Goal: Task Accomplishment & Management: Manage account settings

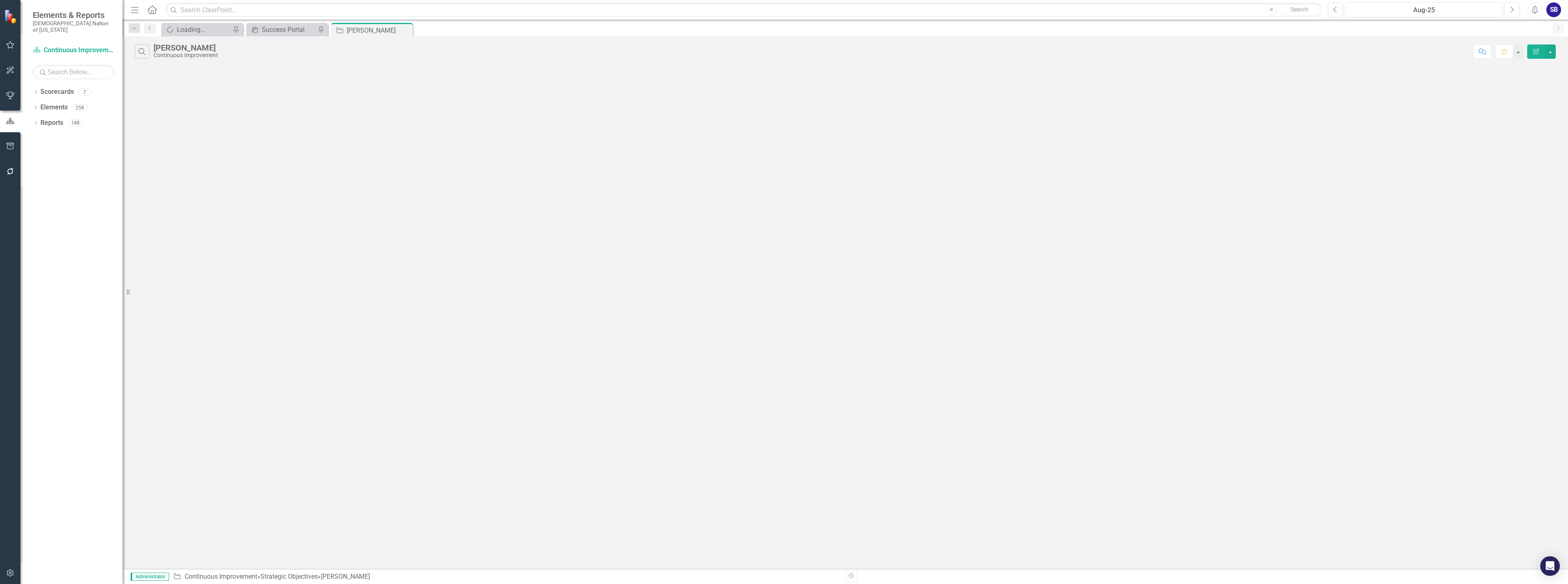
click at [753, 165] on div "Search [PERSON_NAME] Continuous Improvement Comment Favorite Edit Report" at bounding box center [845, 302] width 1446 height 533
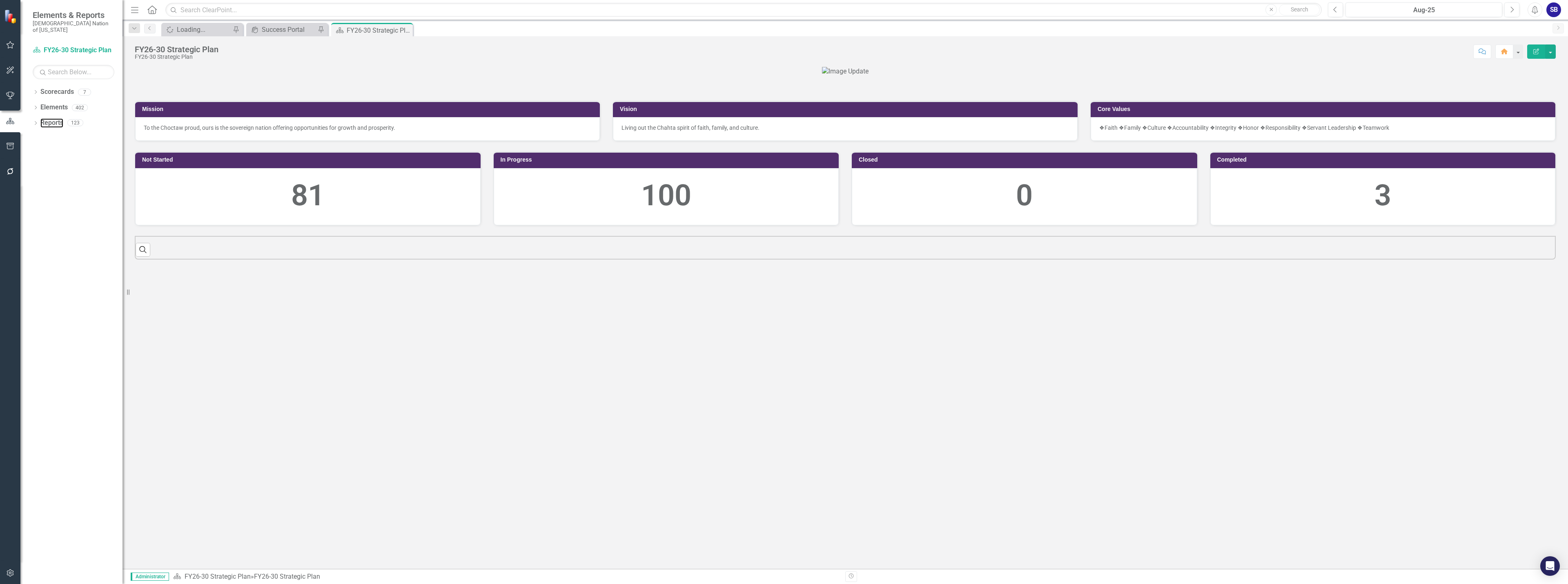
drag, startPoint x: 54, startPoint y: 117, endPoint x: 95, endPoint y: 129, distance: 42.7
click at [54, 119] on link "Reports" at bounding box center [52, 123] width 23 height 9
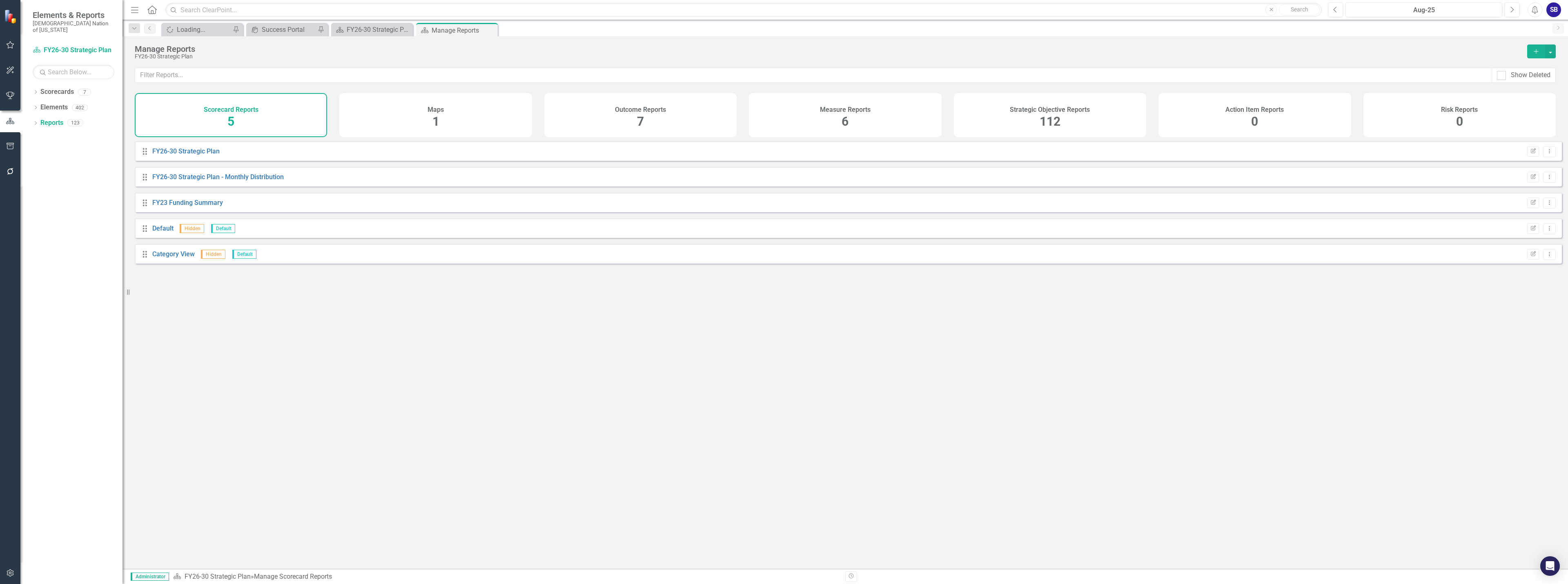
click at [997, 102] on div "Strategic Objective Reports 112" at bounding box center [1050, 115] width 192 height 44
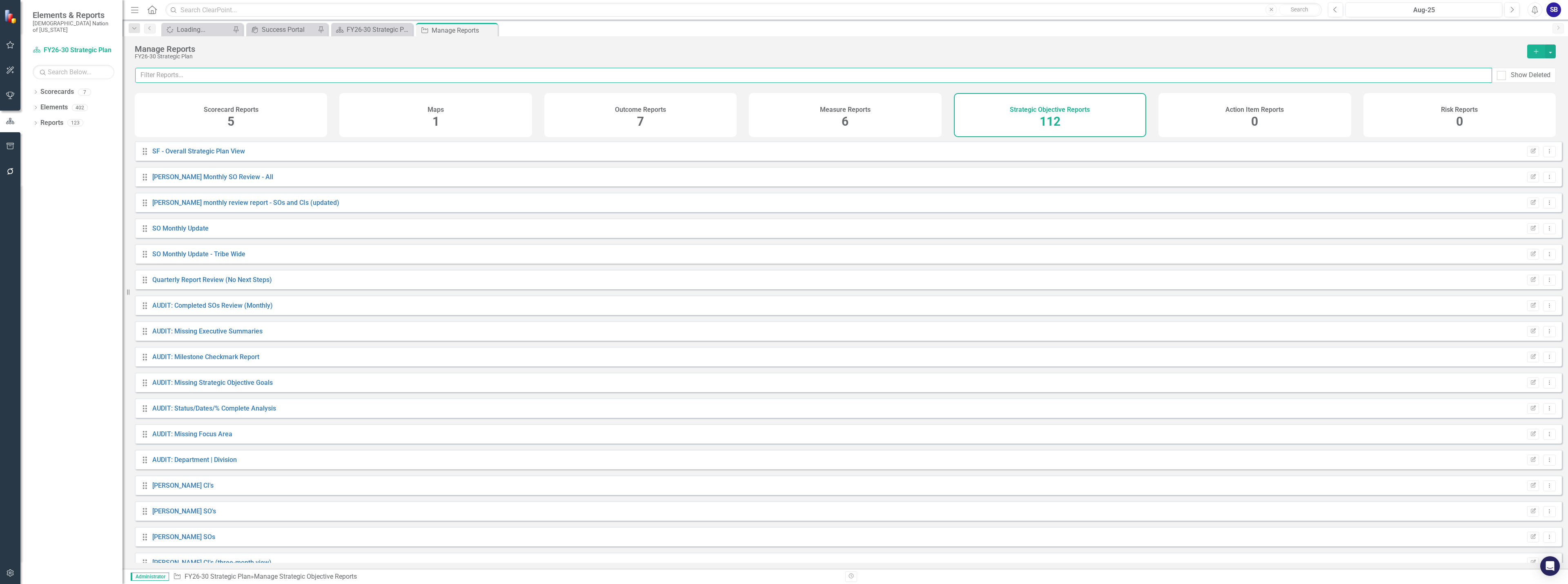
click at [887, 76] on input "text" at bounding box center [813, 75] width 1357 height 15
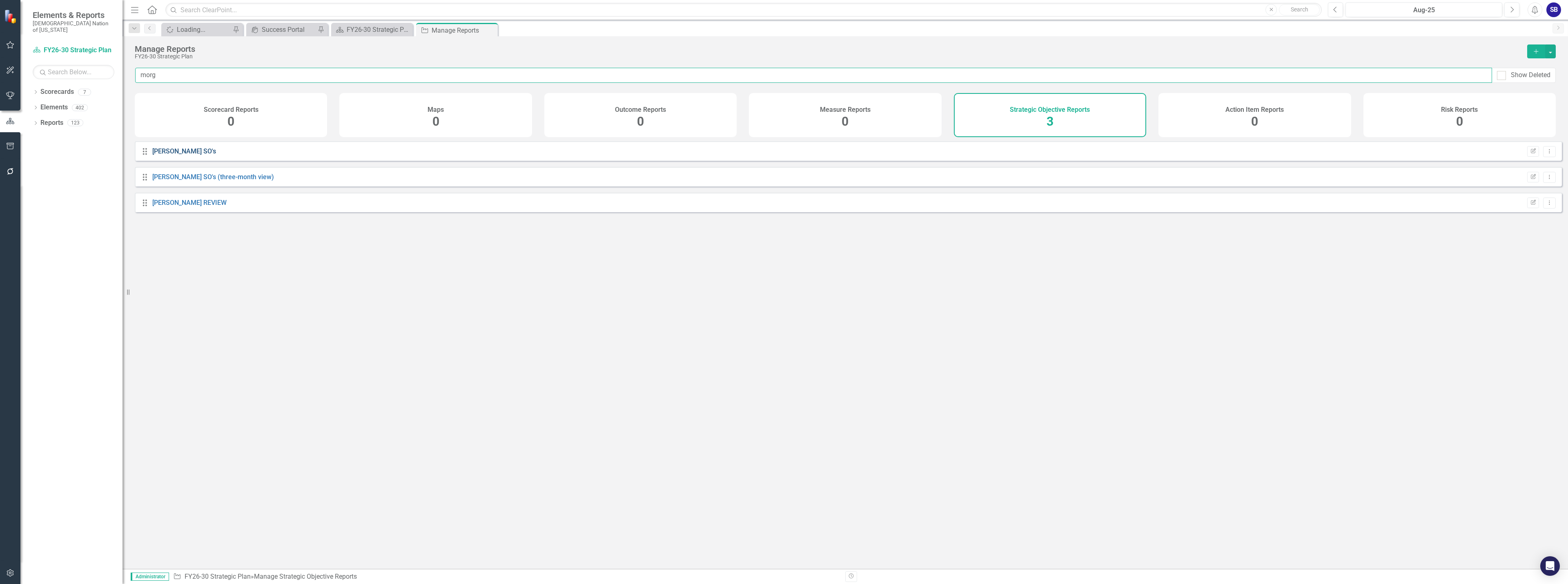
type input "morg"
click at [165, 155] on link "[PERSON_NAME] SO's" at bounding box center [184, 151] width 64 height 8
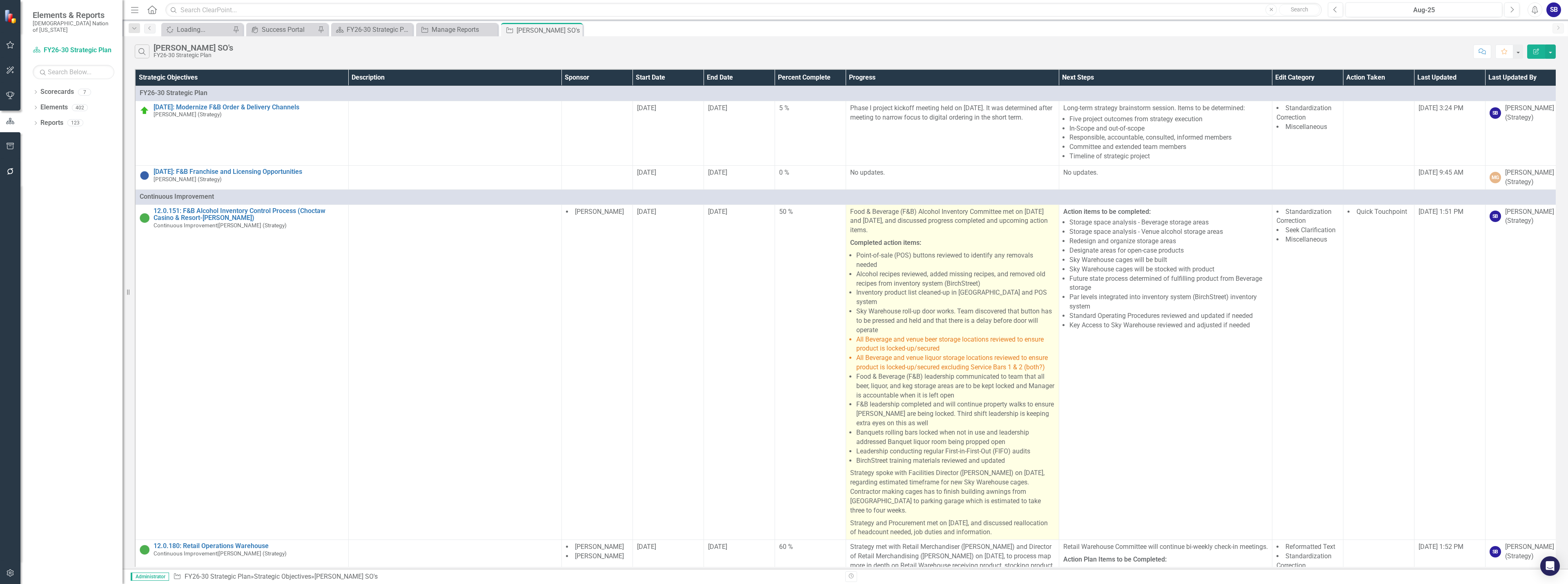
scroll to position [41, 0]
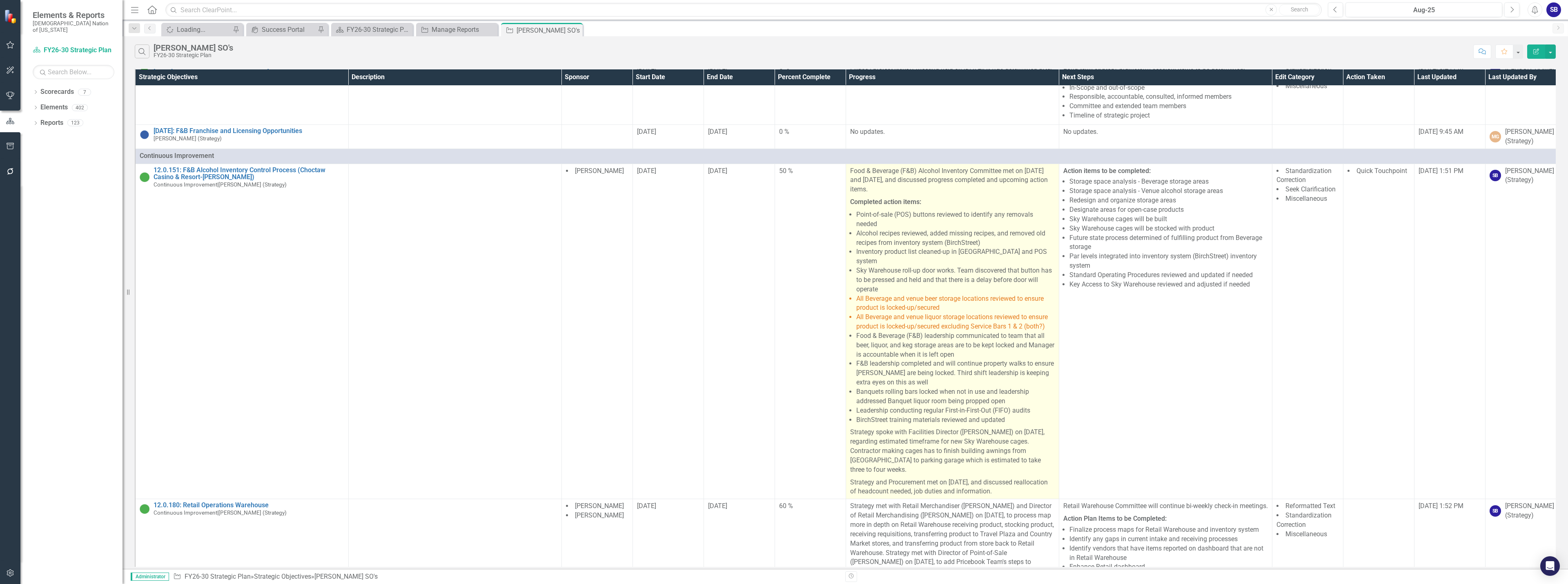
click at [990, 388] on li "Banquets rolling bars locked when not in use and leadership addressed Banquet l…" at bounding box center [956, 397] width 198 height 19
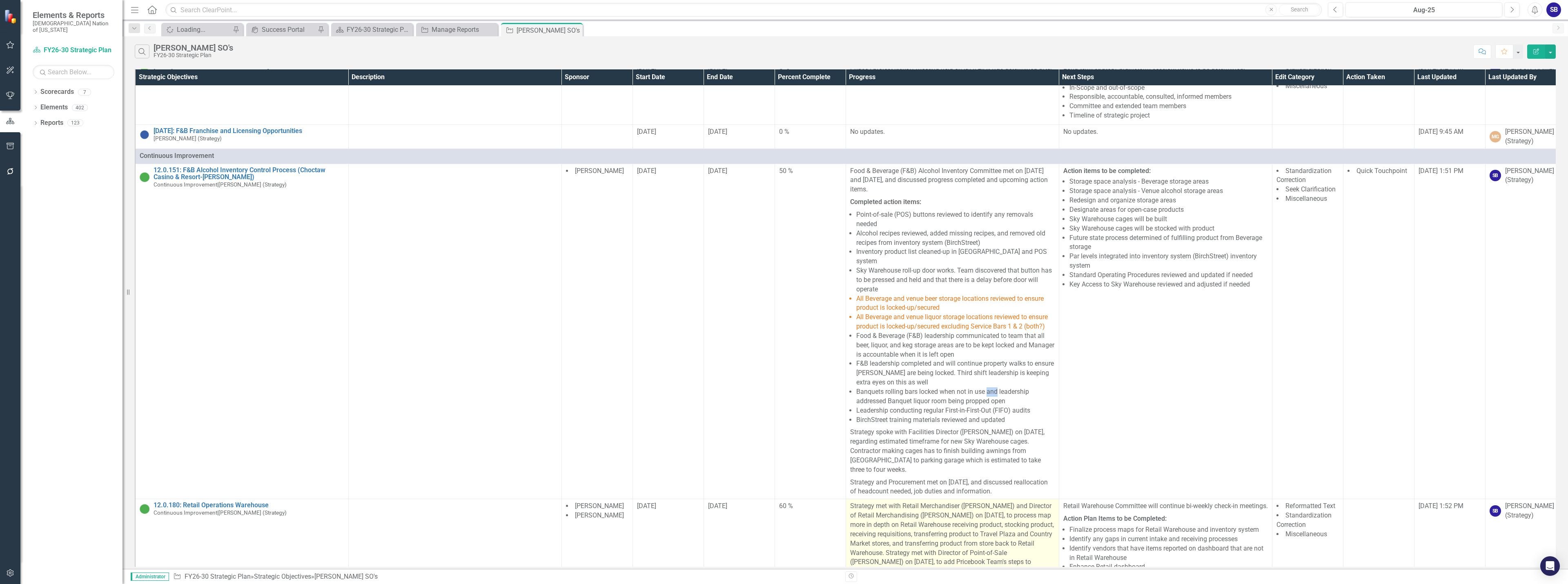
click at [990, 388] on li "Banquets rolling bars locked when not in use and leadership addressed Banquet l…" at bounding box center [956, 397] width 198 height 19
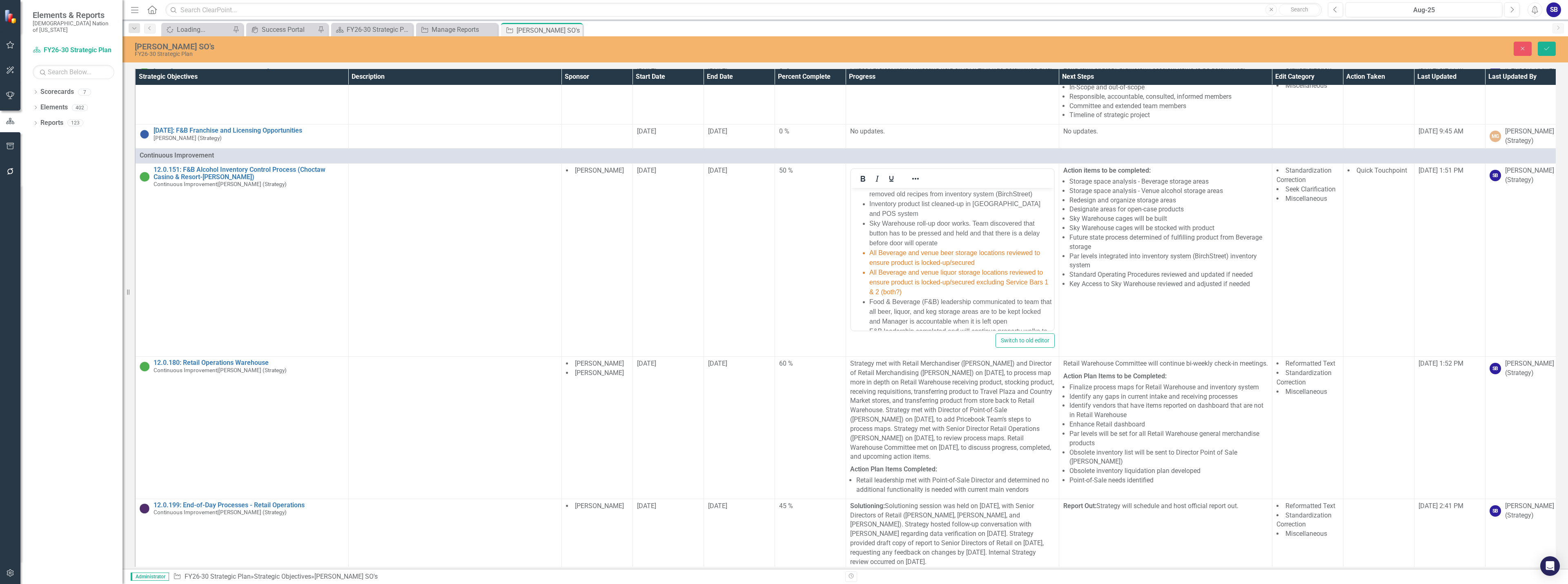
scroll to position [82, 0]
click at [918, 293] on li "All Beverage and venue liquor storage locations reviewed to ensure product is l…" at bounding box center [960, 283] width 182 height 30
drag, startPoint x: 918, startPoint y: 293, endPoint x: 842, endPoint y: 246, distance: 89.4
click at [850, 246] on html "Food & Beverage (F&B) Alcohol Inventory Committee met on [DATE] and [DATE], and…" at bounding box center [951, 296] width 203 height 380
click at [912, 179] on icon "Reveal or hide additional toolbar items" at bounding box center [915, 179] width 10 height 10
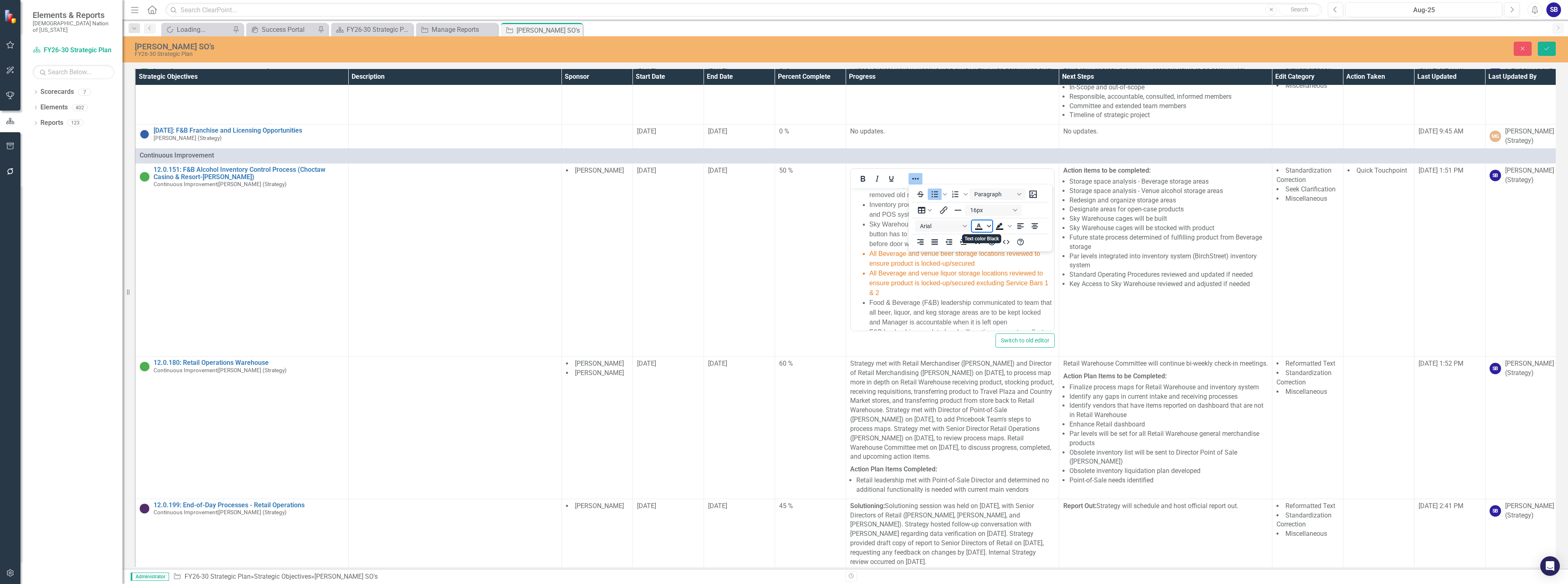
click at [989, 227] on icon "Text color Black" at bounding box center [990, 226] width 4 height 4
click at [1003, 287] on icon "Remove color" at bounding box center [1002, 287] width 6 height 6
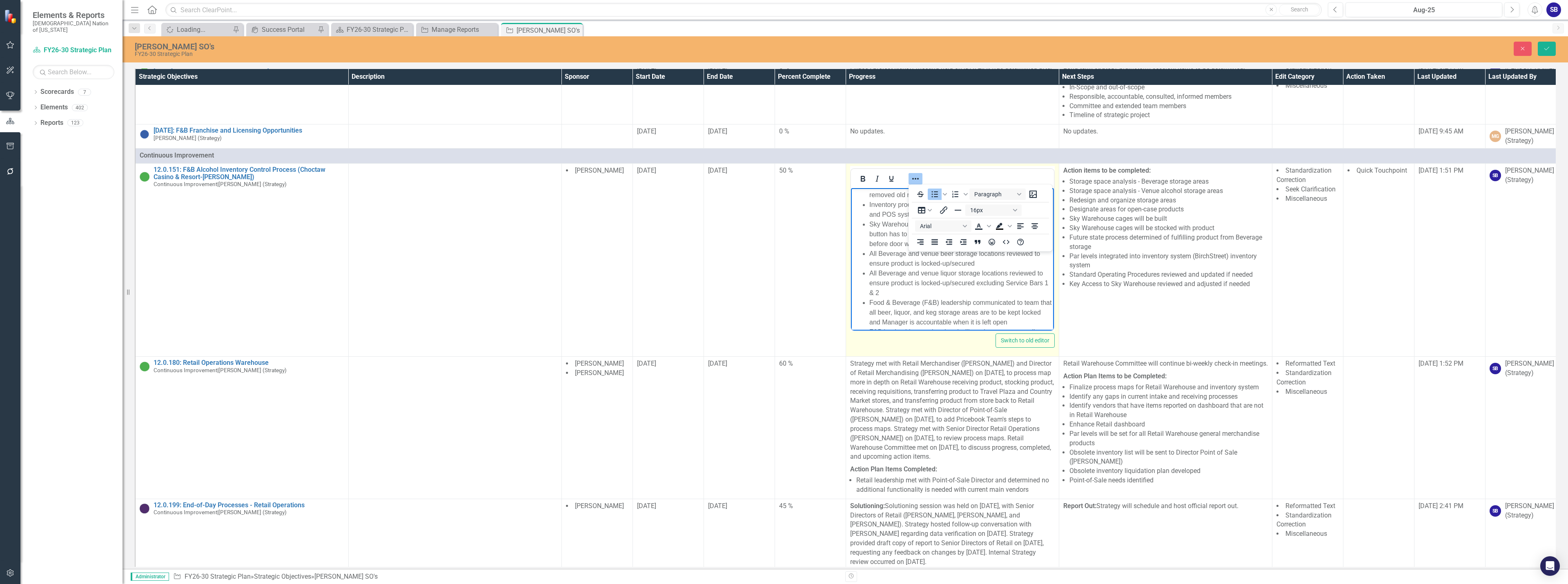
click at [917, 179] on icon "Reveal or hide additional toolbar items" at bounding box center [915, 179] width 10 height 10
click at [878, 200] on li "Inventory product list cleaned-up in [GEOGRAPHIC_DATA] and POS system" at bounding box center [960, 210] width 182 height 20
click at [1544, 47] on icon "Save" at bounding box center [1547, 49] width 7 height 6
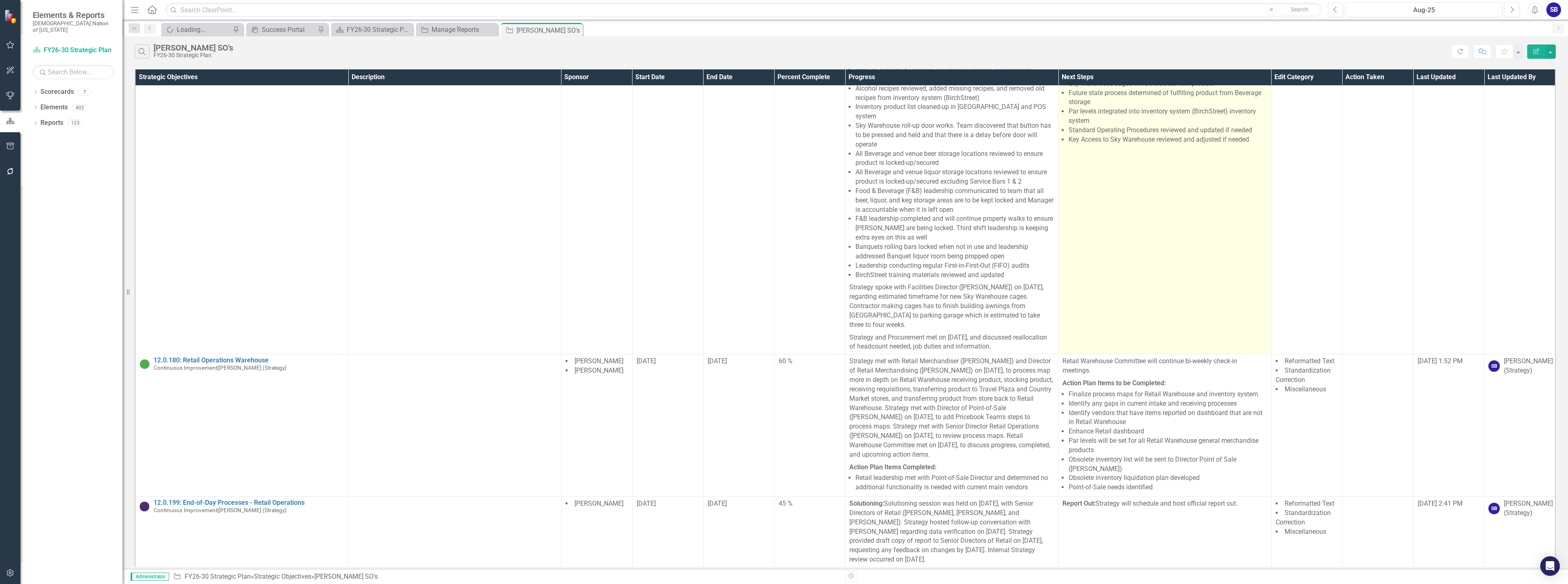
scroll to position [210, 0]
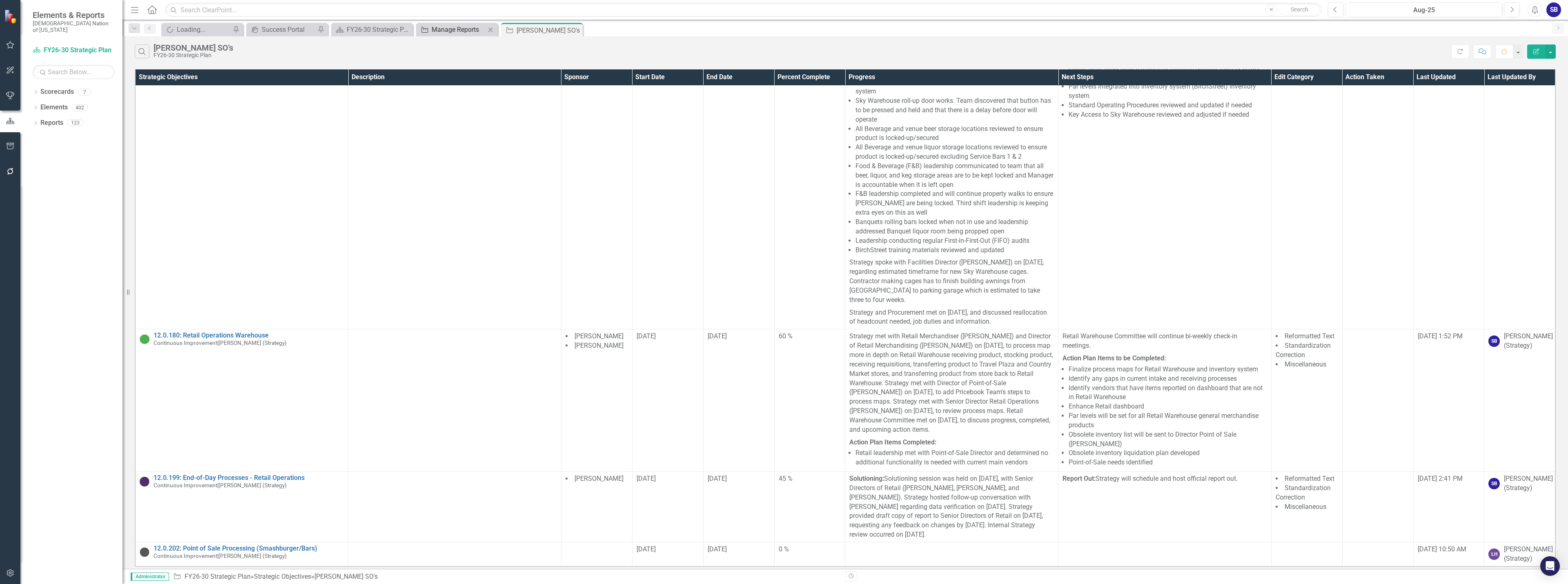
click at [457, 31] on div "Manage Reports" at bounding box center [458, 30] width 54 height 10
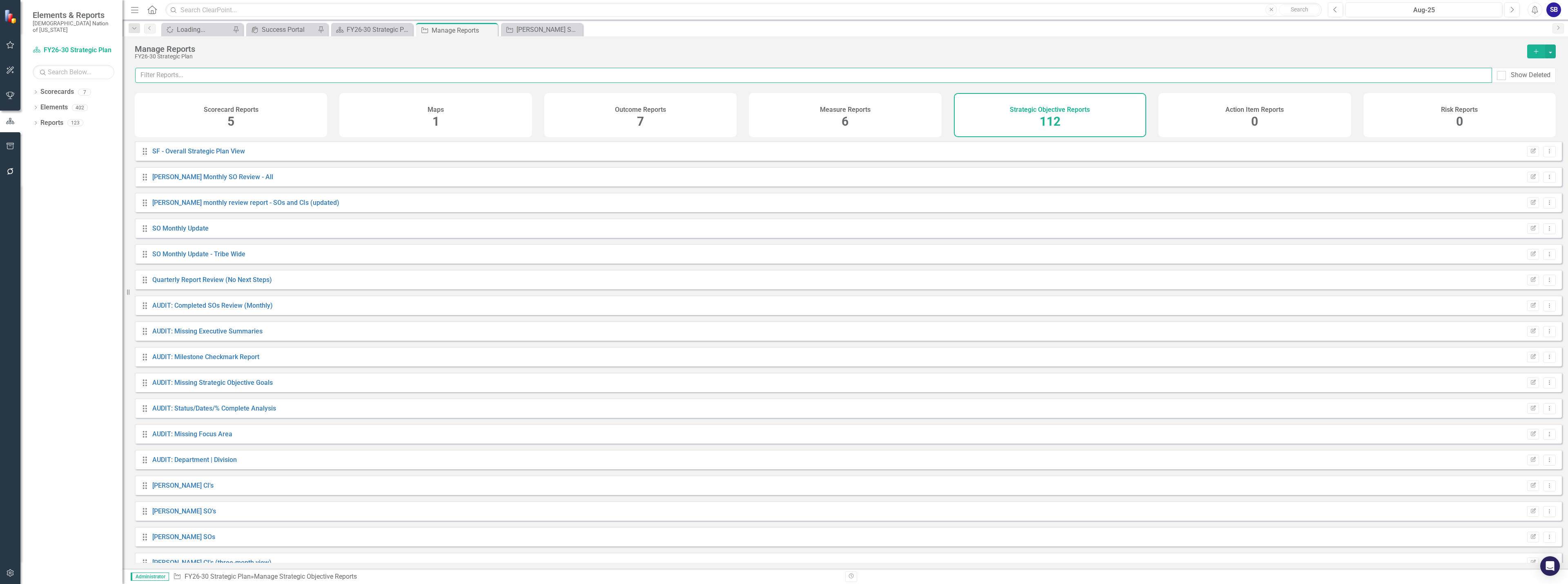
click at [693, 77] on input "text" at bounding box center [813, 75] width 1357 height 15
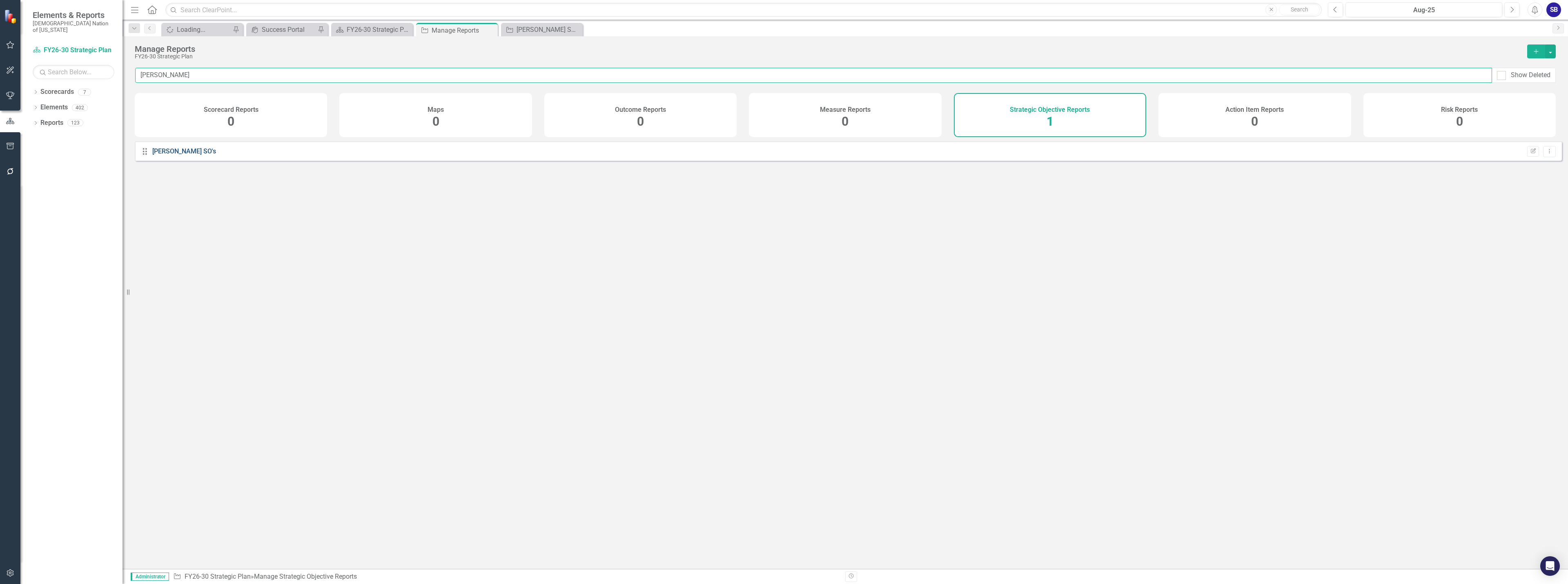
type input "[PERSON_NAME]"
click at [158, 155] on link "[PERSON_NAME] SO's" at bounding box center [184, 151] width 64 height 8
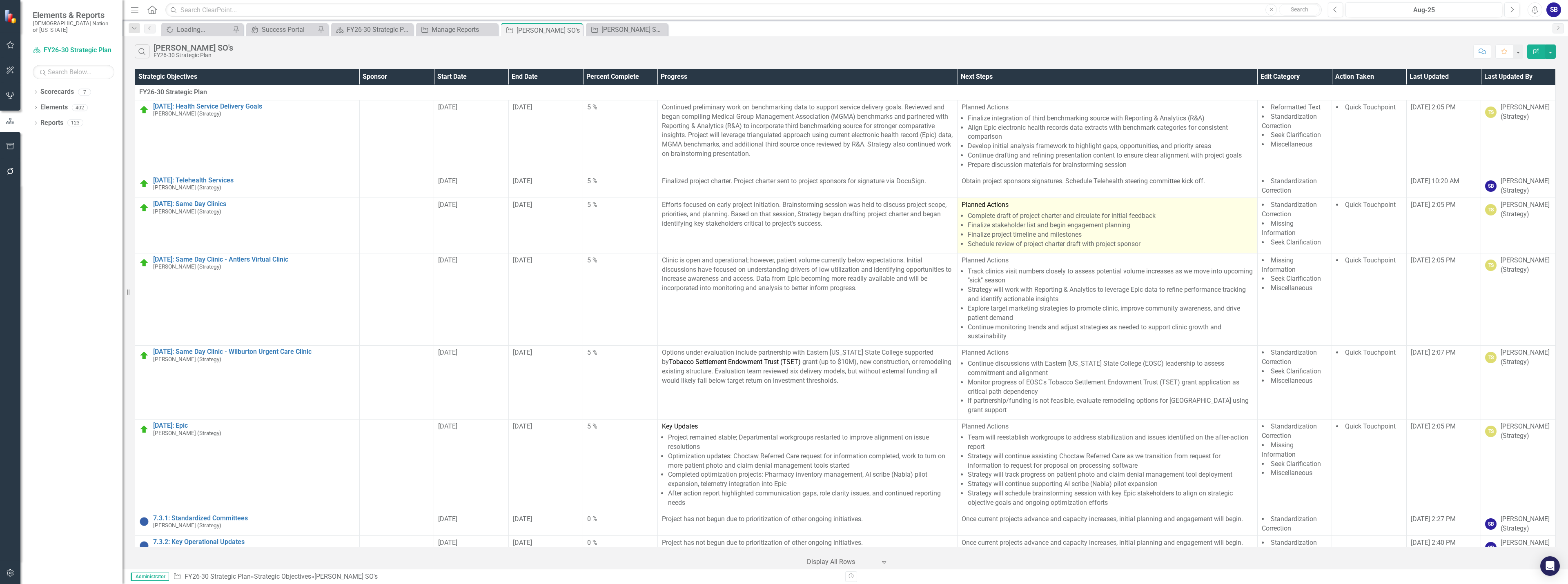
click at [1080, 217] on li "Complete draft of project charter and circulate for initial feedback" at bounding box center [1110, 216] width 285 height 9
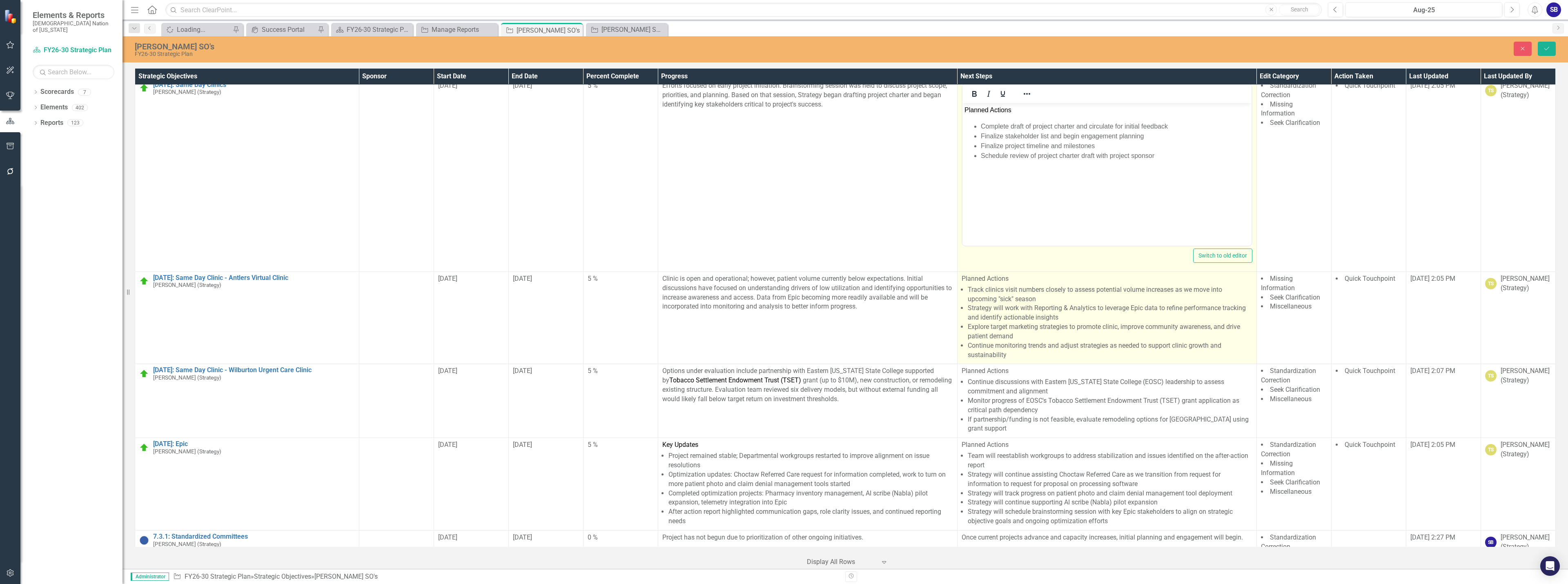
scroll to position [122, 0]
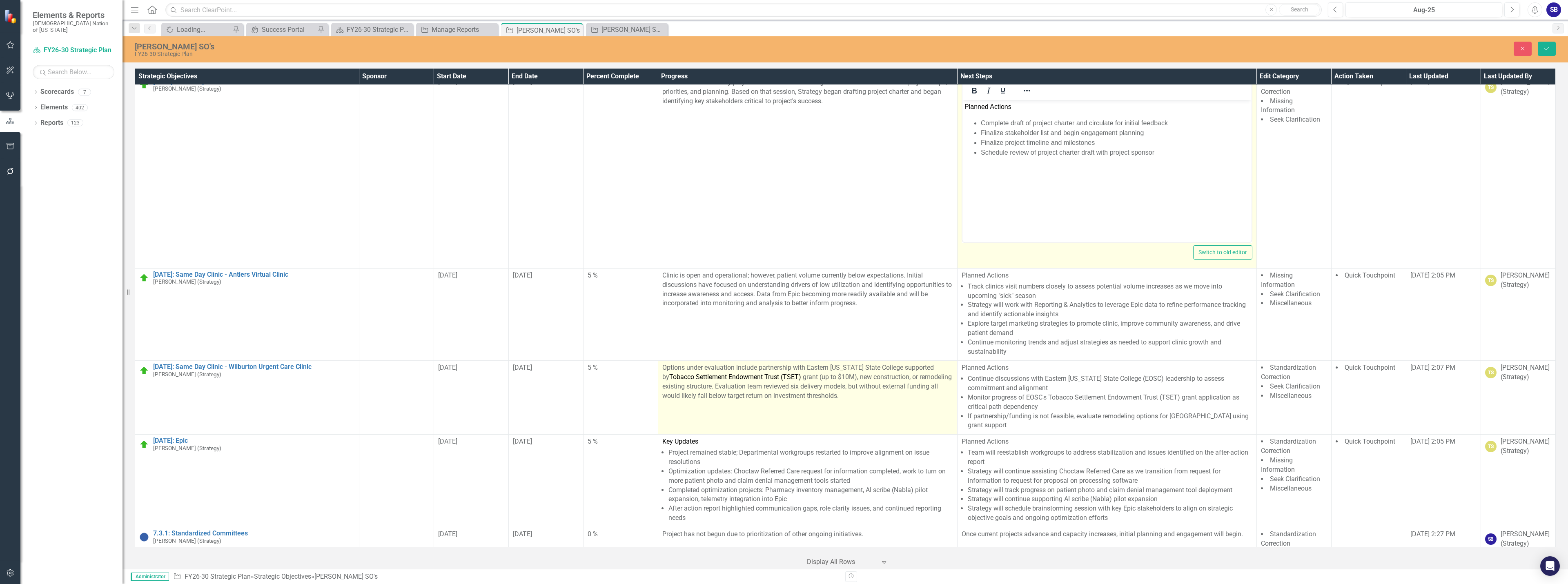
click at [807, 395] on p "Options under evaluation include partnership with Eastern [US_STATE] State Coll…" at bounding box center [808, 382] width 291 height 37
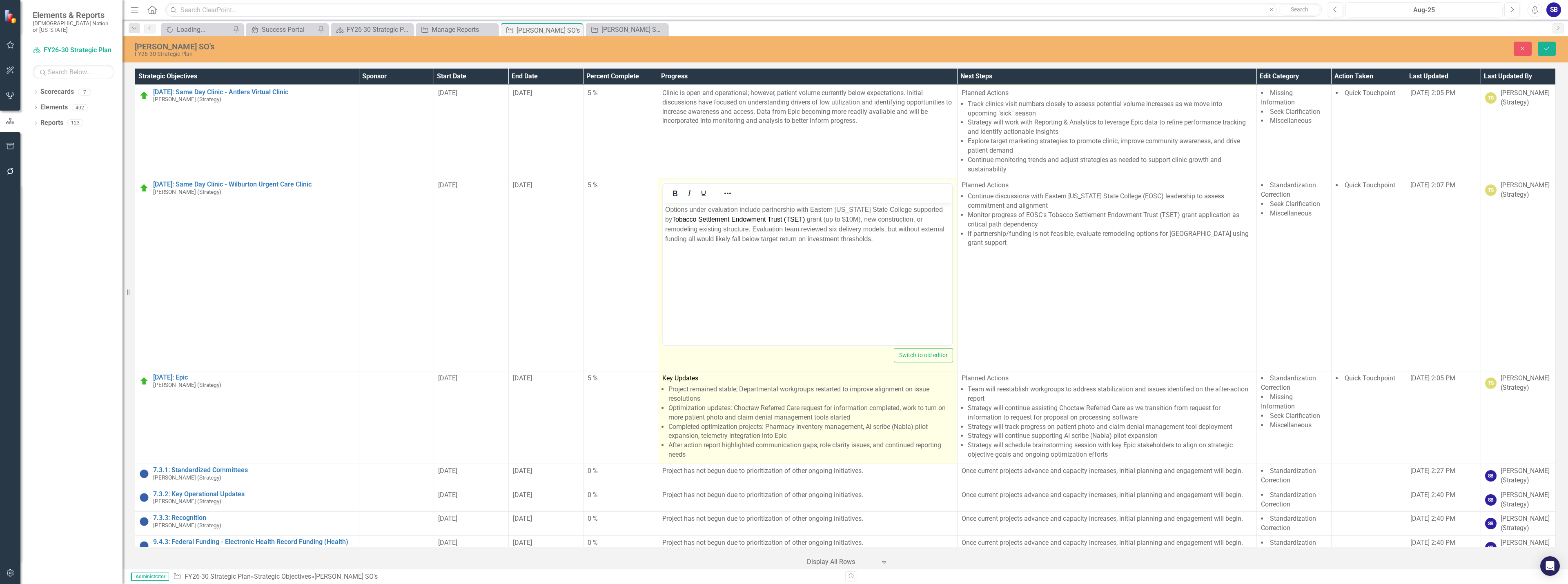
scroll to position [327, 0]
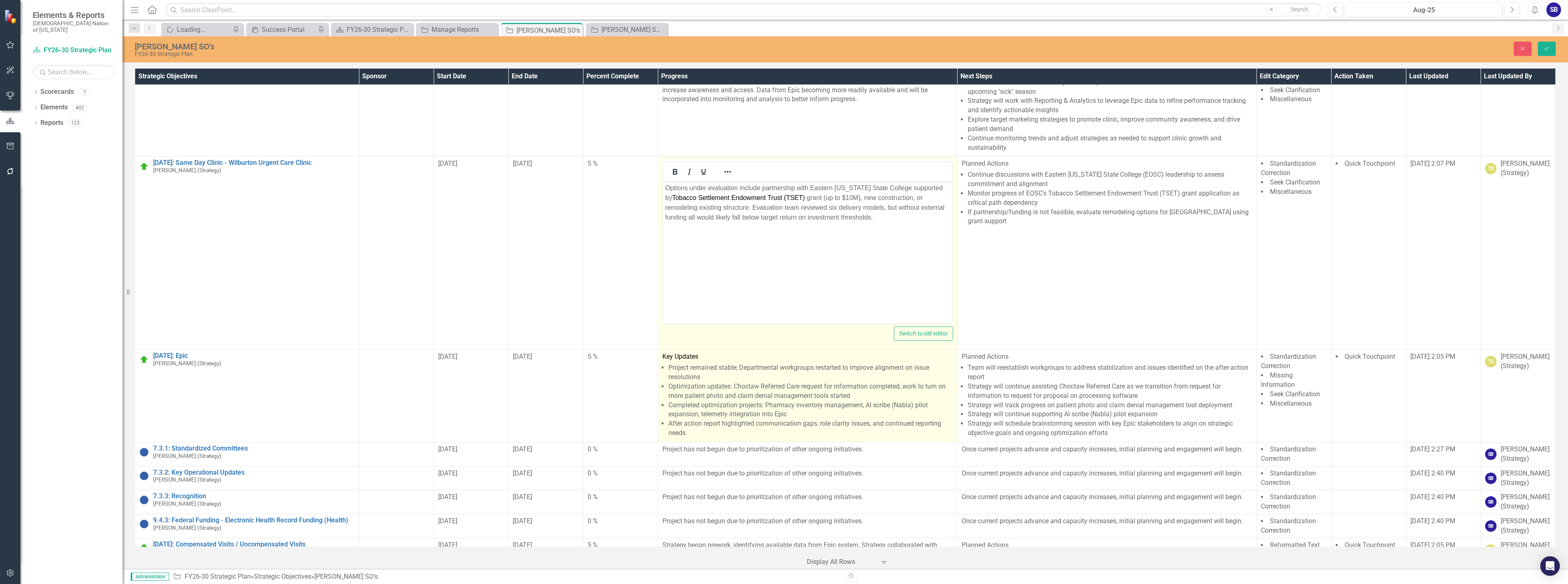
click at [789, 400] on li "Optimization updates: Choctaw Referred Care request for information completed, …" at bounding box center [811, 391] width 285 height 19
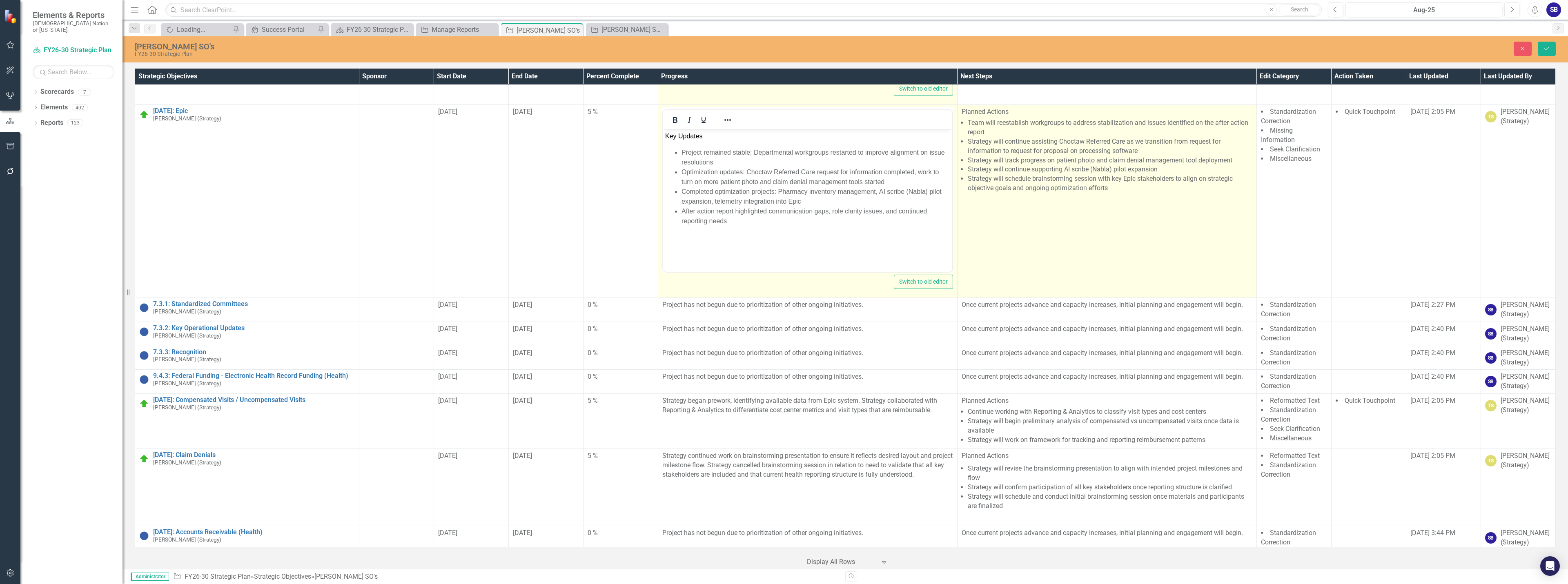
scroll to position [575, 0]
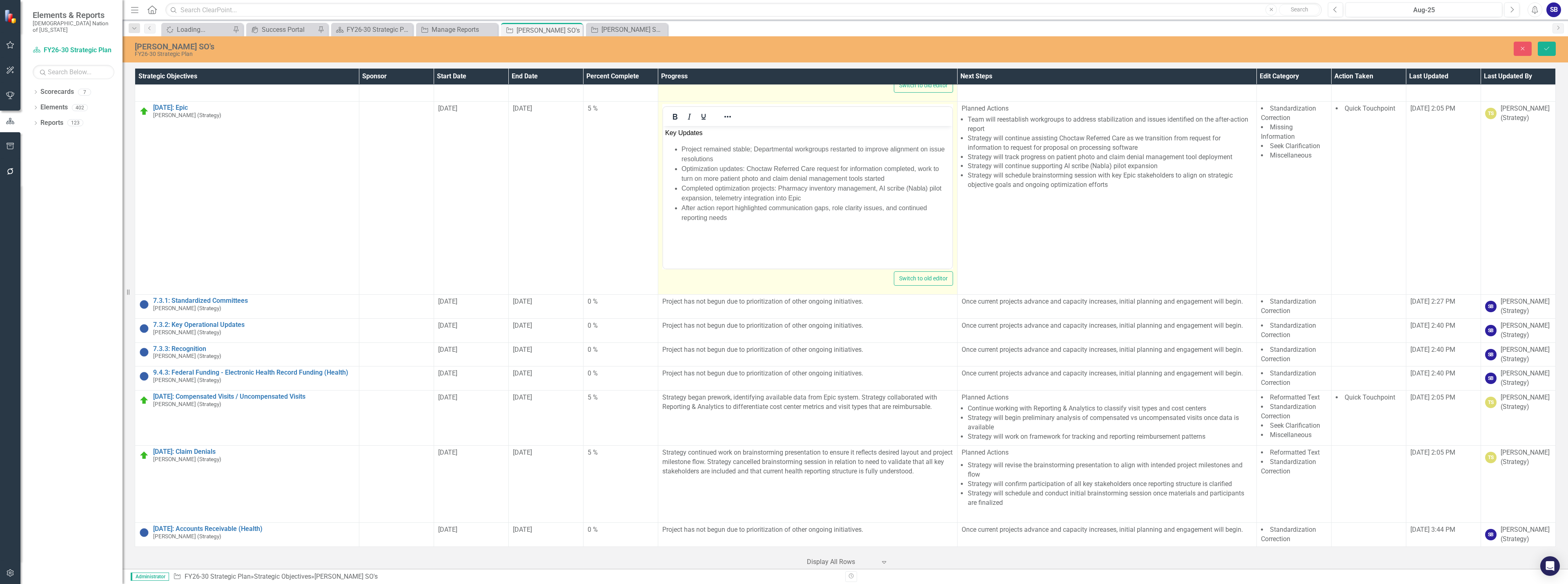
click at [716, 133] on p "Key Updates" at bounding box center [807, 133] width 285 height 10
drag, startPoint x: 716, startPoint y: 134, endPoint x: 1302, endPoint y: 248, distance: 597.0
click at [663, 127] on html "Key Updates Project remained stable; Departmental workgroups restarted to impro…" at bounding box center [807, 187] width 289 height 122
click at [727, 119] on icon "Reveal or hide additional toolbar items" at bounding box center [727, 117] width 10 height 10
click at [853, 149] on span "Text color Black" at bounding box center [855, 148] width 6 height 11
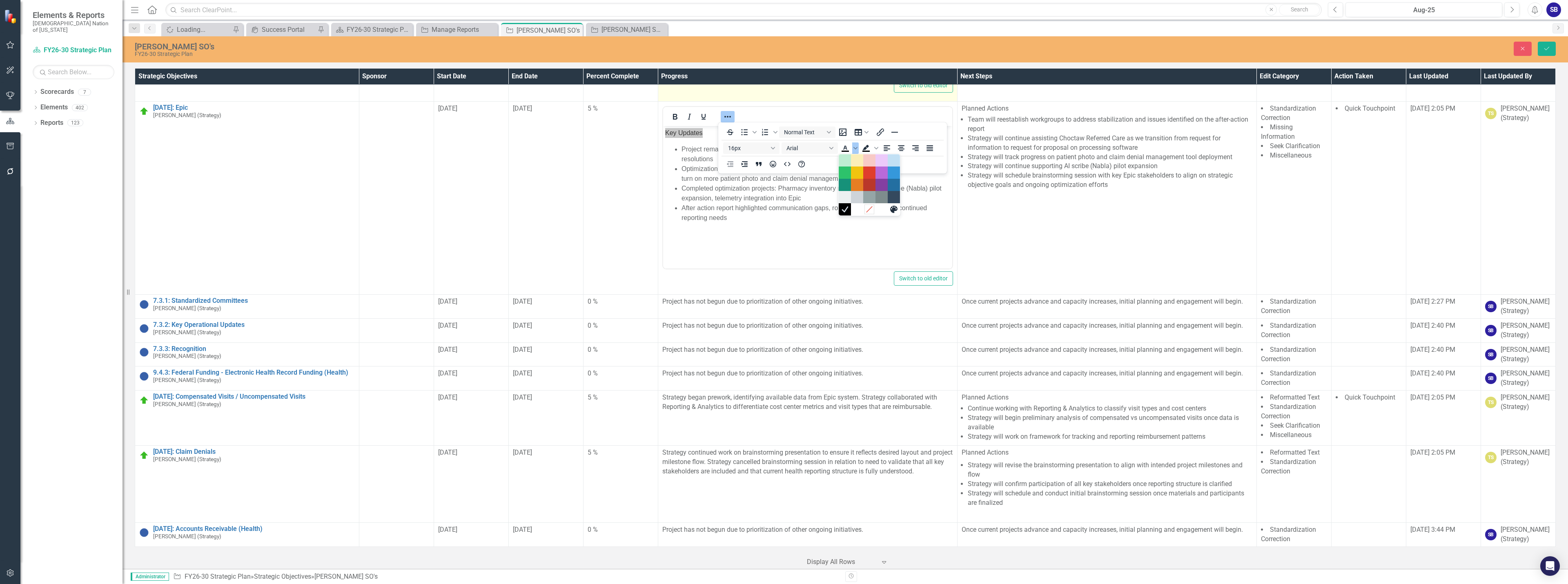
click at [870, 213] on icon "Remove color" at bounding box center [869, 209] width 8 height 8
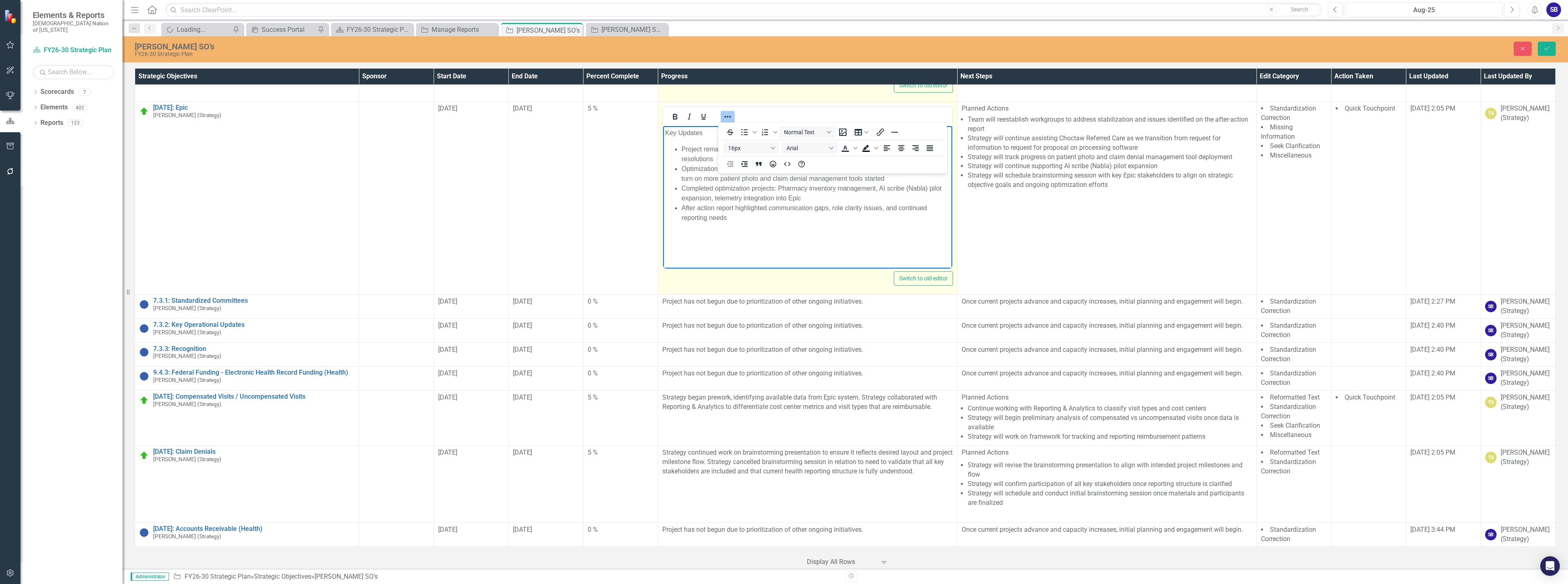
click at [725, 117] on icon "Reveal or hide additional toolbar items" at bounding box center [727, 117] width 6 height 1
click at [722, 129] on p "Key Updates" at bounding box center [807, 133] width 285 height 10
drag, startPoint x: 708, startPoint y: 133, endPoint x: 653, endPoint y: 131, distance: 55.0
click at [663, 131] on html "Key Updates: Project remained stable; Departmental workgroups restarted to impr…" at bounding box center [807, 187] width 289 height 122
click at [673, 116] on icon "Bold" at bounding box center [675, 117] width 4 height 6
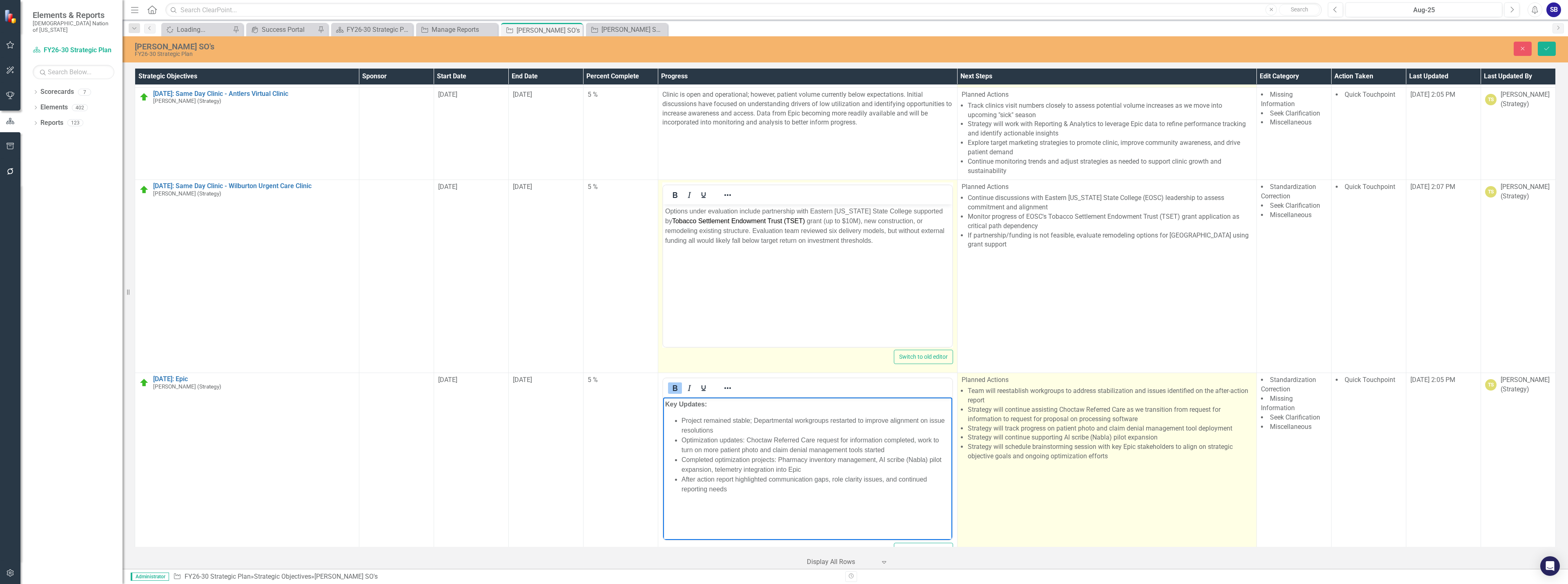
scroll to position [289, 0]
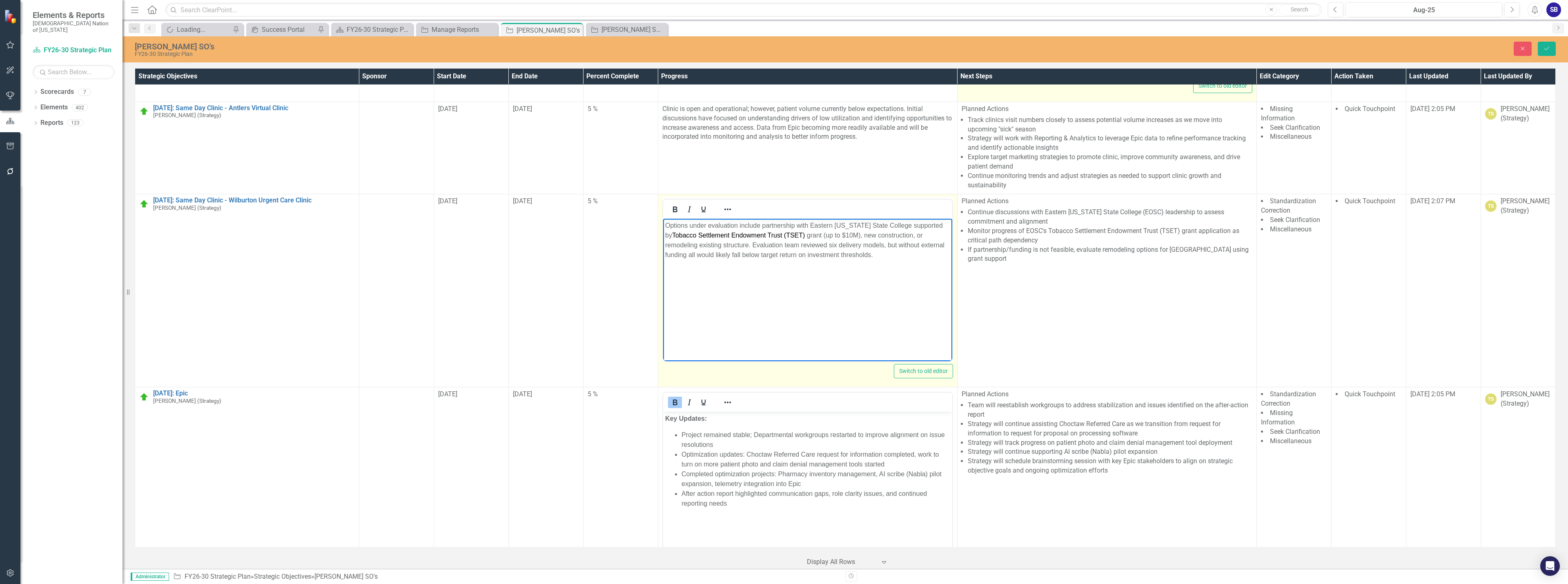
click at [879, 265] on body "Options under evaluation include partnership with Eastern [US_STATE] State Coll…" at bounding box center [807, 280] width 289 height 122
drag, startPoint x: 784, startPoint y: 234, endPoint x: 742, endPoint y: 236, distance: 42.0
click at [742, 236] on span "Tobacco Settlement Endowment Trust (TSET)" at bounding box center [738, 235] width 133 height 7
drag, startPoint x: 784, startPoint y: 235, endPoint x: 673, endPoint y: 234, distance: 111.0
click at [673, 234] on span "Tobacco Settlement Endowment Trust (TSET)" at bounding box center [738, 235] width 133 height 7
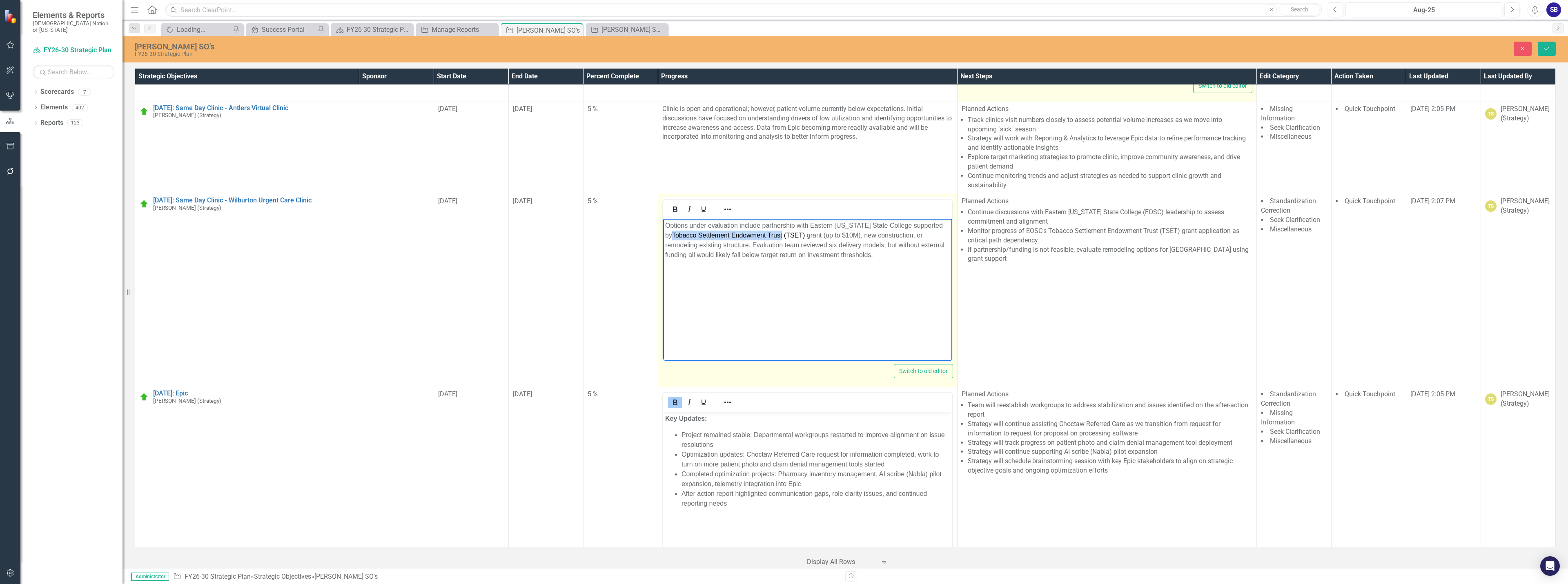
copy span "Tobacco Settlement Endowment Trust"
click at [807, 284] on body "Options under evaluation include partnership with Eastern [US_STATE] State Coll…" at bounding box center [807, 280] width 289 height 122
drag, startPoint x: 837, startPoint y: 239, endPoint x: 652, endPoint y: 234, distance: 185.1
click at [663, 234] on html "Options under evaluation include partnership with Eastern [US_STATE] State Coll…" at bounding box center [807, 280] width 289 height 122
click at [728, 206] on icon "Reveal or hide additional toolbar items" at bounding box center [727, 210] width 10 height 10
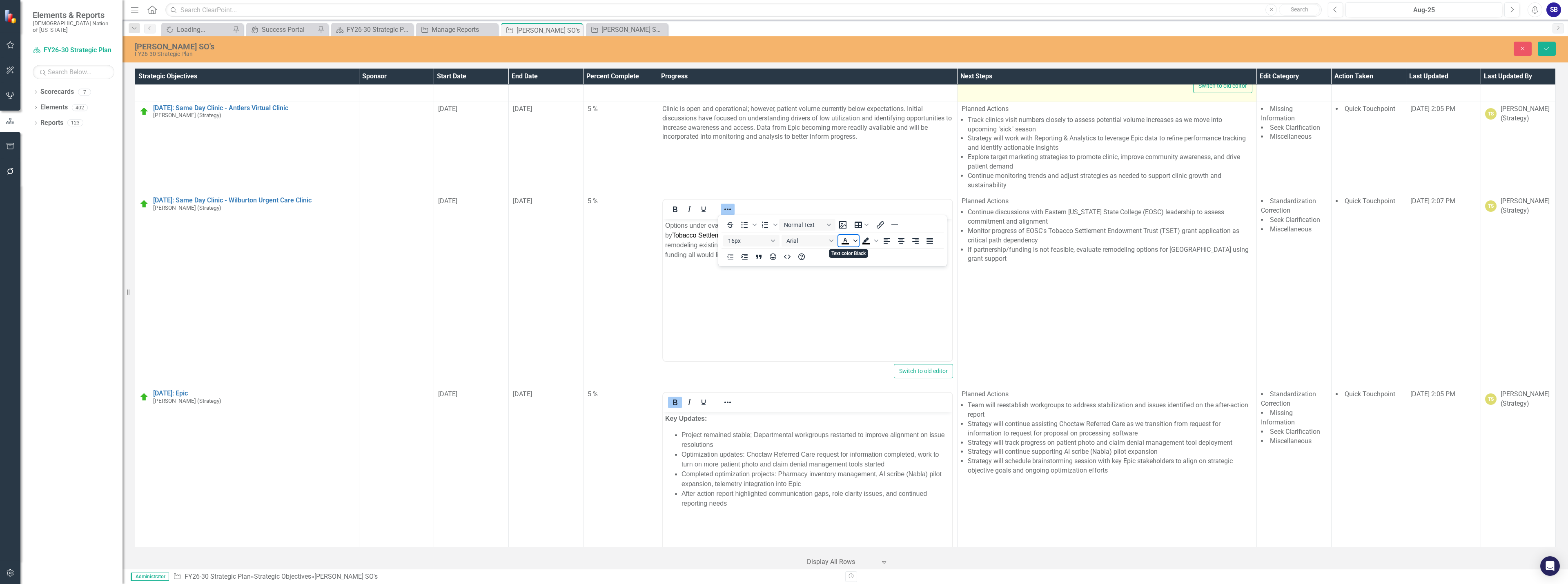
click at [854, 239] on icon "Text color Black" at bounding box center [855, 241] width 4 height 4
click at [869, 302] on icon "Remove color" at bounding box center [869, 302] width 6 height 6
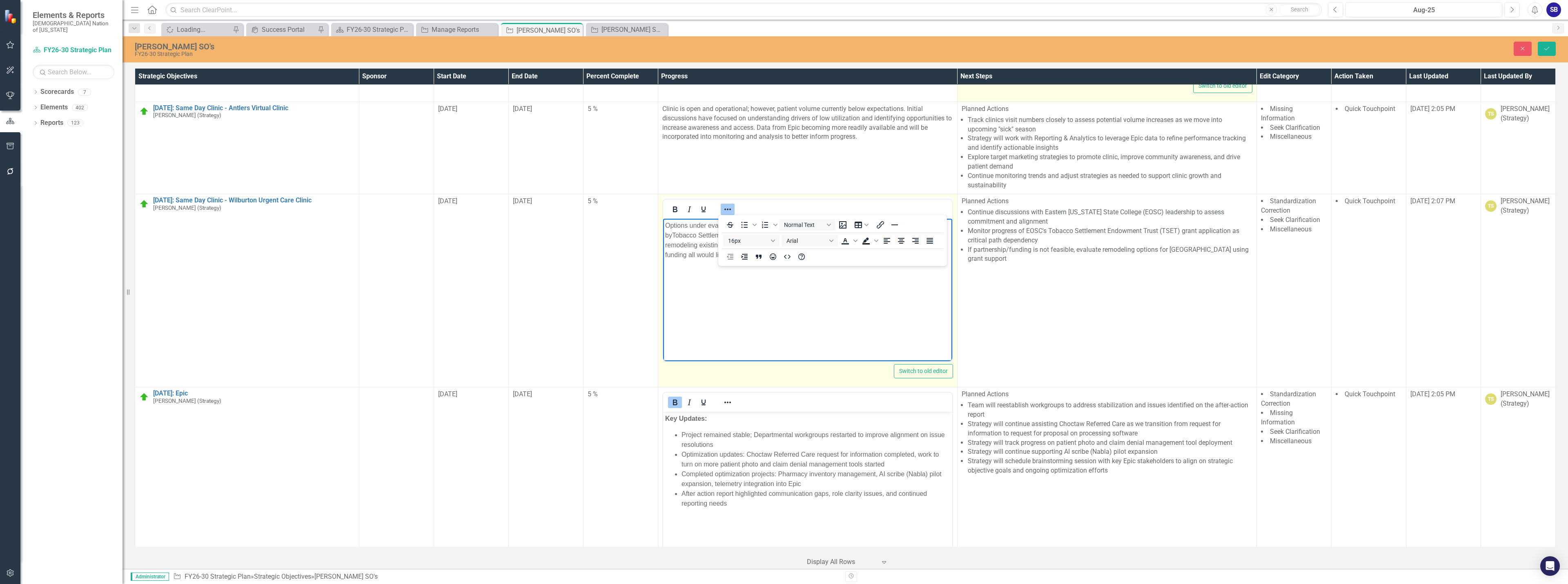
click at [727, 208] on icon "Reveal or hide additional toolbar items" at bounding box center [727, 210] width 10 height 10
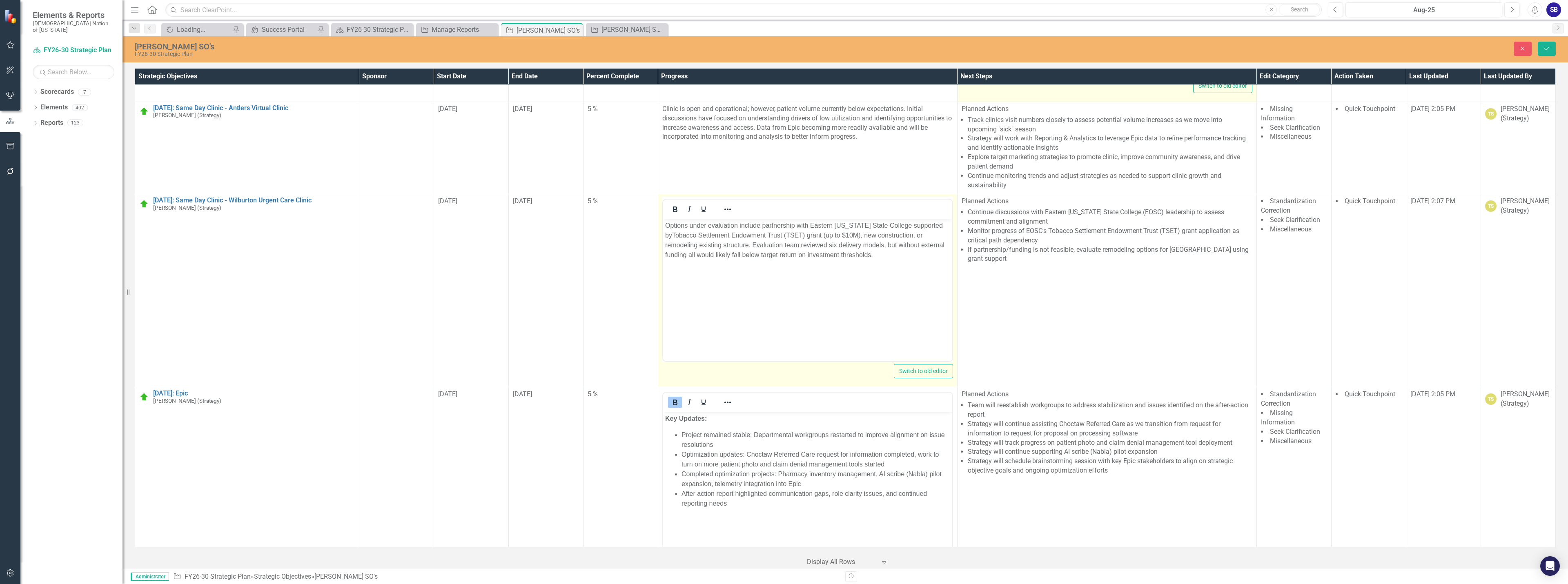
click at [779, 280] on body "Options under evaluation include partnership with Eastern [US_STATE] State Coll…" at bounding box center [807, 280] width 289 height 122
click at [778, 280] on body "Options under evaluation include partnership with Eastern [US_STATE] State Coll…" at bounding box center [807, 280] width 289 height 122
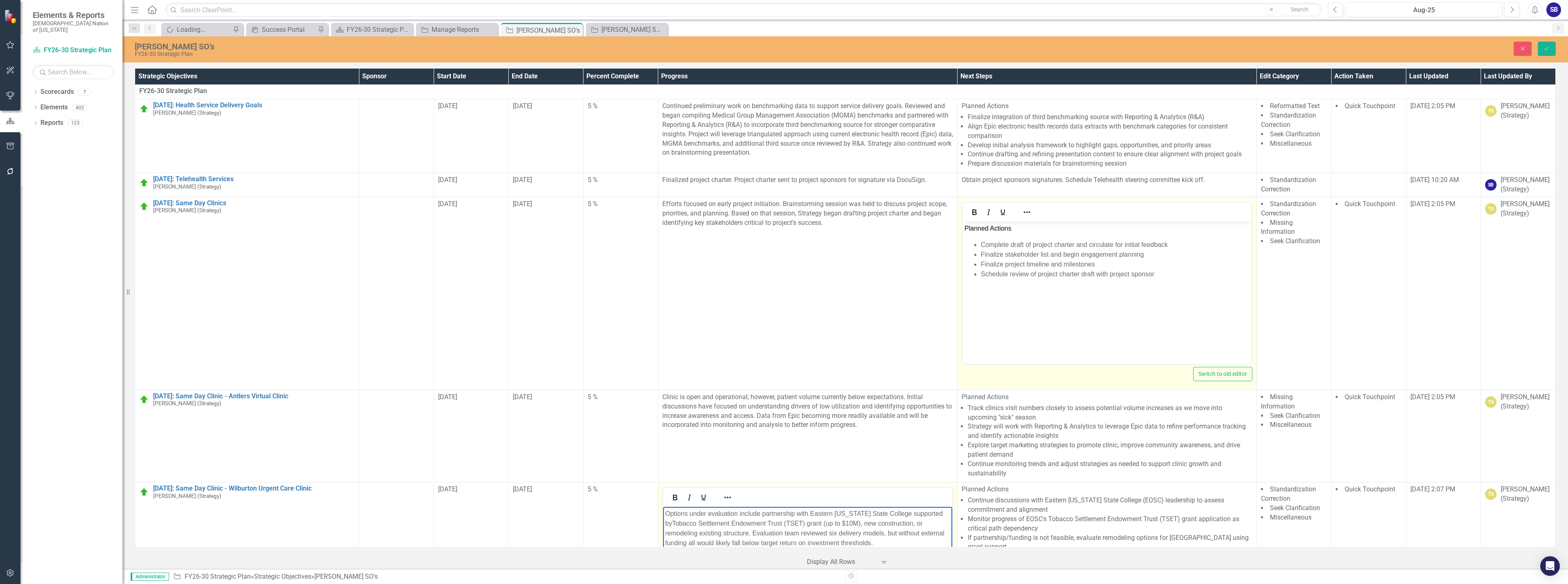
scroll to position [0, 0]
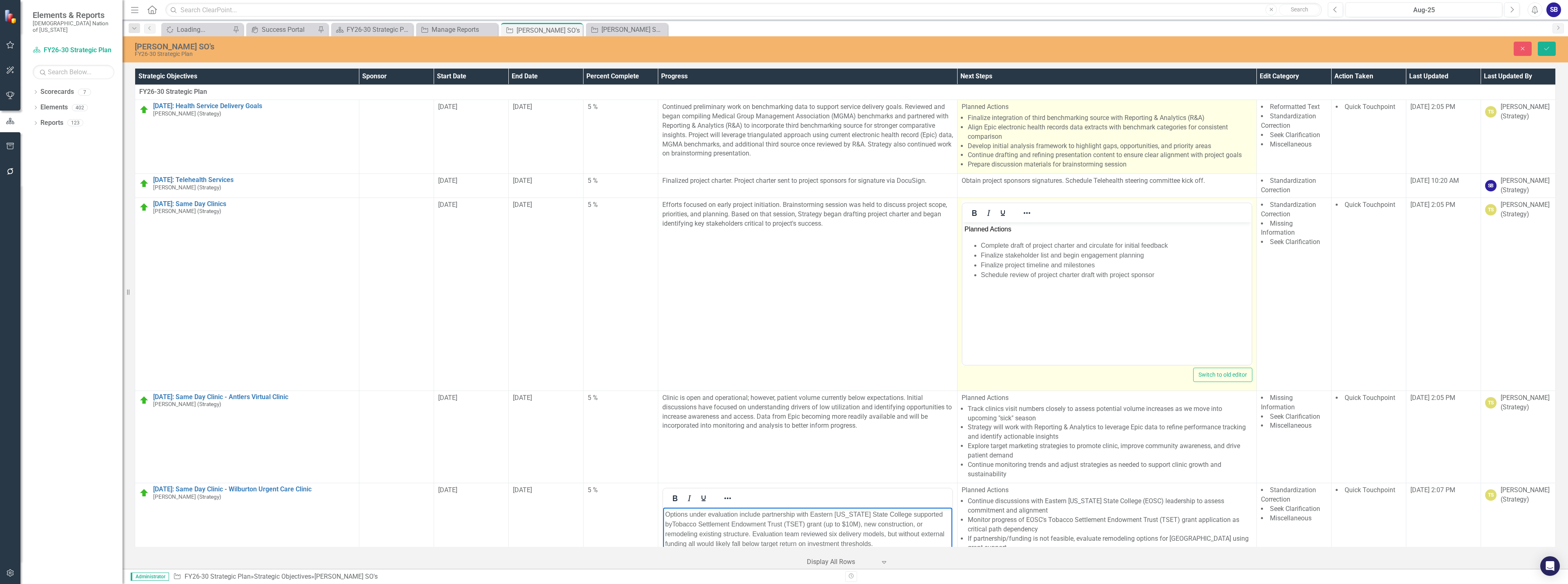
click at [1041, 131] on li "Align Epic electronic health records data extracts with benchmark categories fo…" at bounding box center [1110, 132] width 285 height 19
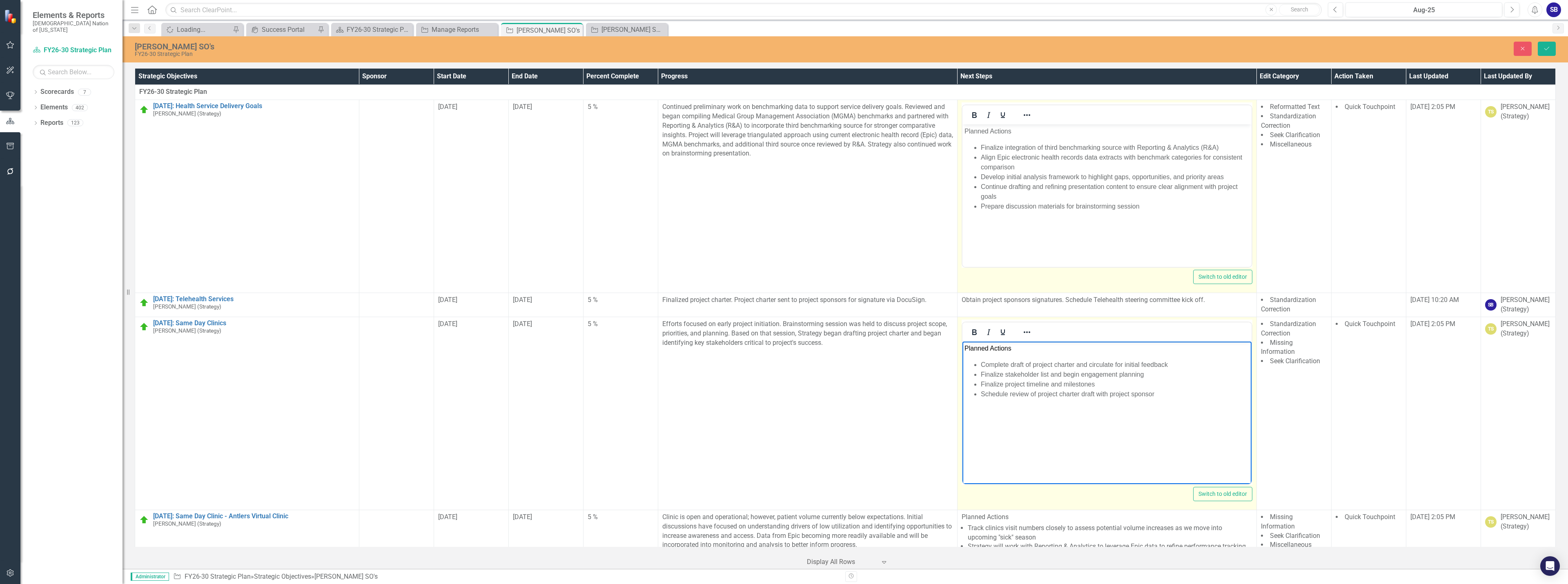
click at [1085, 375] on li "Finalize stakeholder list and begin engagement planning" at bounding box center [1115, 374] width 268 height 10
click at [1015, 346] on p "Planned Actions" at bounding box center [1107, 348] width 285 height 10
drag, startPoint x: 1016, startPoint y: 347, endPoint x: 929, endPoint y: 350, distance: 87.1
click at [962, 350] on html "Planned Actions: Complete draft of project charter and circulate for initial fe…" at bounding box center [1106, 402] width 289 height 122
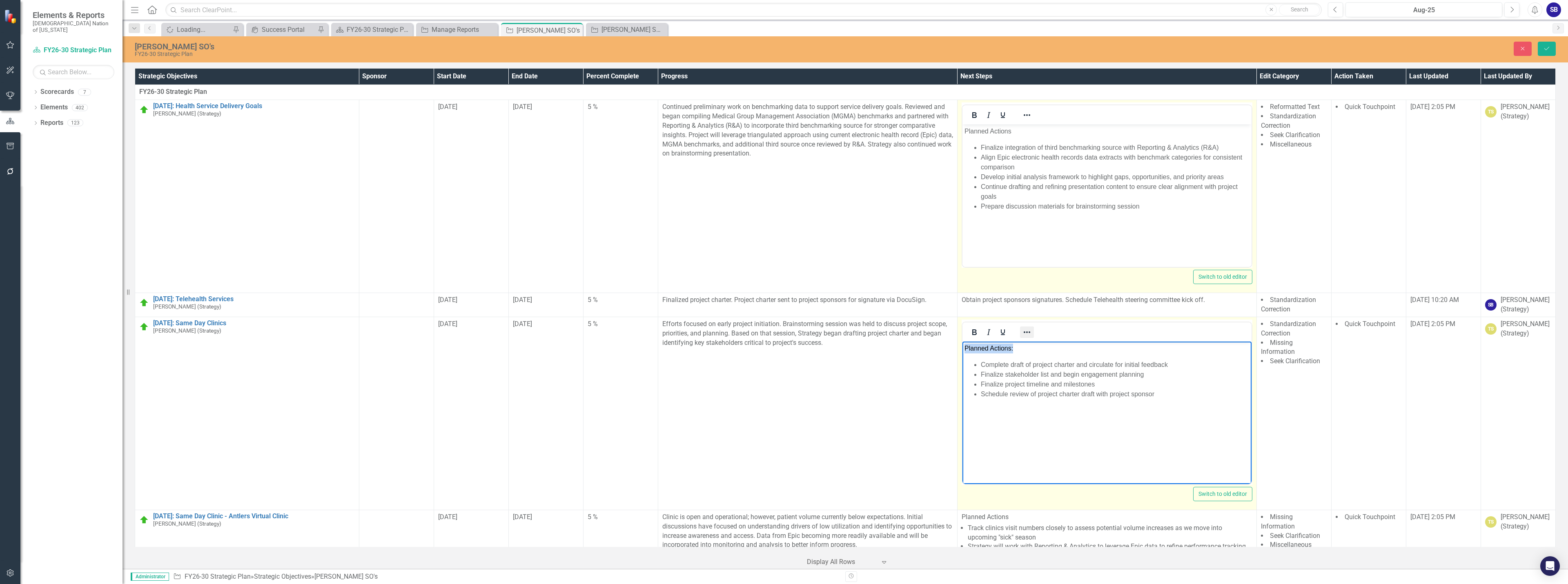
click at [1024, 332] on icon "Reveal or hide additional toolbar items" at bounding box center [1027, 333] width 10 height 10
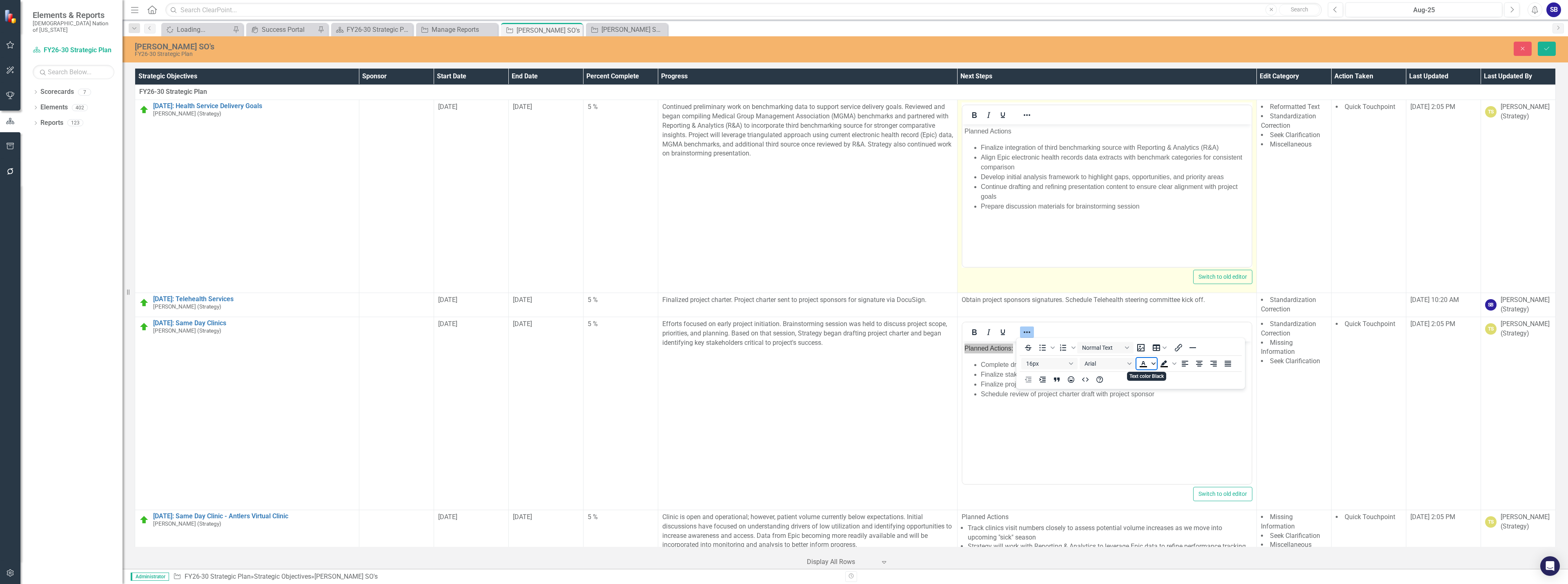
click at [1156, 364] on span "Text color Black" at bounding box center [1153, 364] width 6 height 11
click at [1168, 427] on icon "Remove color" at bounding box center [1168, 424] width 8 height 8
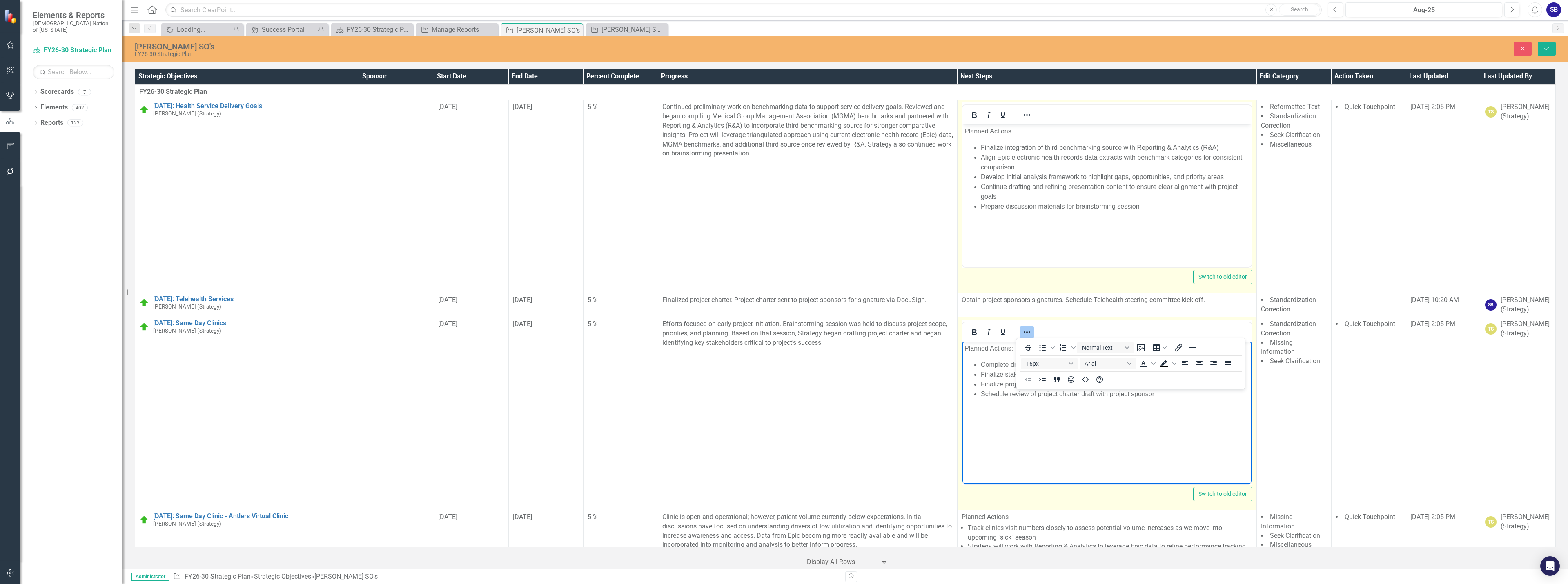
click at [1026, 330] on icon "Reveal or hide additional toolbar items" at bounding box center [1027, 333] width 10 height 10
click at [973, 333] on icon "Bold" at bounding box center [975, 333] width 4 height 6
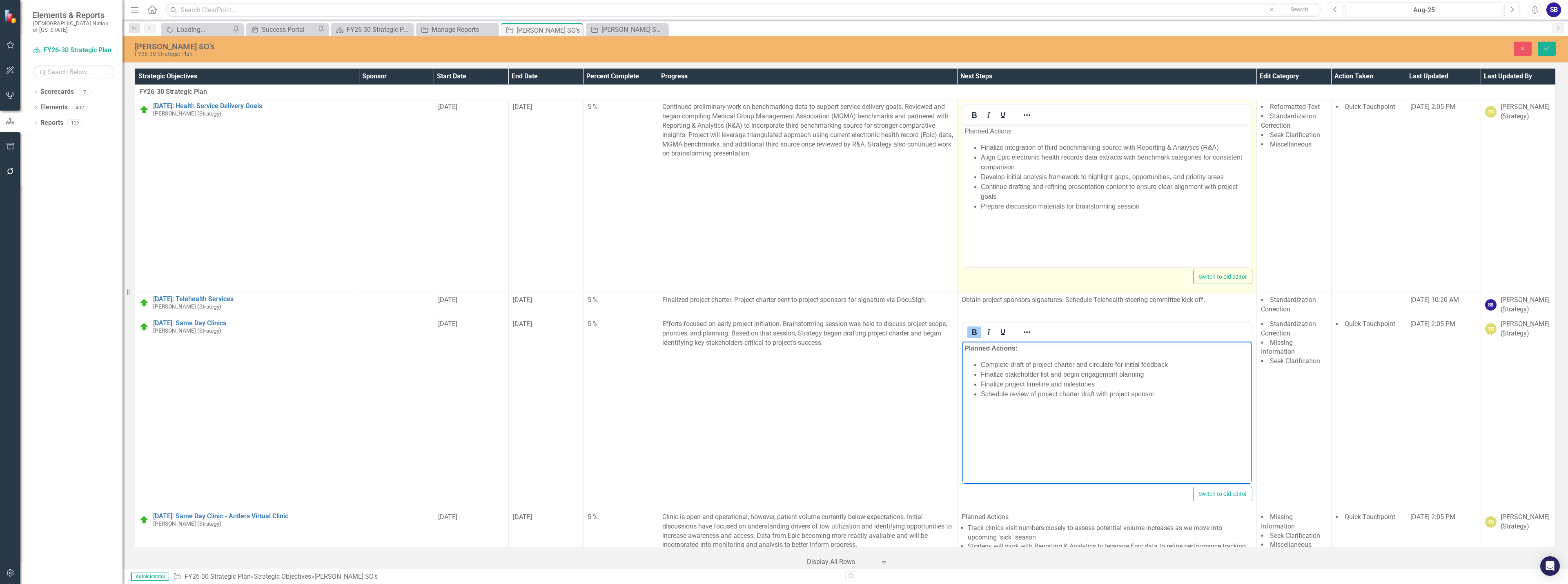
click at [1031, 170] on li "Align Epic electronic health records data extracts with benchmark categories fo…" at bounding box center [1115, 162] width 268 height 20
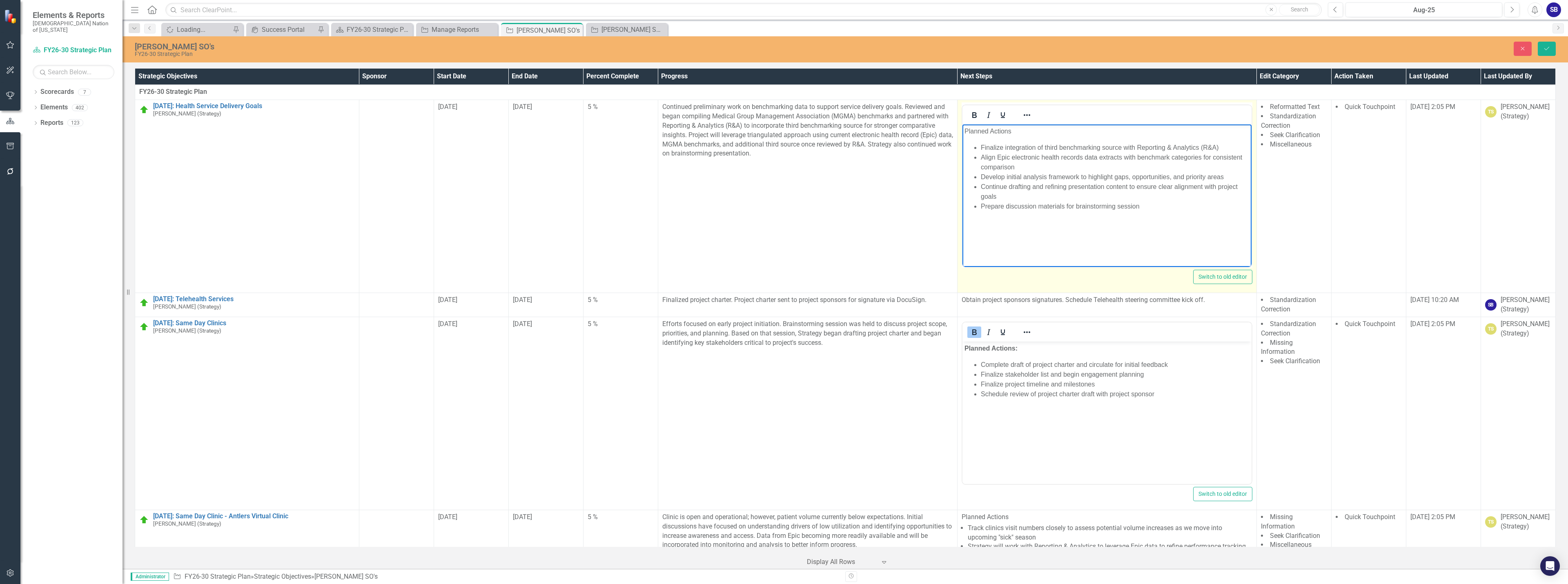
click at [1014, 131] on p "Planned Actions" at bounding box center [1107, 131] width 285 height 10
drag, startPoint x: 1011, startPoint y: 129, endPoint x: 954, endPoint y: 129, distance: 57.0
click at [962, 129] on html "Planned Actions: Finalize integration of third benchmarking source with Reporti…" at bounding box center [1106, 185] width 289 height 122
click at [973, 117] on icon "Bold" at bounding box center [975, 115] width 4 height 6
click at [1064, 230] on body "Planned Actions: Finalize integration of third benchmarking source with Reporti…" at bounding box center [1106, 185] width 289 height 122
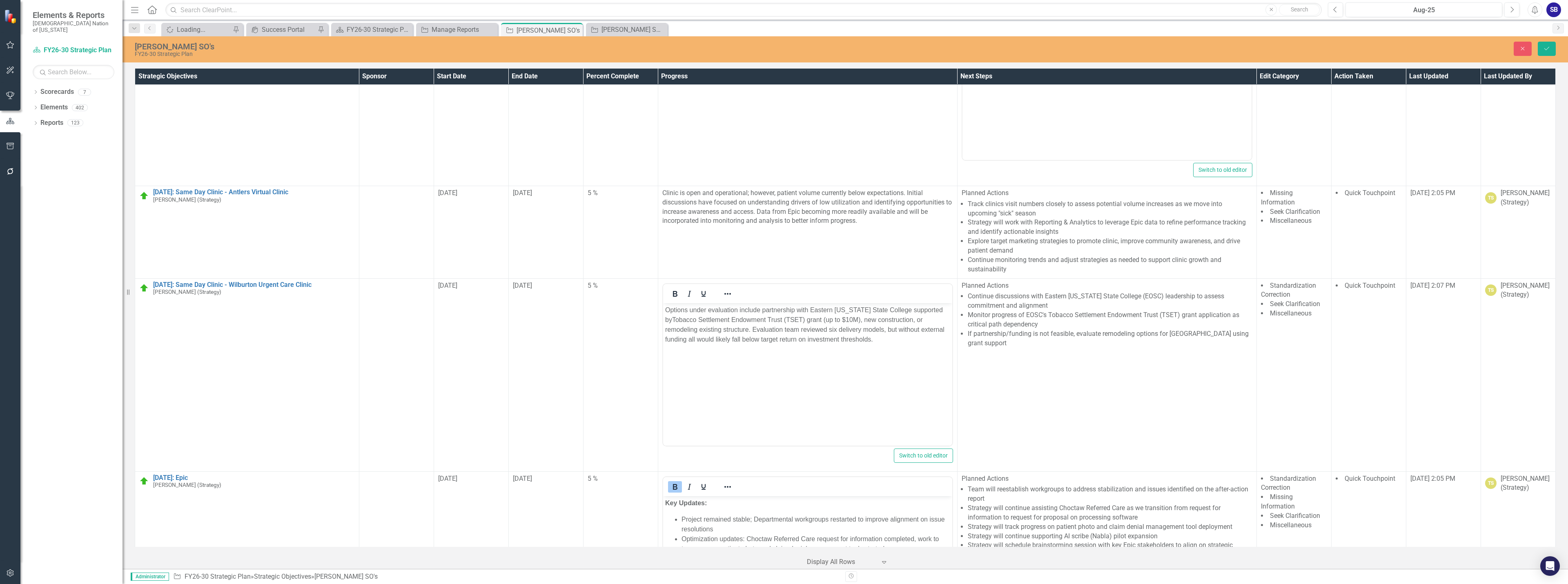
scroll to position [327, 0]
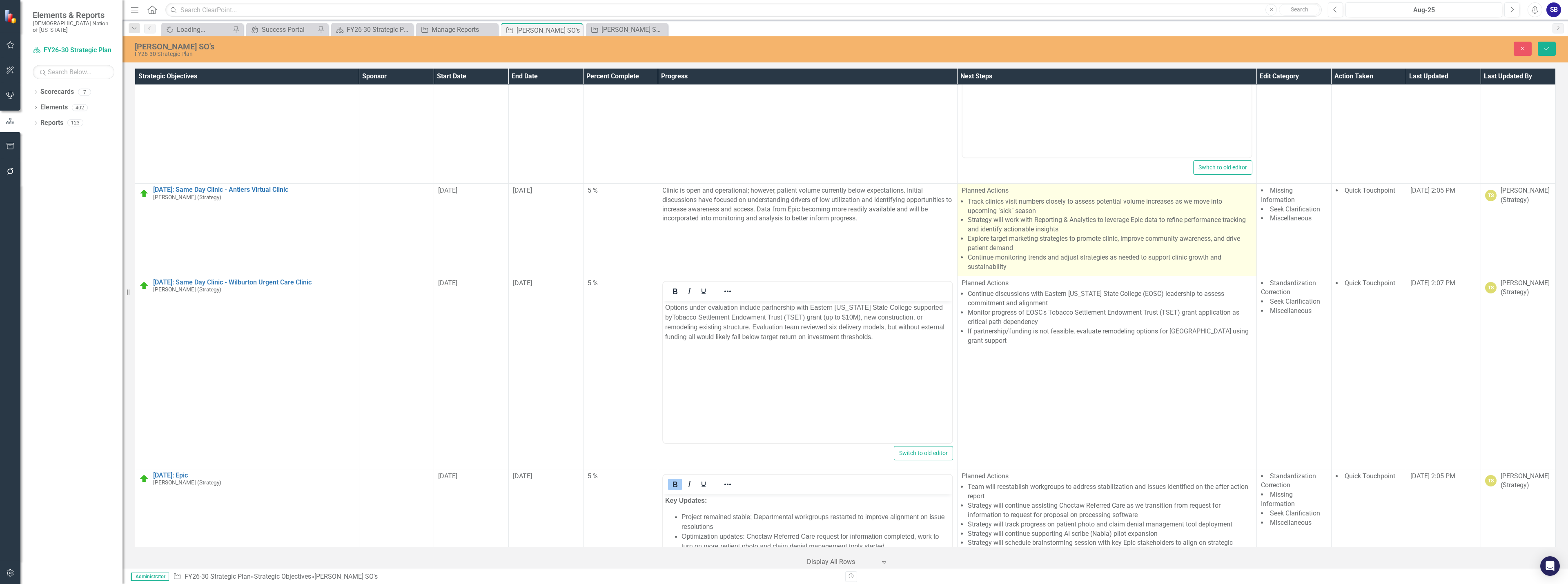
click at [1063, 226] on li "Strategy will work with Reporting & Analytics to leverage Epic data to refine p…" at bounding box center [1110, 225] width 285 height 19
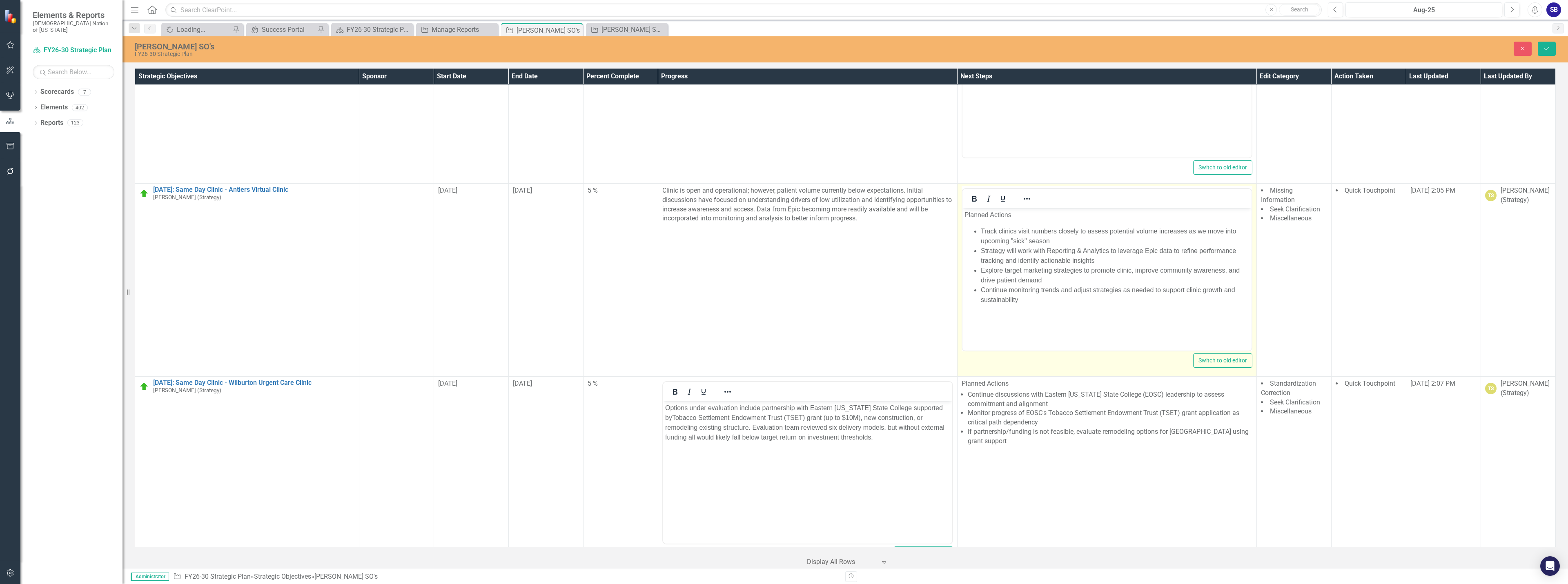
scroll to position [0, 0]
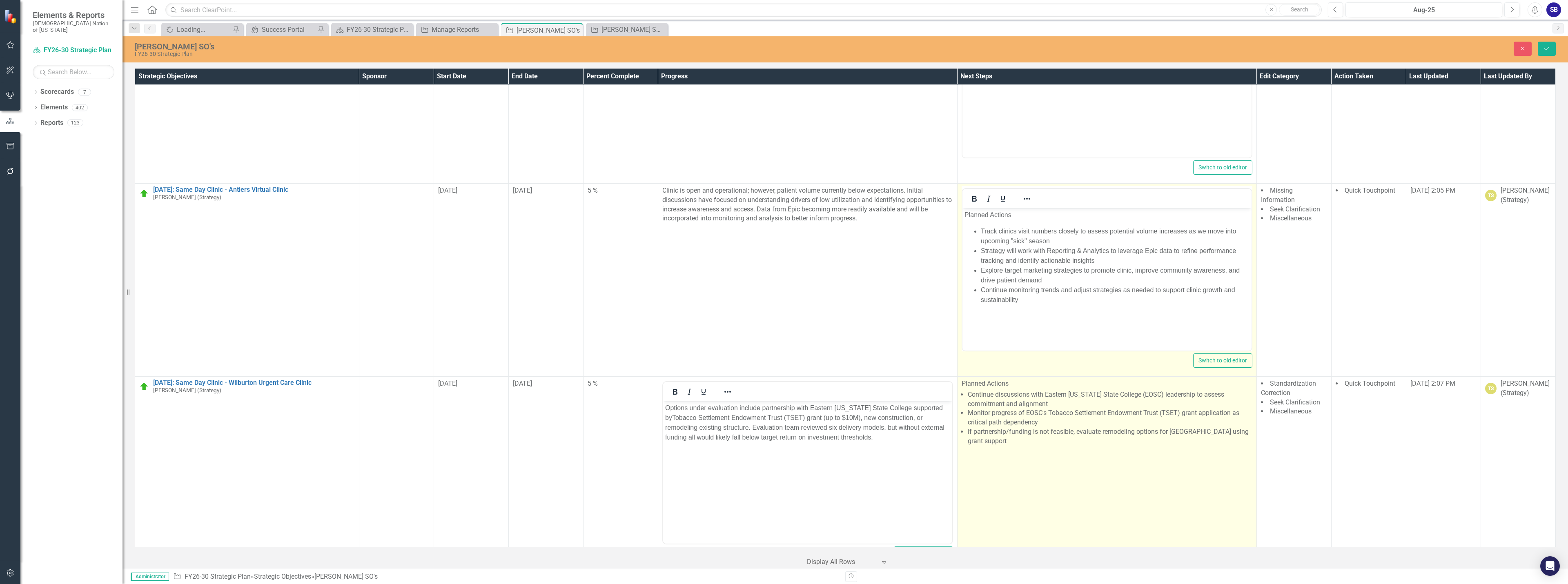
click at [1082, 450] on td "Planned Actions Continue discussions with Eastern [US_STATE] State College (EOS…" at bounding box center [1107, 472] width 299 height 193
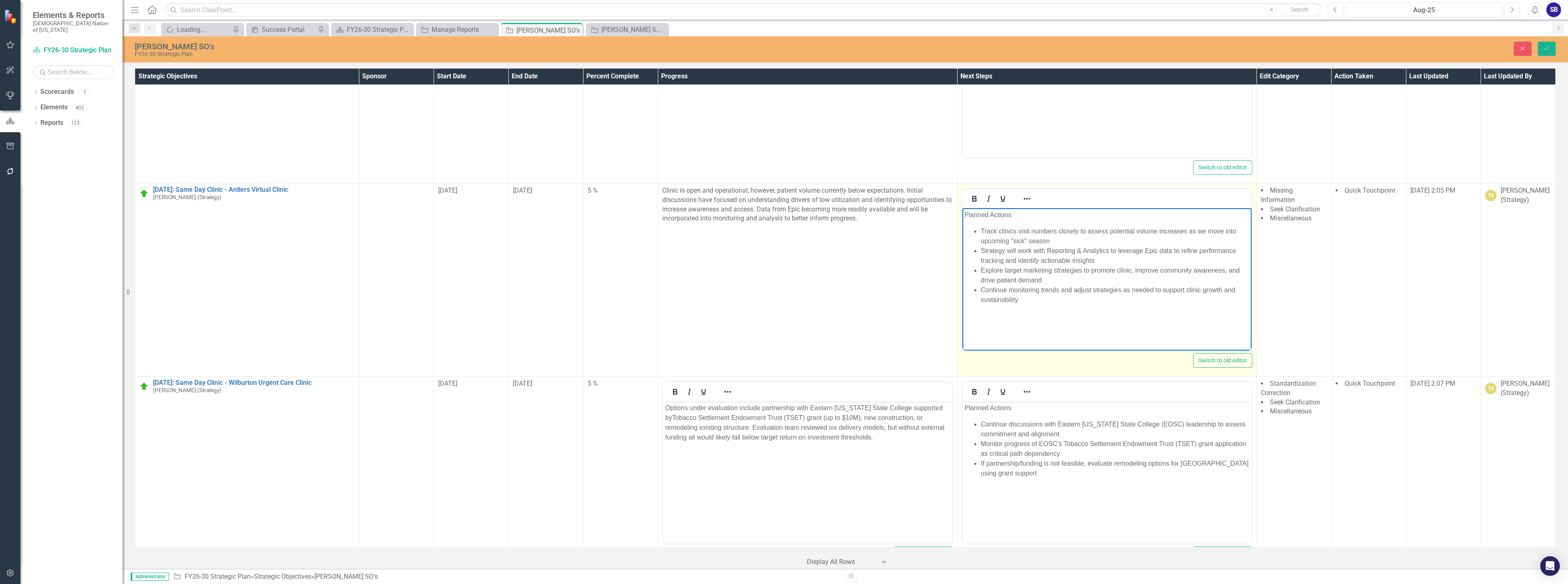
click at [1020, 216] on p "Planned Actions" at bounding box center [1107, 215] width 285 height 10
drag, startPoint x: 1014, startPoint y: 215, endPoint x: 953, endPoint y: 217, distance: 61.0
click at [962, 217] on html "Planned Actions Track clinics visit numbers closely to assess potential volume …" at bounding box center [1106, 268] width 289 height 122
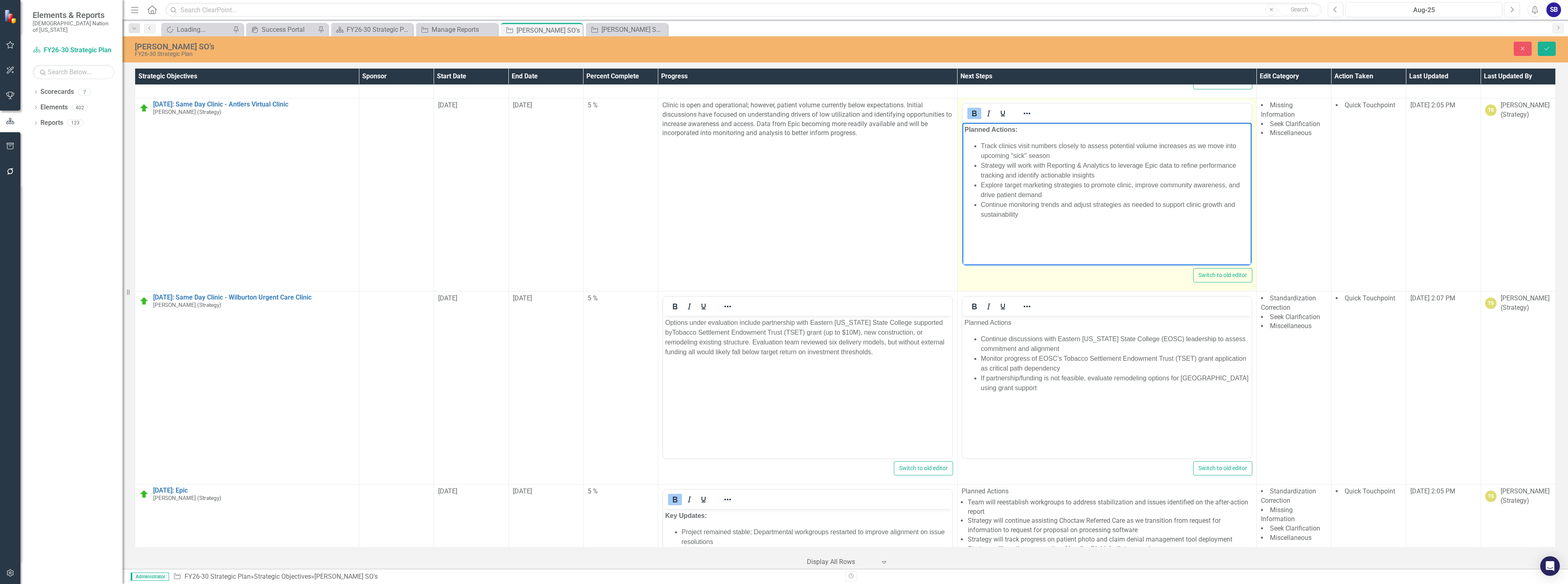
scroll to position [449, 0]
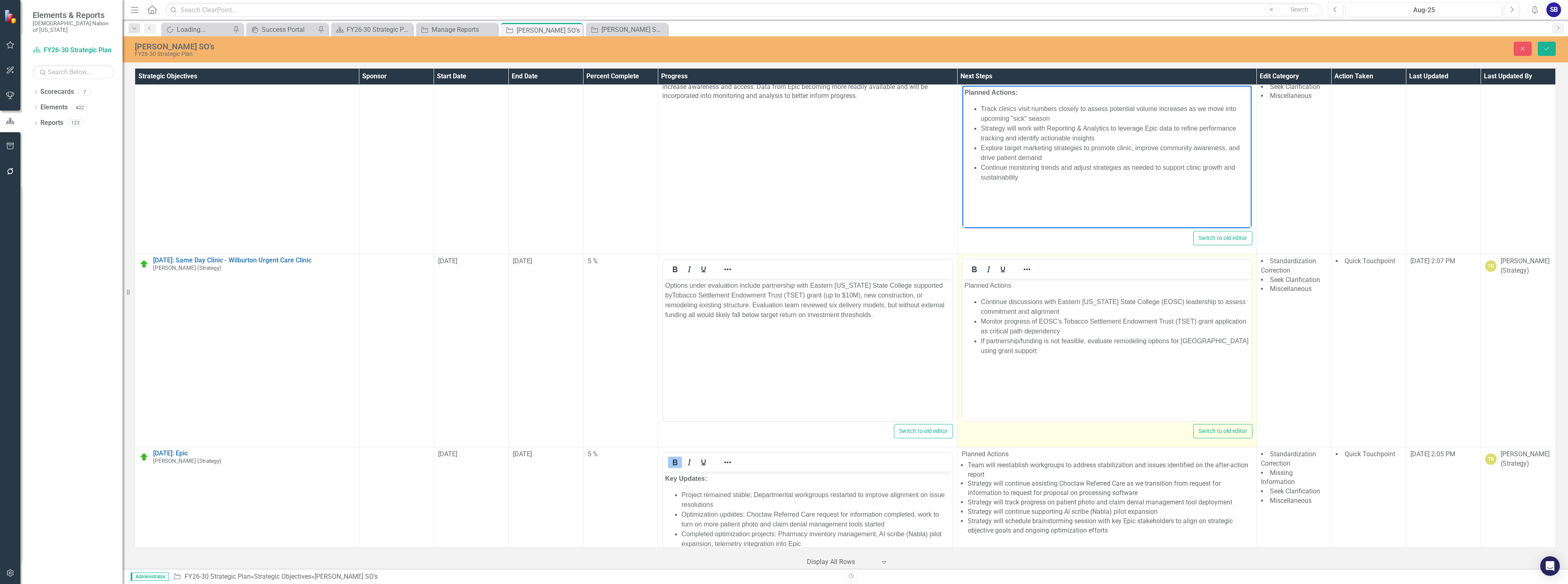
click at [1051, 320] on li "Monitor progress of EOSC's Tobacco Settlement Endowment Trust (TSET) grant appl…" at bounding box center [1115, 326] width 268 height 20
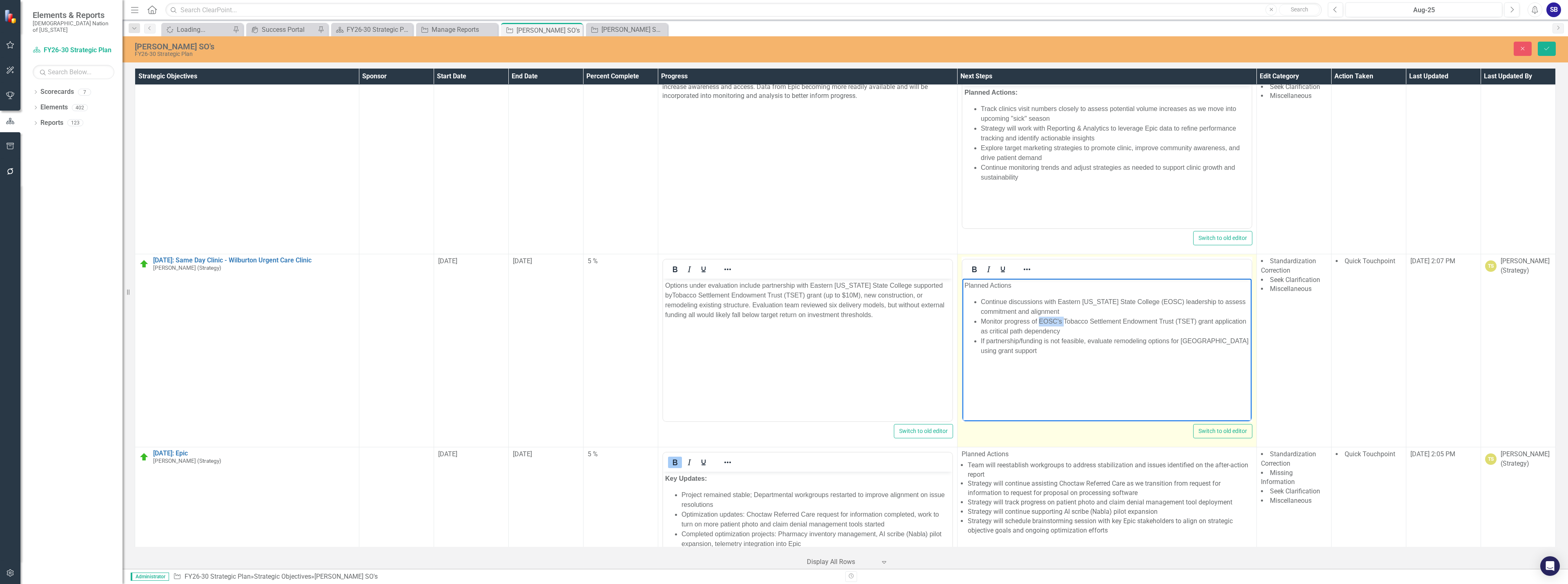
click at [1051, 320] on li "Monitor progress of EOSC's Tobacco Settlement Endowment Trust (TSET) grant appl…" at bounding box center [1115, 326] width 268 height 20
click at [1023, 286] on p "Planned Actions" at bounding box center [1107, 285] width 285 height 10
drag, startPoint x: 1023, startPoint y: 286, endPoint x: 922, endPoint y: 283, distance: 101.0
click at [962, 283] on html "Planned Actions: Continue discussions with Eastern [US_STATE] State College (EO…" at bounding box center [1106, 339] width 289 height 122
click at [972, 271] on icon "Bold" at bounding box center [975, 270] width 10 height 10
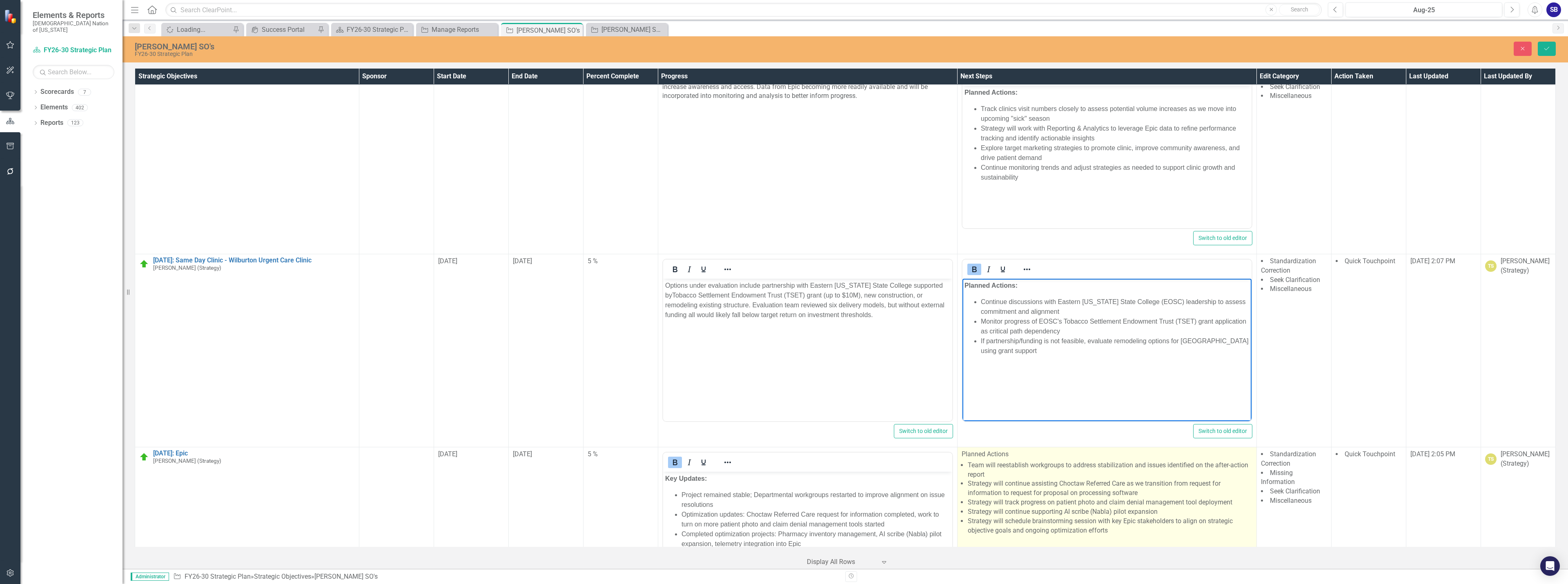
click at [1028, 491] on li "Strategy will continue assisting Choctaw Referred Care as we transition from re…" at bounding box center [1110, 489] width 285 height 19
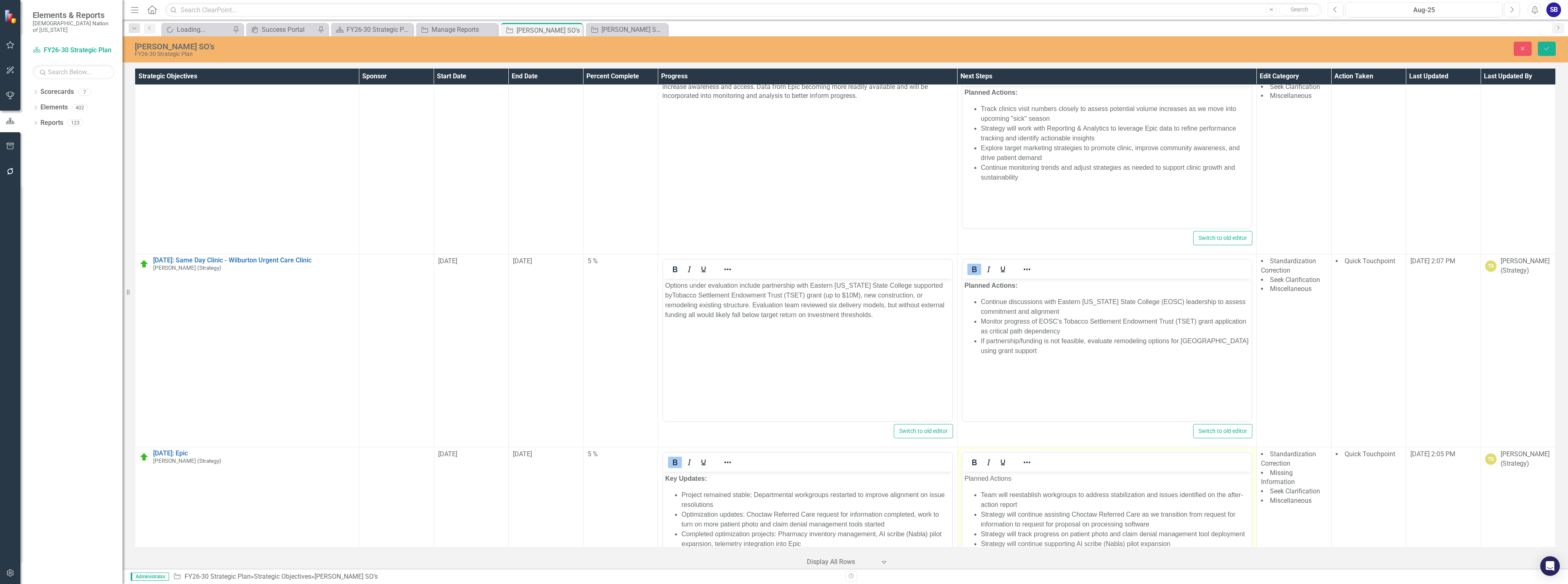
scroll to position [0, 0]
click at [1028, 484] on body "Planned Actions Team will reestablish workgroups to address stabilization and i…" at bounding box center [1106, 532] width 289 height 122
click at [1023, 479] on p "Planned Actions" at bounding box center [1107, 479] width 285 height 10
drag, startPoint x: 1021, startPoint y: 479, endPoint x: 944, endPoint y: 487, distance: 77.4
click at [962, 487] on html "Planned Actions: Team will reestablish workgroups to address stabilization and …" at bounding box center [1106, 532] width 289 height 122
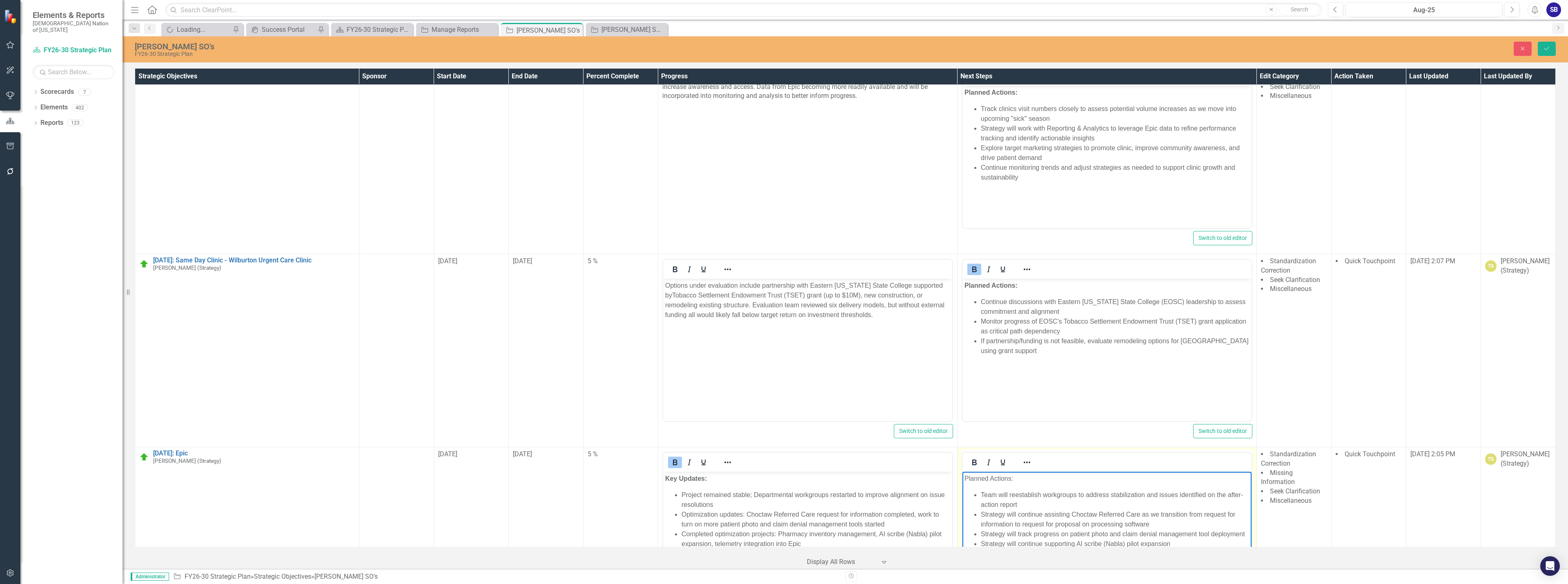
drag, startPoint x: 1021, startPoint y: 473, endPoint x: 1021, endPoint y: 481, distance: 8.0
click at [1021, 474] on body "Planned Actions: Team will reestablish workgroups to address stabilization and …" at bounding box center [1106, 532] width 289 height 122
drag, startPoint x: 964, startPoint y: 478, endPoint x: 1023, endPoint y: 477, distance: 59.0
click at [1023, 477] on body "Planned Actions: Team will reestablish workgroups to address stabilization and …" at bounding box center [1106, 532] width 289 height 122
click at [972, 466] on icon "Bold" at bounding box center [975, 463] width 10 height 10
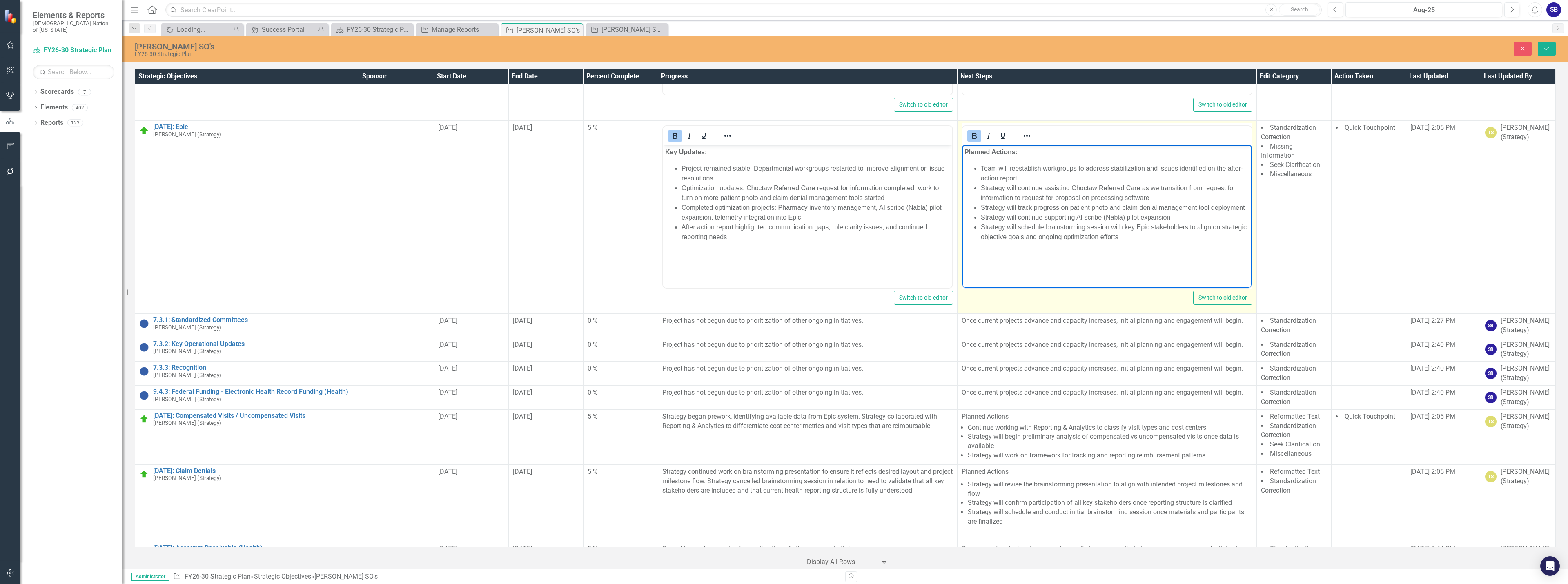
scroll to position [794, 0]
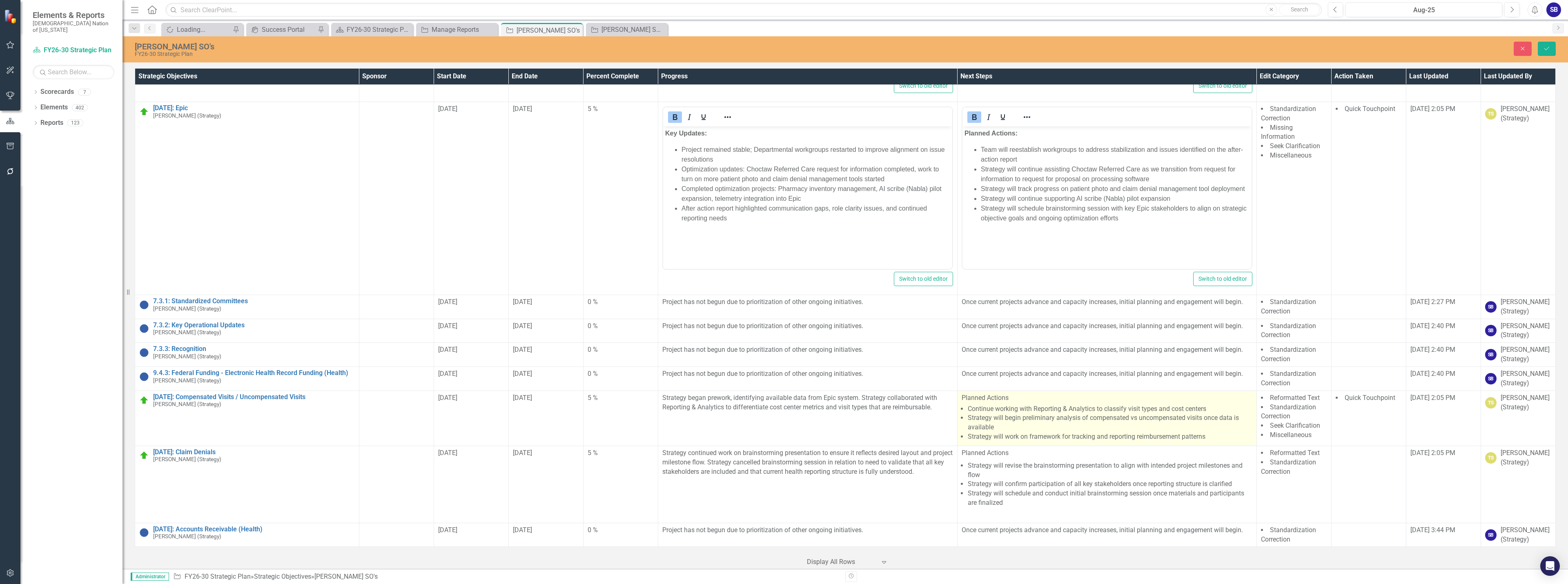
click at [1036, 422] on li "Strategy will begin preliminary analysis of compensated vs uncompensated visits…" at bounding box center [1110, 423] width 285 height 19
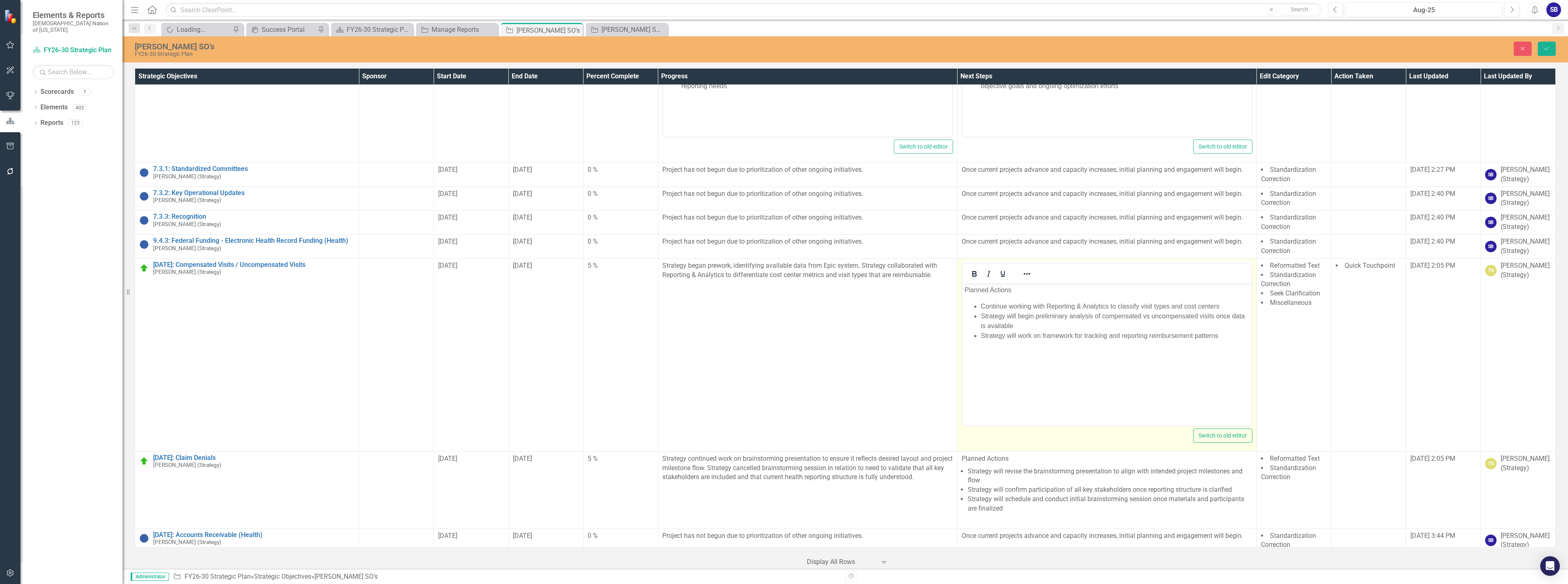
scroll to position [933, 0]
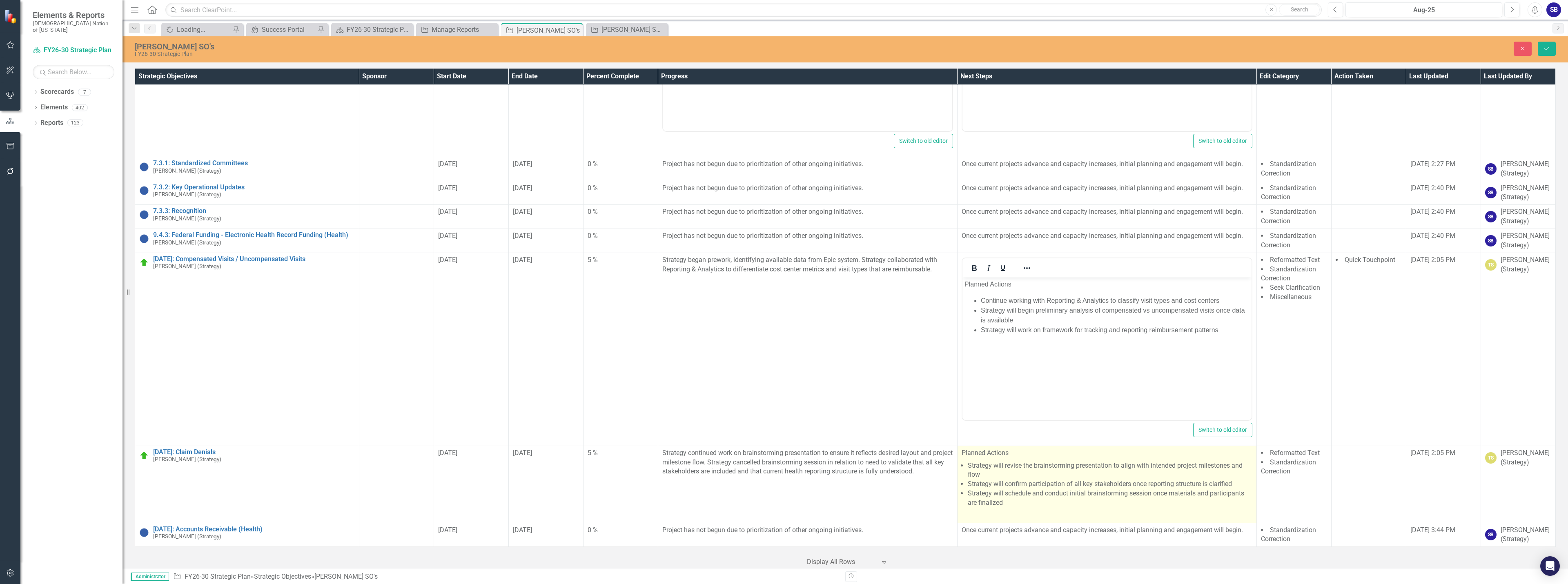
click at [1040, 484] on li "Strategy will confirm participation of all key stakeholders once reporting stru…" at bounding box center [1110, 484] width 285 height 9
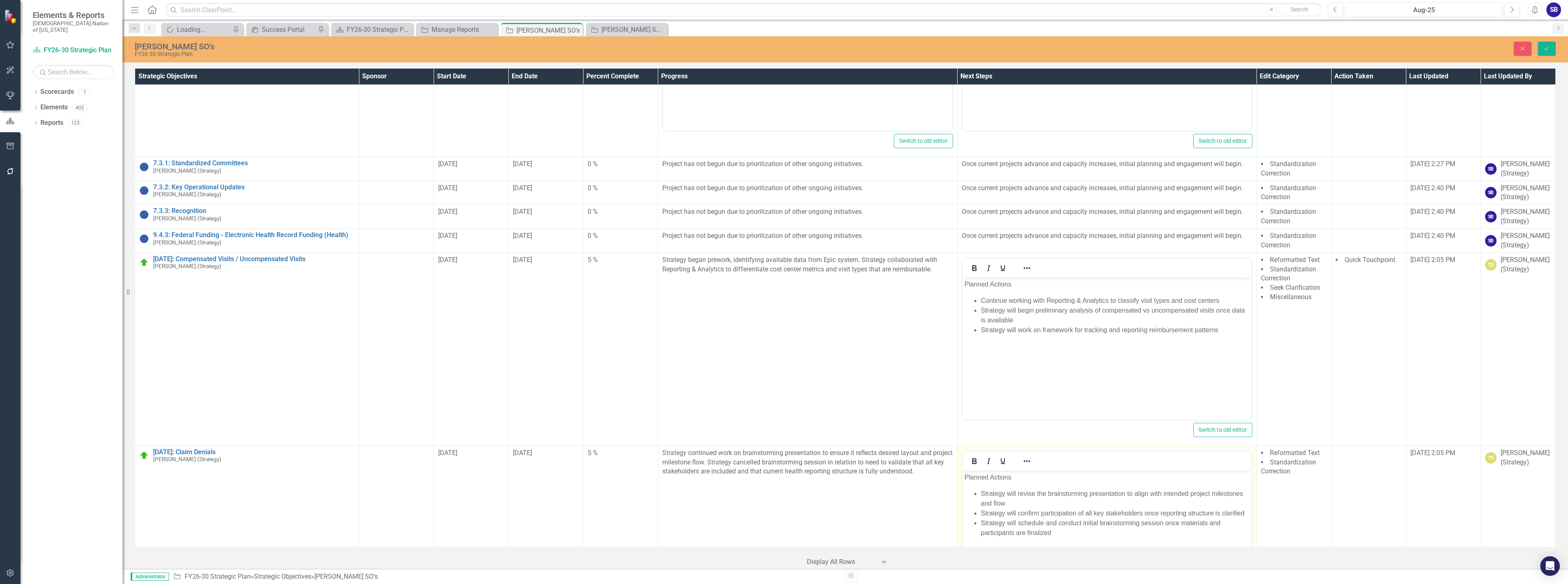
scroll to position [0, 0]
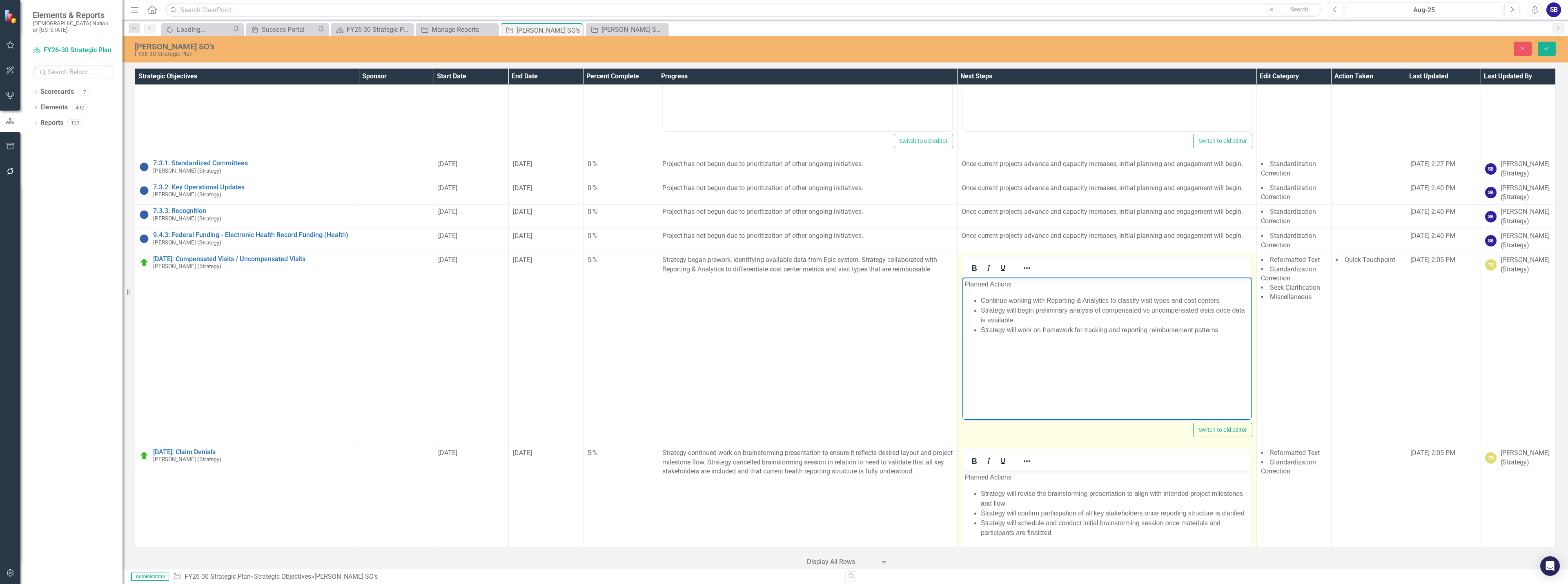
click at [1019, 284] on p "Planned Actions" at bounding box center [1107, 285] width 285 height 10
drag, startPoint x: 1019, startPoint y: 284, endPoint x: 946, endPoint y: 282, distance: 73.0
click at [962, 282] on html "Planned Actions: Continue working with Reporting & Analytics to classify visit …" at bounding box center [1106, 338] width 289 height 122
click at [974, 266] on icon "Bold" at bounding box center [975, 268] width 10 height 10
click at [1007, 471] on body "Planned Actions Strategy will revise the brainstorming presentation to align wi…" at bounding box center [1106, 531] width 289 height 122
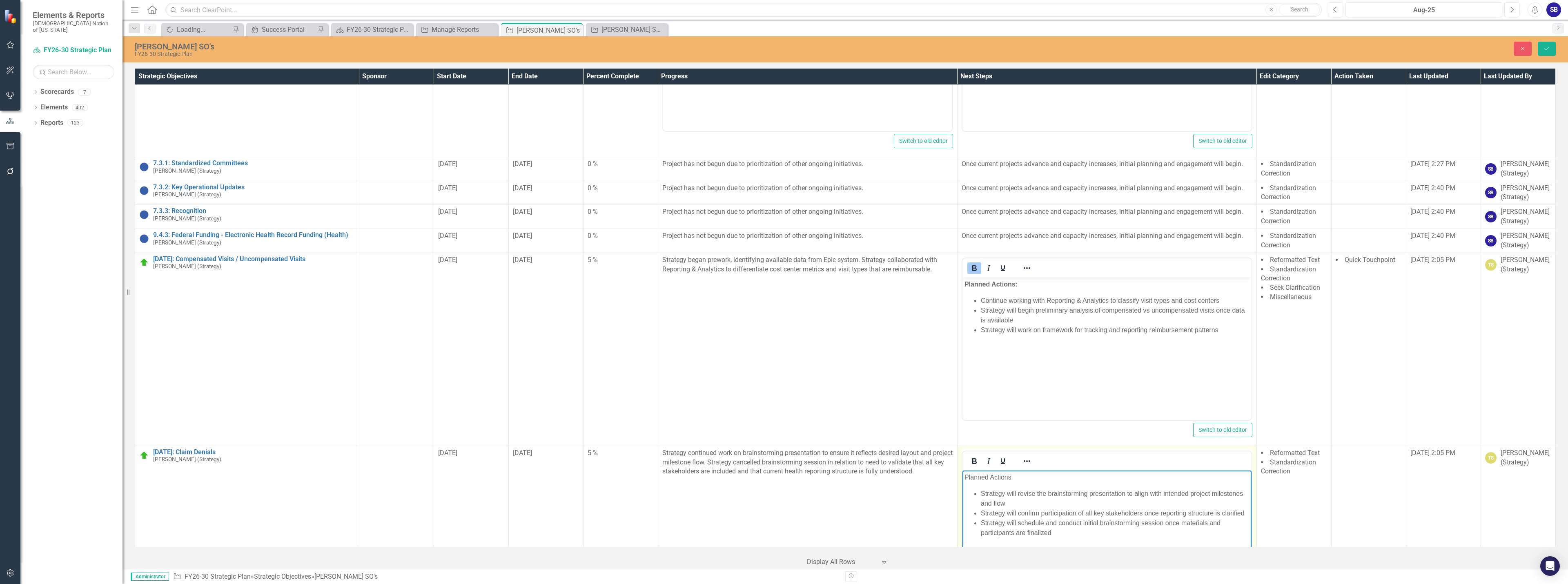
click at [1014, 477] on p "Planned Actions" at bounding box center [1107, 477] width 285 height 10
drag, startPoint x: 1014, startPoint y: 477, endPoint x: 1911, endPoint y: 949, distance: 1013.6
click at [962, 479] on html "Planned Actions: Strategy will revise the brainstorming presentation to align w…" at bounding box center [1106, 531] width 289 height 122
click at [975, 459] on button "Bold" at bounding box center [975, 461] width 14 height 11
click at [1088, 494] on li "Strategy will revise the brainstorming presentation to align with intended proj…" at bounding box center [1115, 499] width 268 height 20
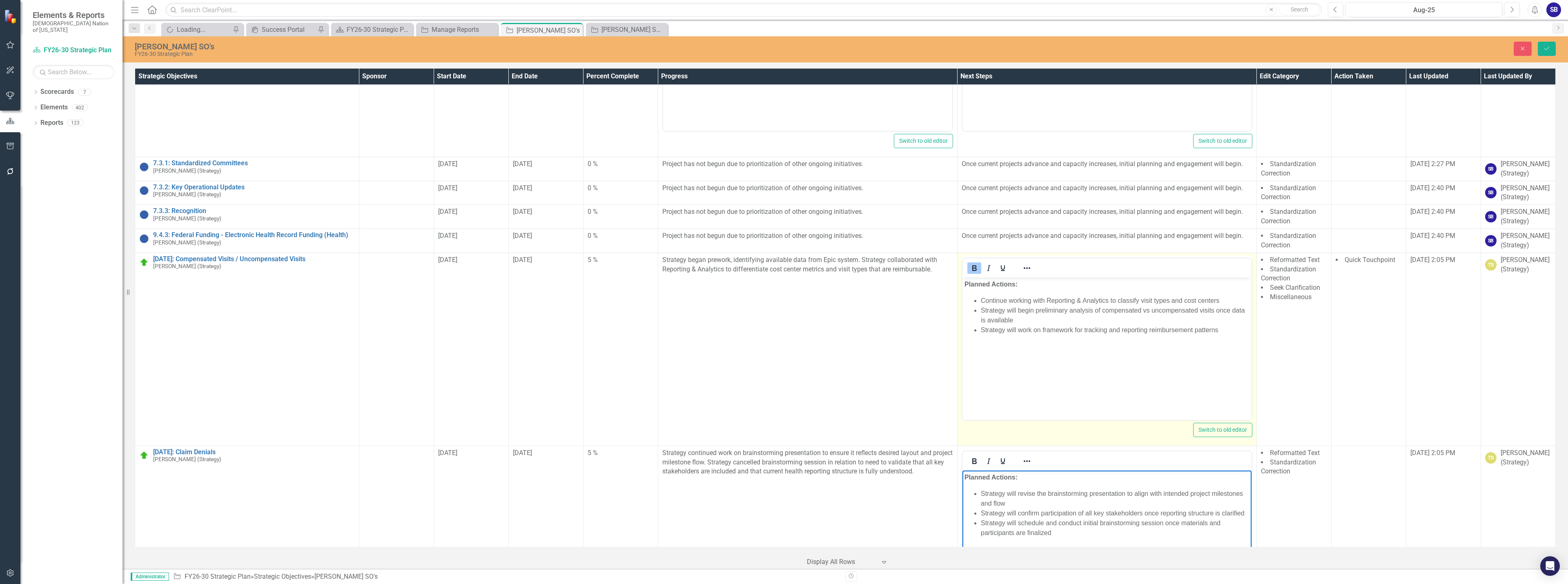
click at [1064, 362] on body "Planned Actions: Continue working with Reporting & Analytics to classify visit …" at bounding box center [1106, 338] width 289 height 122
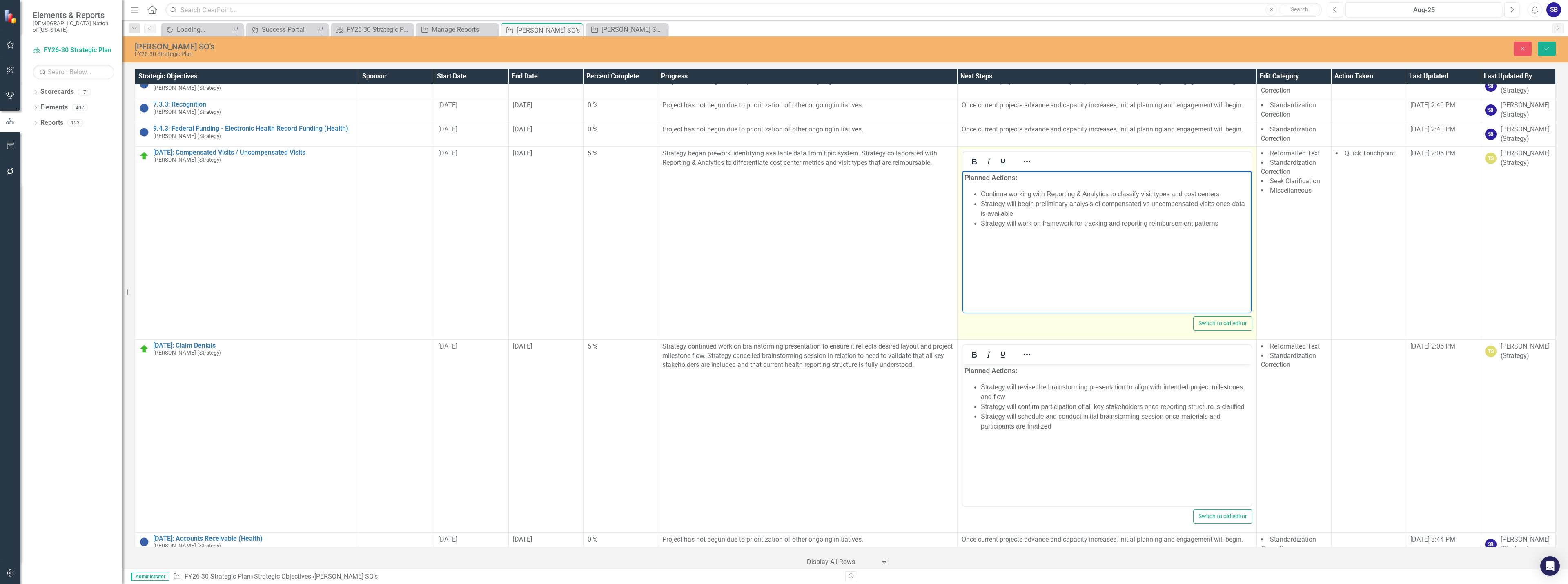
scroll to position [1049, 0]
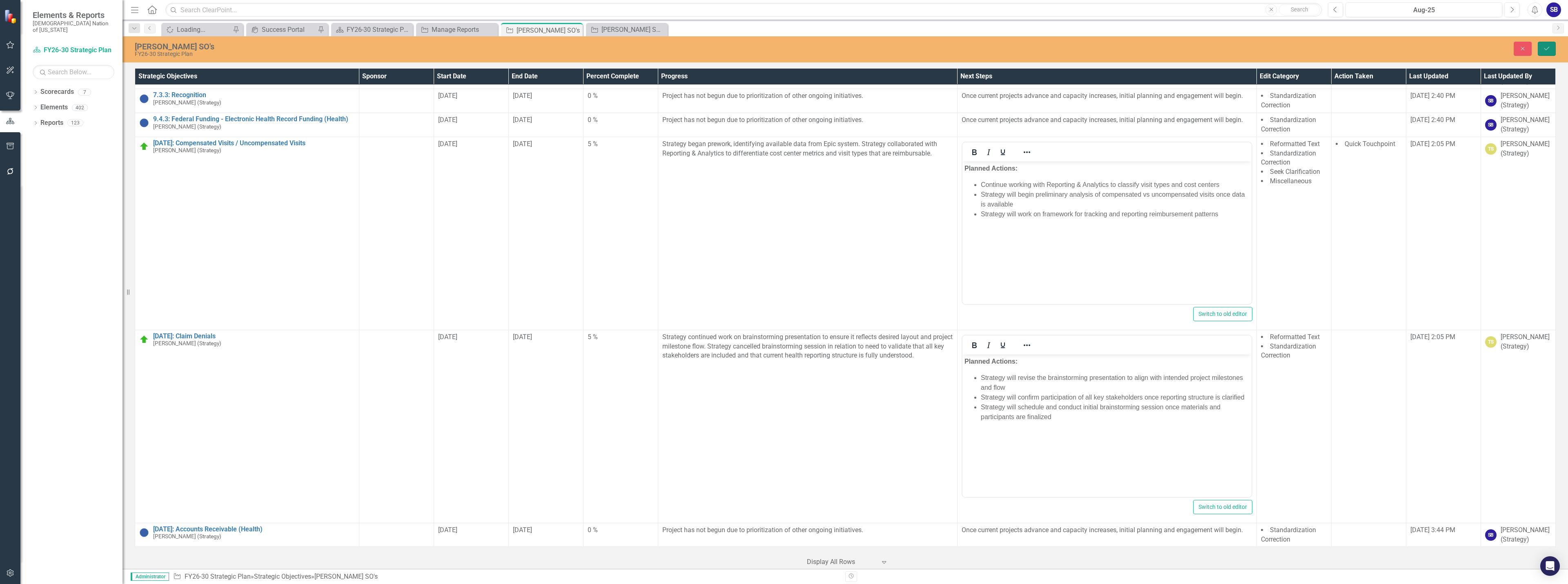
click at [1549, 49] on icon "Save" at bounding box center [1547, 49] width 7 height 6
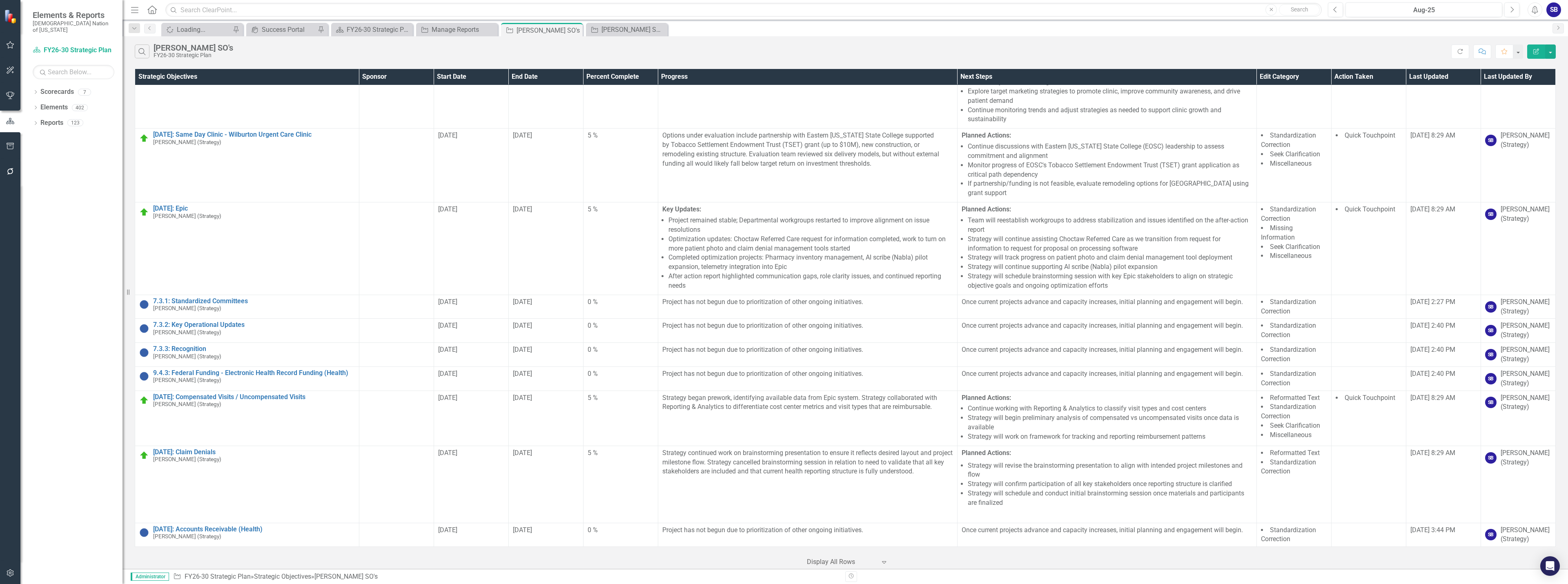
scroll to position [0, 0]
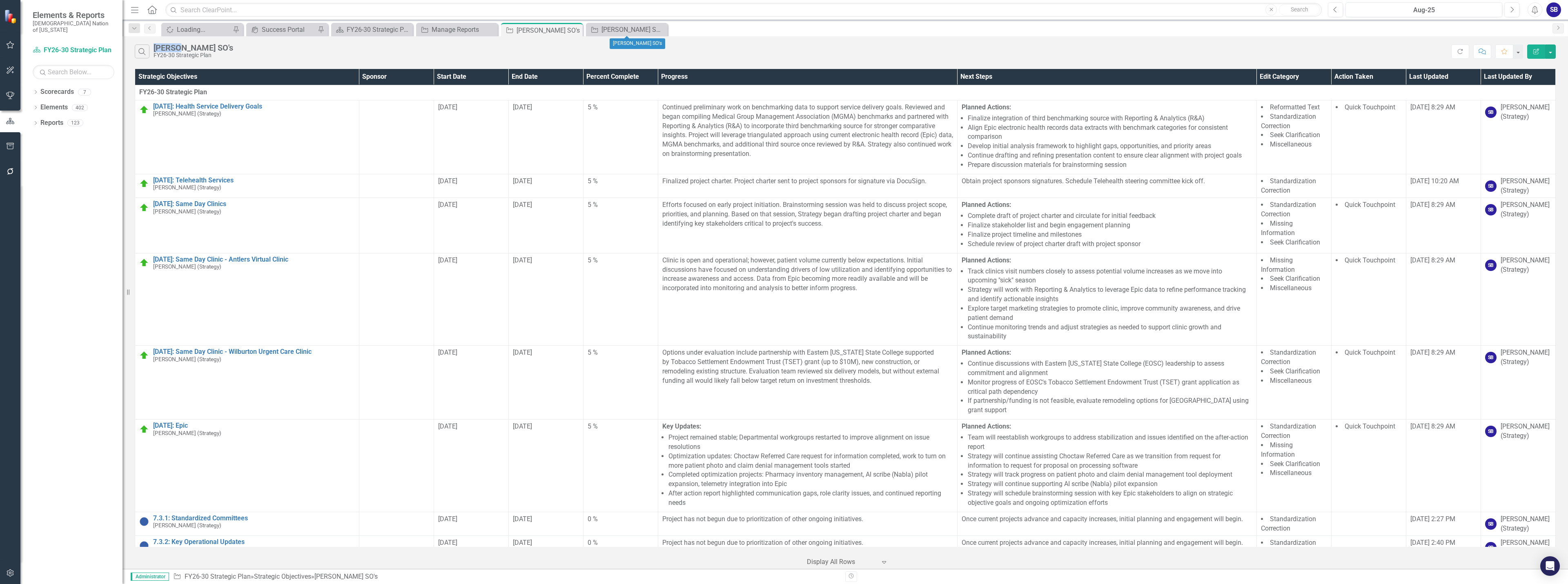
drag, startPoint x: 663, startPoint y: 30, endPoint x: 652, endPoint y: 28, distance: 11.2
click at [0, 0] on icon "Close" at bounding box center [0, 0] width 0 height 0
click at [576, 28] on icon "Close" at bounding box center [575, 30] width 8 height 6
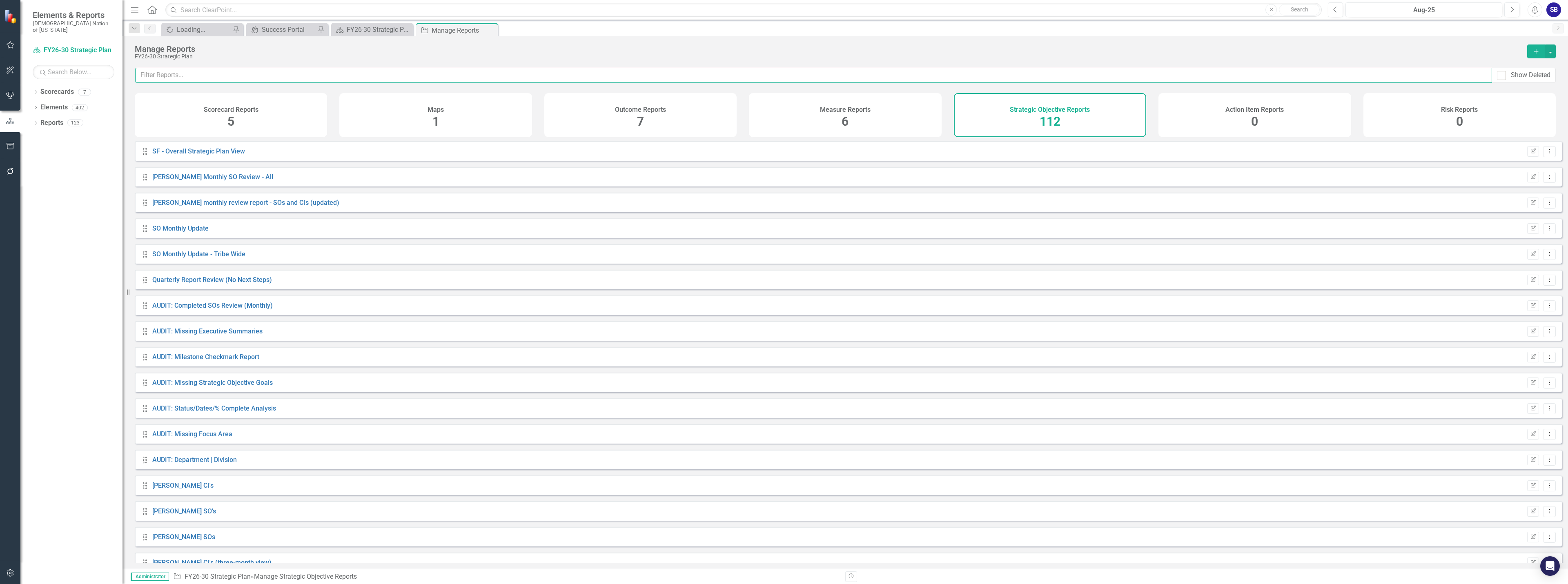
click at [359, 73] on input "text" at bounding box center [813, 75] width 1357 height 15
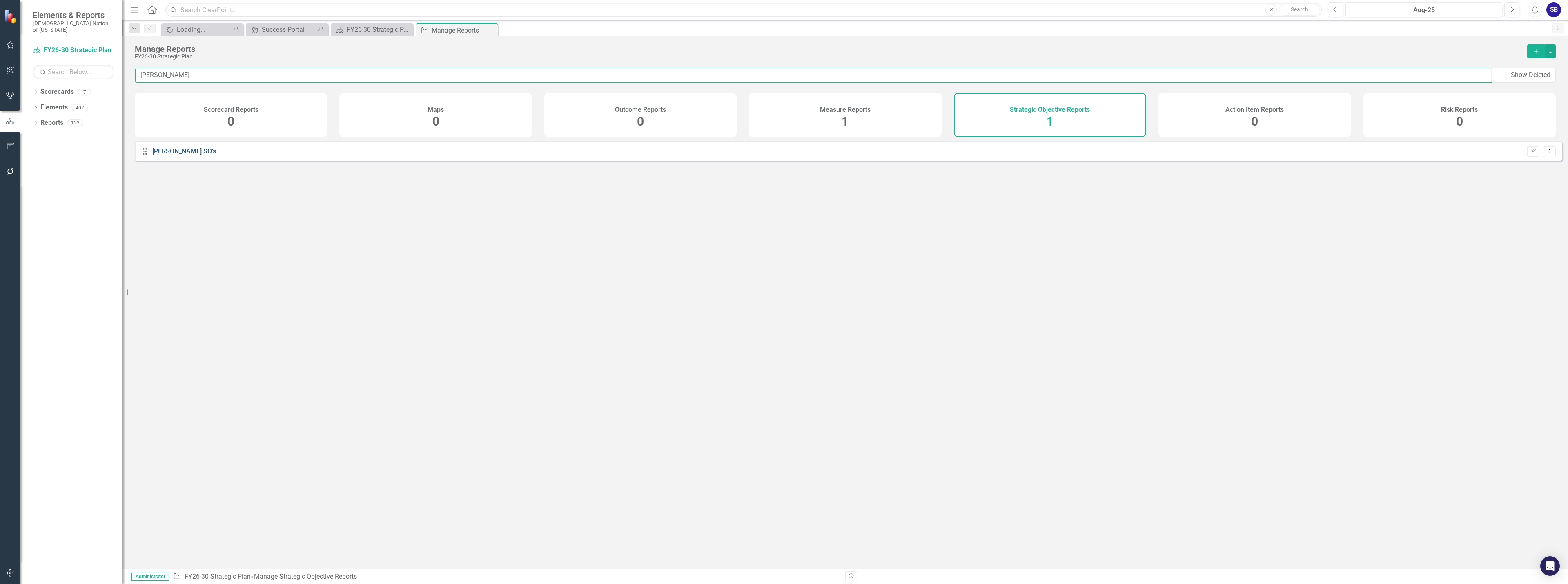
type input "[PERSON_NAME]"
click at [170, 155] on link "[PERSON_NAME] SO's" at bounding box center [184, 151] width 64 height 8
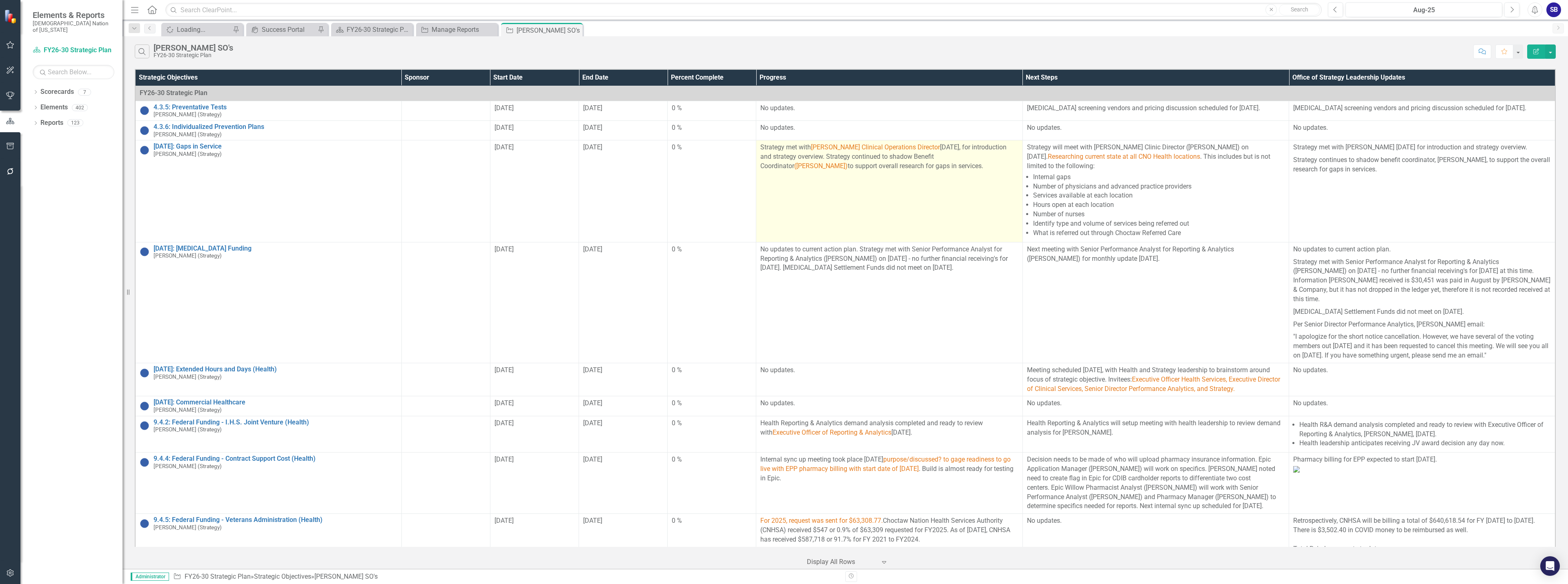
click at [889, 199] on td "Strategy met with [PERSON_NAME] Clinical Operations Director [DATE], for introd…" at bounding box center [889, 191] width 266 height 102
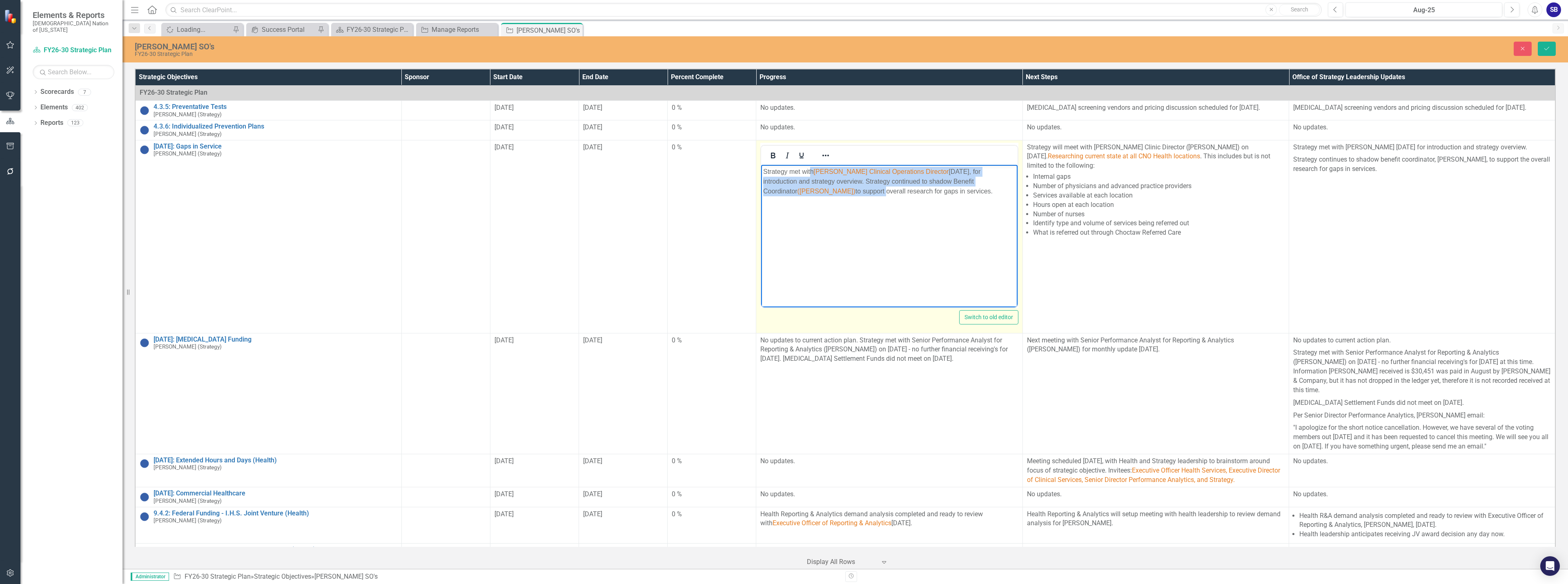
drag, startPoint x: 809, startPoint y: 173, endPoint x: 816, endPoint y: 193, distance: 21.2
click at [816, 193] on p "Strategy met with [PERSON_NAME] Clinical Operations Director [DATE], for introd…" at bounding box center [889, 181] width 252 height 30
click at [832, 155] on button "Reveal or hide additional toolbar items" at bounding box center [826, 155] width 14 height 11
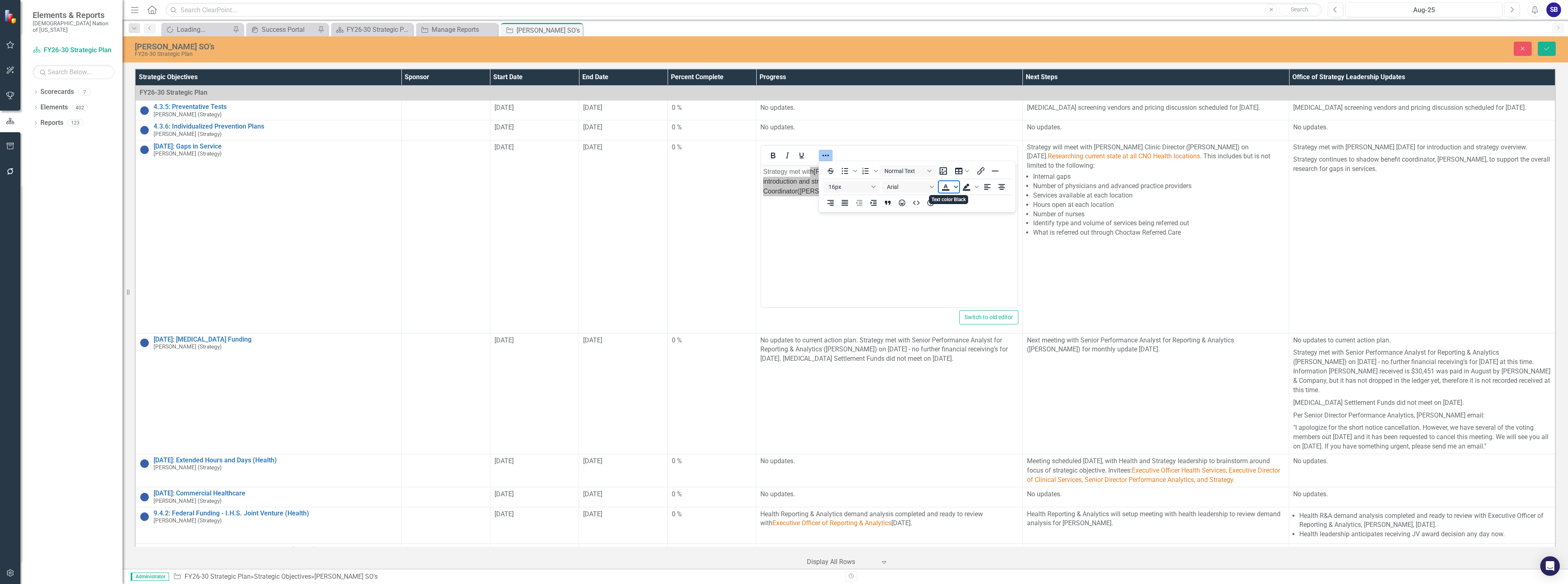
click at [957, 189] on icon "Text color Black" at bounding box center [956, 187] width 4 height 4
click at [972, 249] on icon "Remove color" at bounding box center [969, 248] width 8 height 8
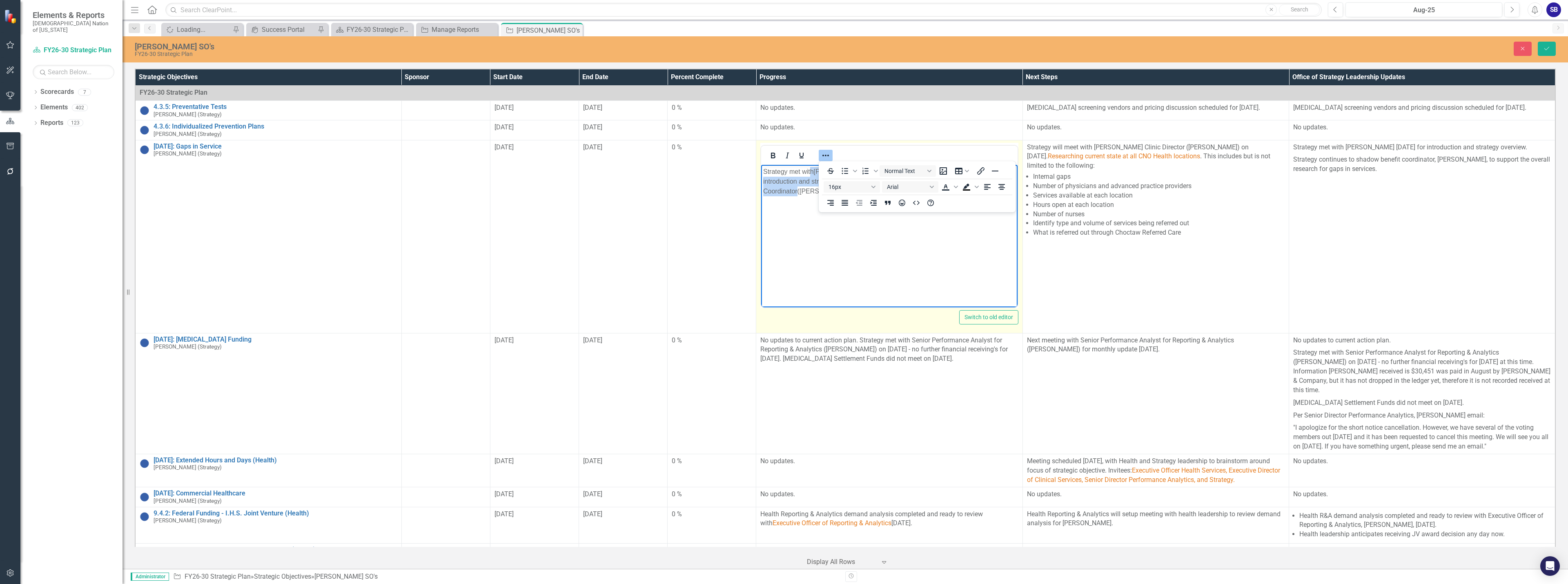
click at [826, 155] on icon "Reveal or hide additional toolbar items" at bounding box center [826, 155] width 10 height 10
click at [909, 234] on body "Strategy met with [PERSON_NAME] Clinical Operations Director [DATE], for introd…" at bounding box center [889, 225] width 256 height 122
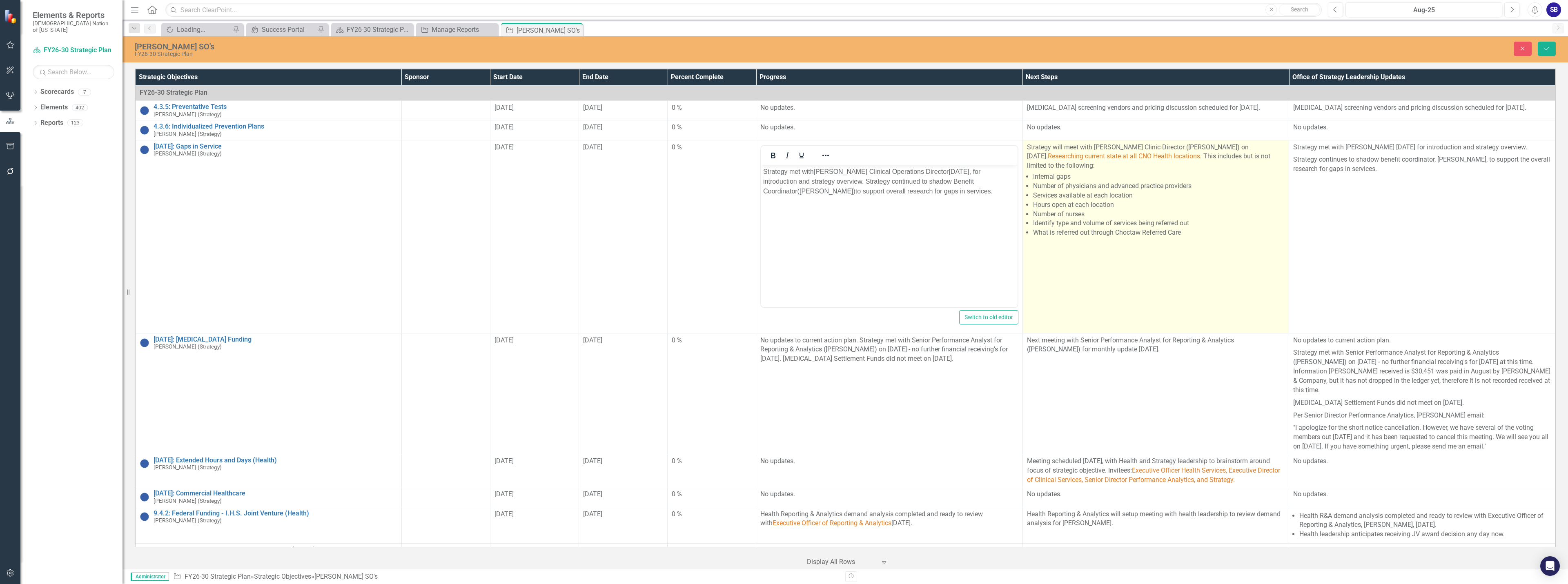
click at [1132, 215] on li "Number of nurses" at bounding box center [1159, 214] width 251 height 9
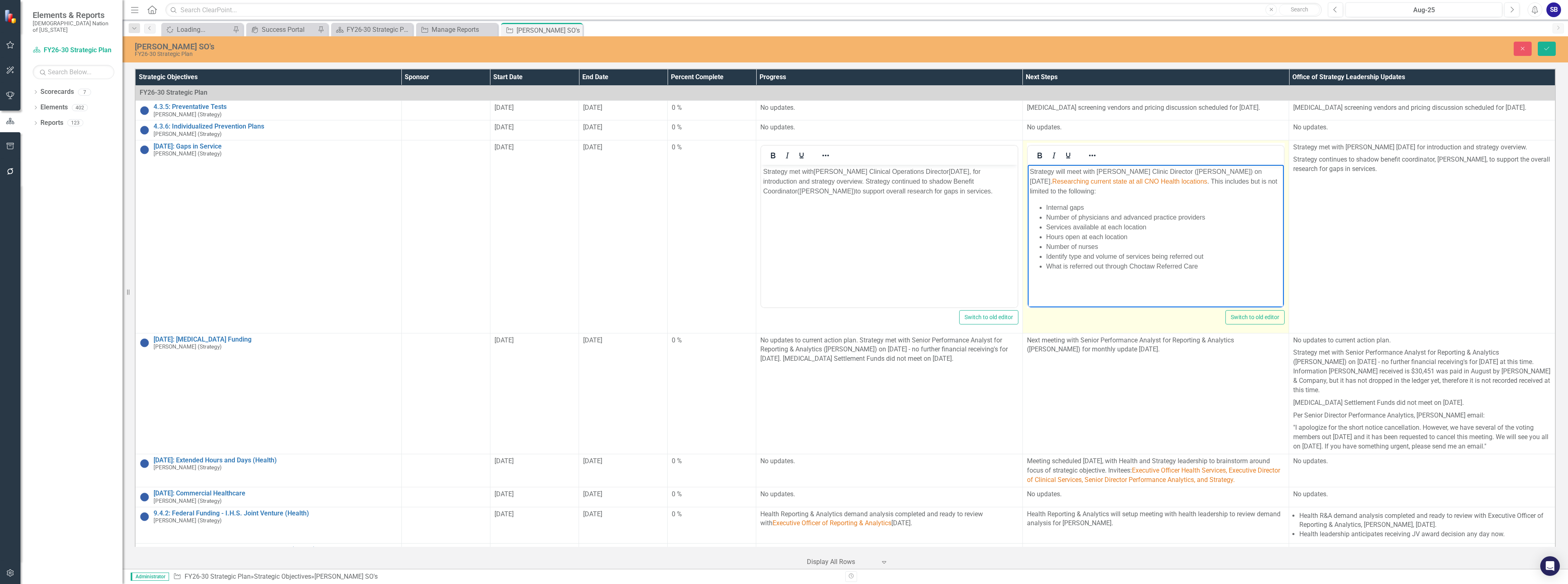
click at [1085, 183] on span "Researching current state at all CNO Health locations" at bounding box center [1129, 181] width 155 height 7
click at [1052, 181] on span "Research current state at all CNO Health locations" at bounding box center [1124, 181] width 146 height 7
drag, startPoint x: 1206, startPoint y: 182, endPoint x: 1052, endPoint y: 179, distance: 154.0
click at [1052, 179] on p "Strategy will meet with [PERSON_NAME] Clinic Director ([PERSON_NAME]) on [DATE]…" at bounding box center [1156, 181] width 252 height 30
click at [1095, 155] on icon "Reveal or hide additional toolbar items" at bounding box center [1093, 155] width 10 height 10
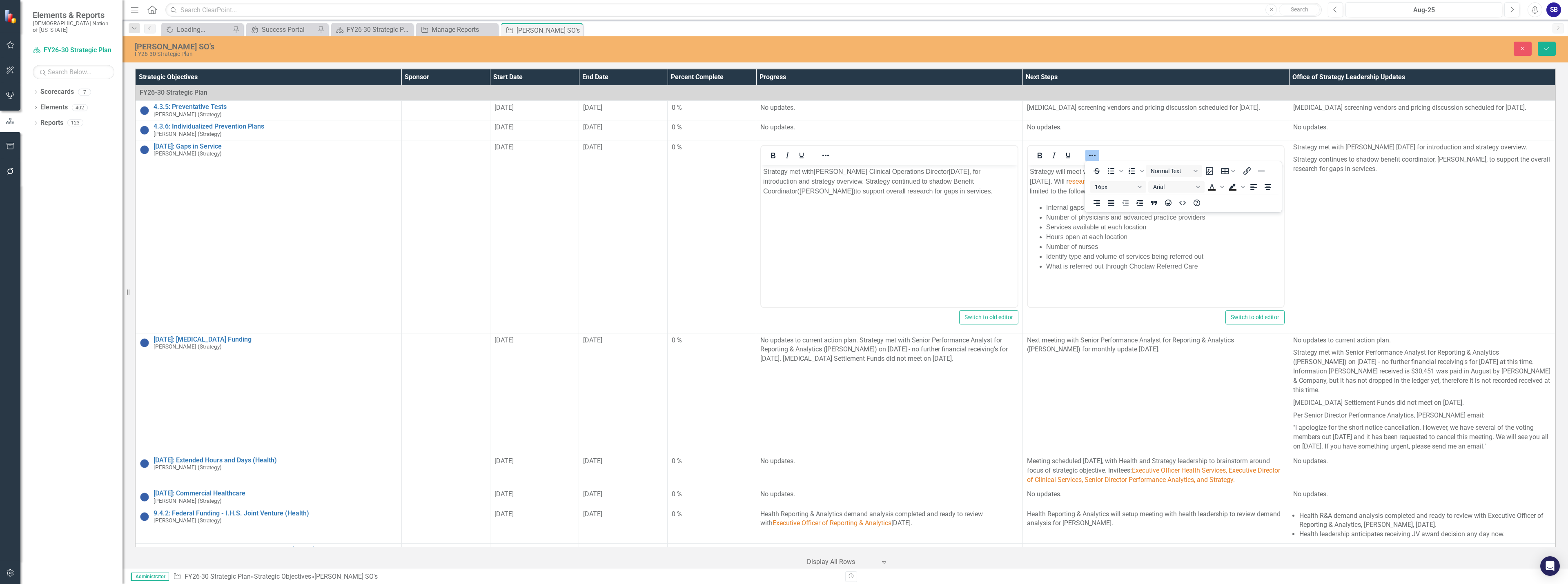
click at [1225, 186] on div "To open the popup, press Shift+Enter To open the popup, press Shift+Enter Norma…" at bounding box center [1183, 187] width 197 height 48
click at [1223, 189] on icon "Text color Black" at bounding box center [1223, 187] width 4 height 4
click at [1239, 251] on icon "Remove color" at bounding box center [1235, 248] width 8 height 8
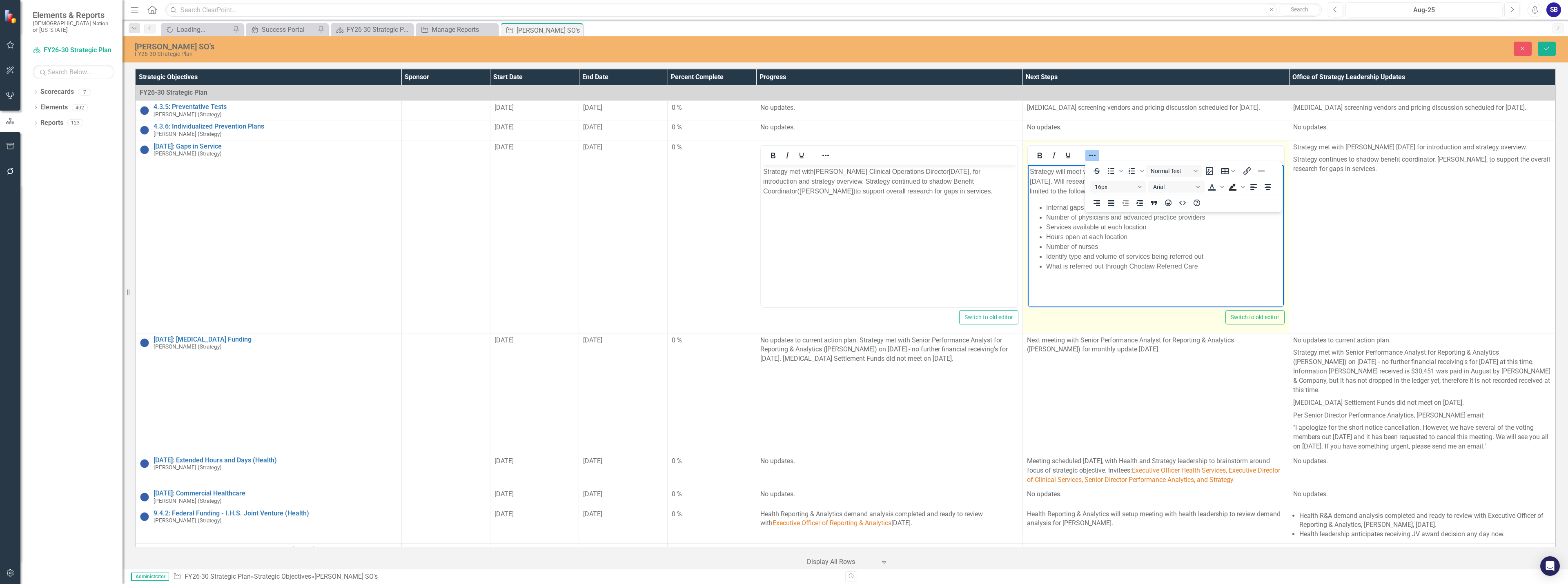
click at [1090, 155] on icon "Reveal or hide additional toolbar items" at bounding box center [1092, 155] width 6 height 1
click at [1176, 234] on li "Hours open at each location" at bounding box center [1164, 237] width 236 height 10
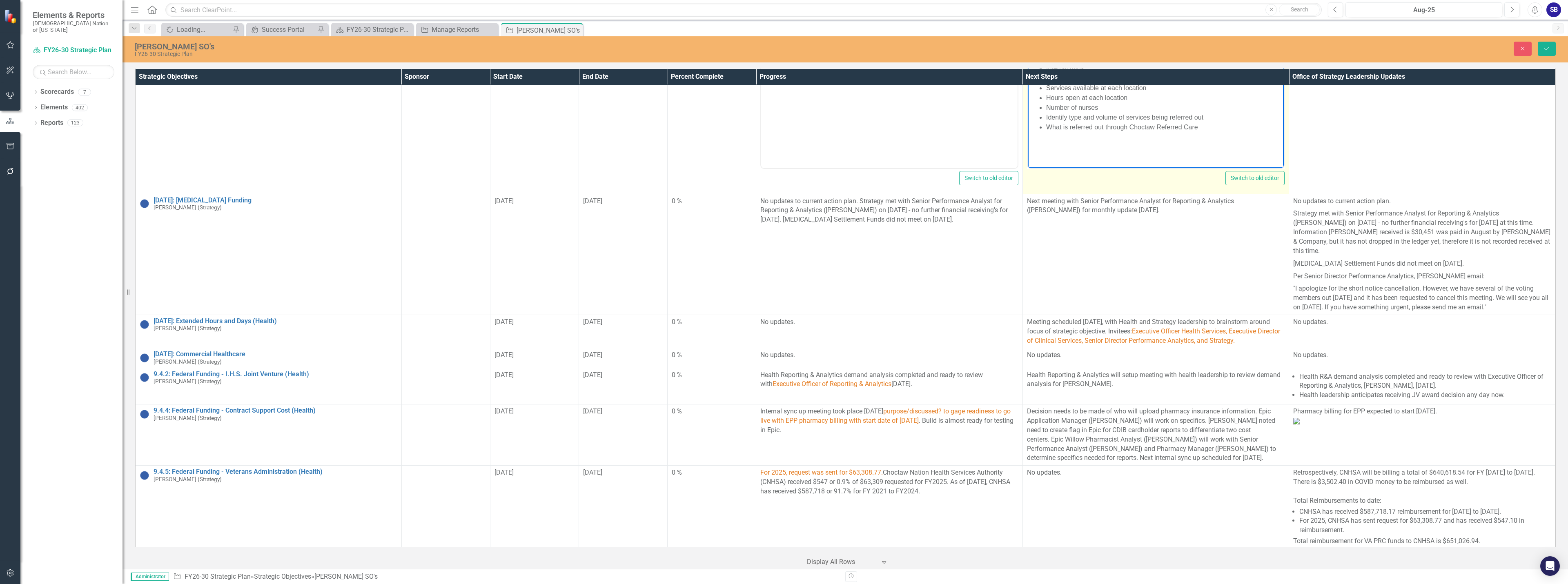
scroll to position [163, 0]
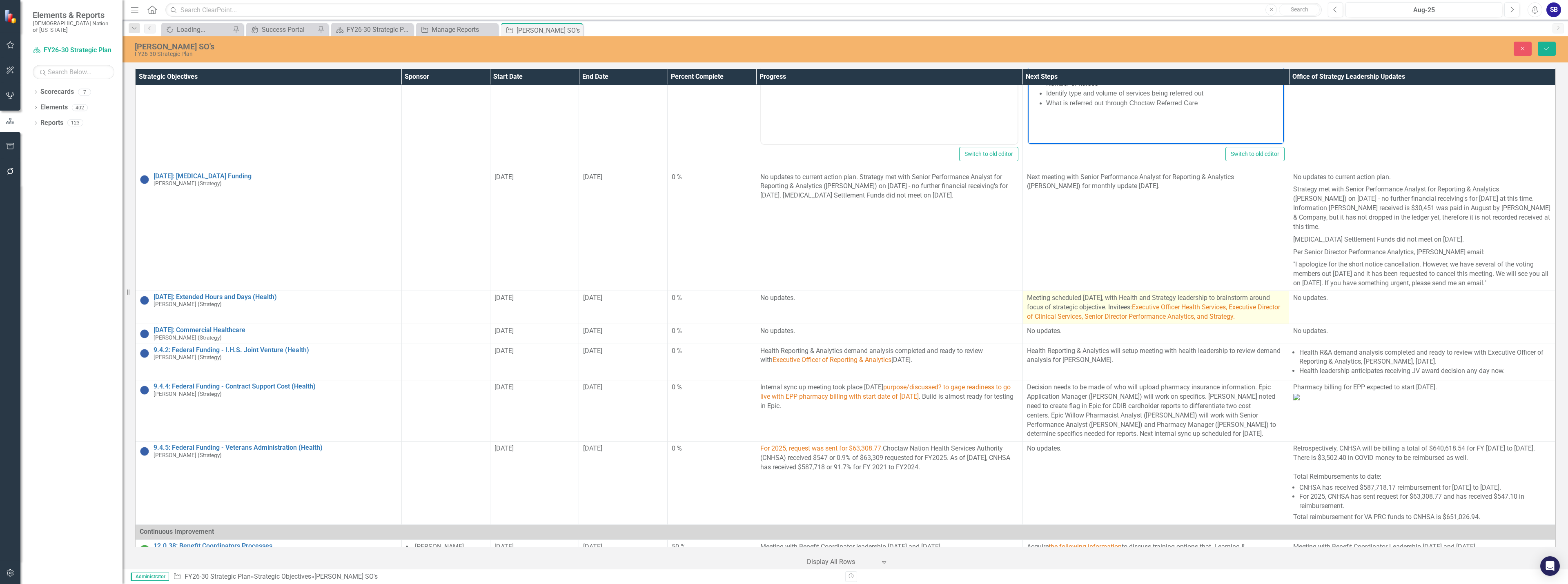
click at [1180, 316] on p "Meeting scheduled [DATE], with Health and Strategy leadership to brainstorm aro…" at bounding box center [1156, 308] width 258 height 28
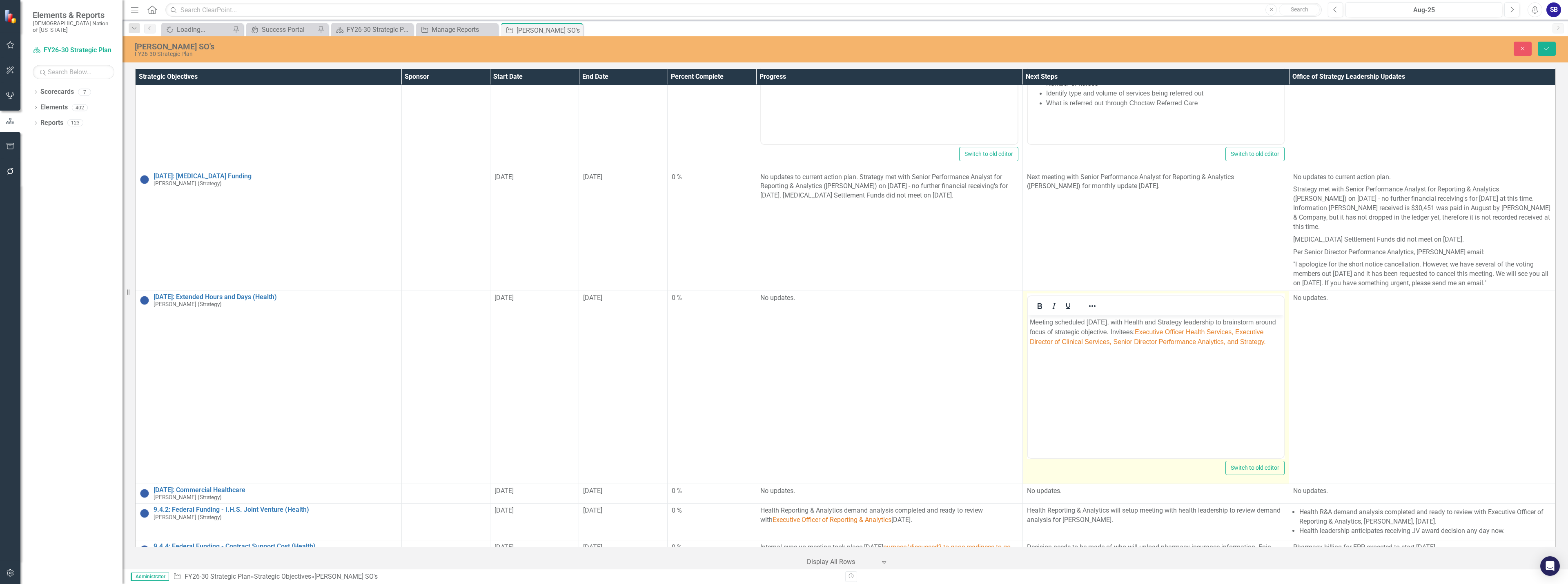
scroll to position [0, 0]
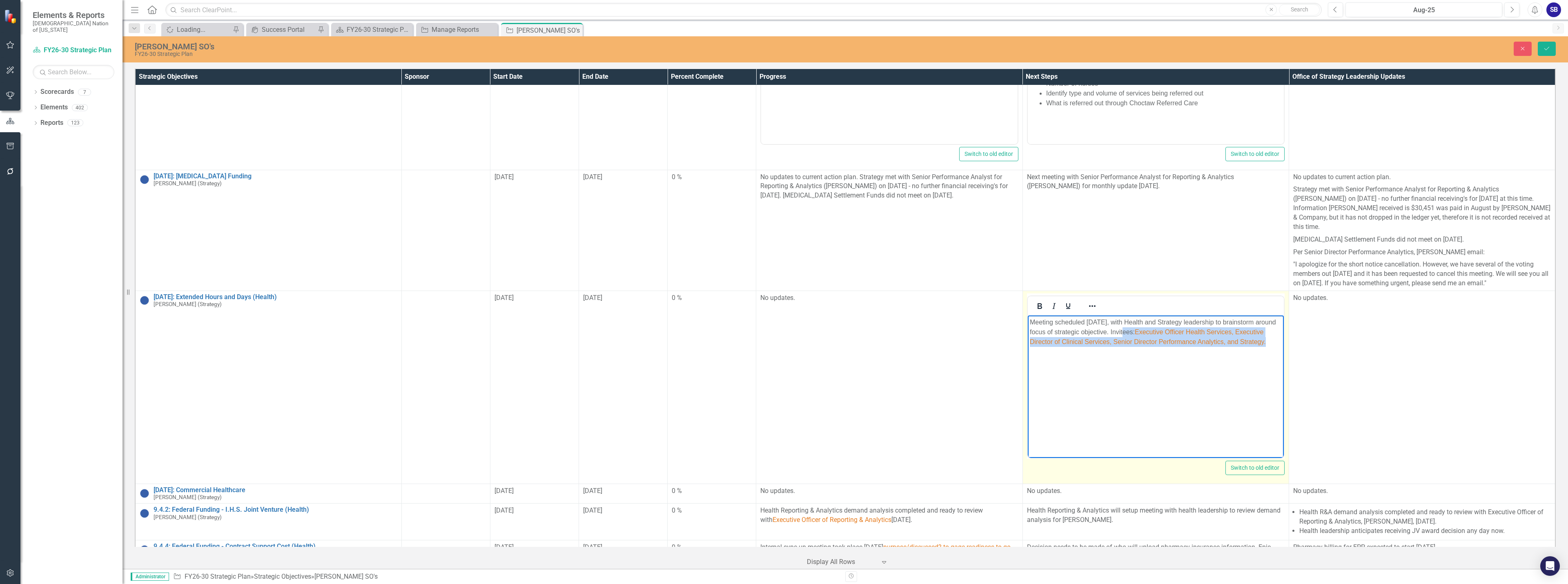
drag, startPoint x: 1143, startPoint y: 357, endPoint x: 1151, endPoint y: 332, distance: 26.2
click at [1151, 332] on body "Meeting scheduled [DATE], with Health and Strategy leadership to brainstorm aro…" at bounding box center [1156, 376] width 256 height 122
click at [1095, 302] on icon "Reveal or hide additional toolbar items" at bounding box center [1093, 306] width 10 height 10
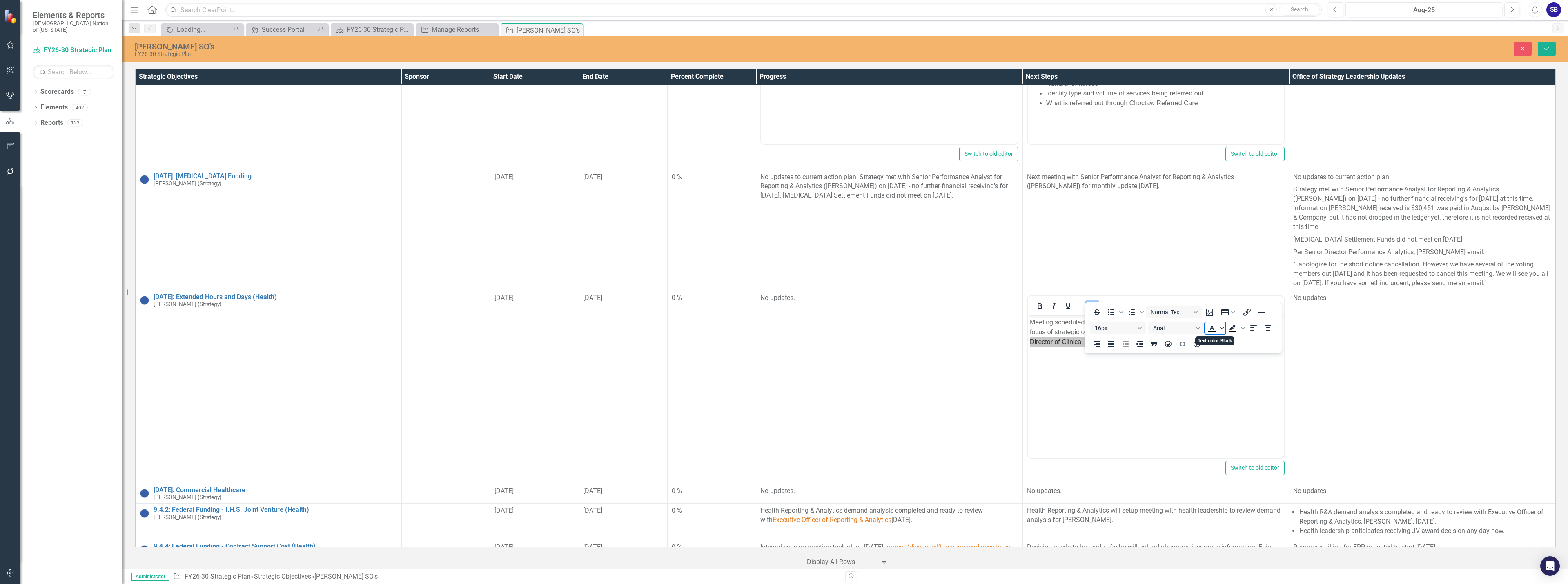
click at [1220, 330] on icon "Text color Black" at bounding box center [1223, 328] width 4 height 4
click at [1237, 391] on icon "Remove color" at bounding box center [1235, 389] width 8 height 8
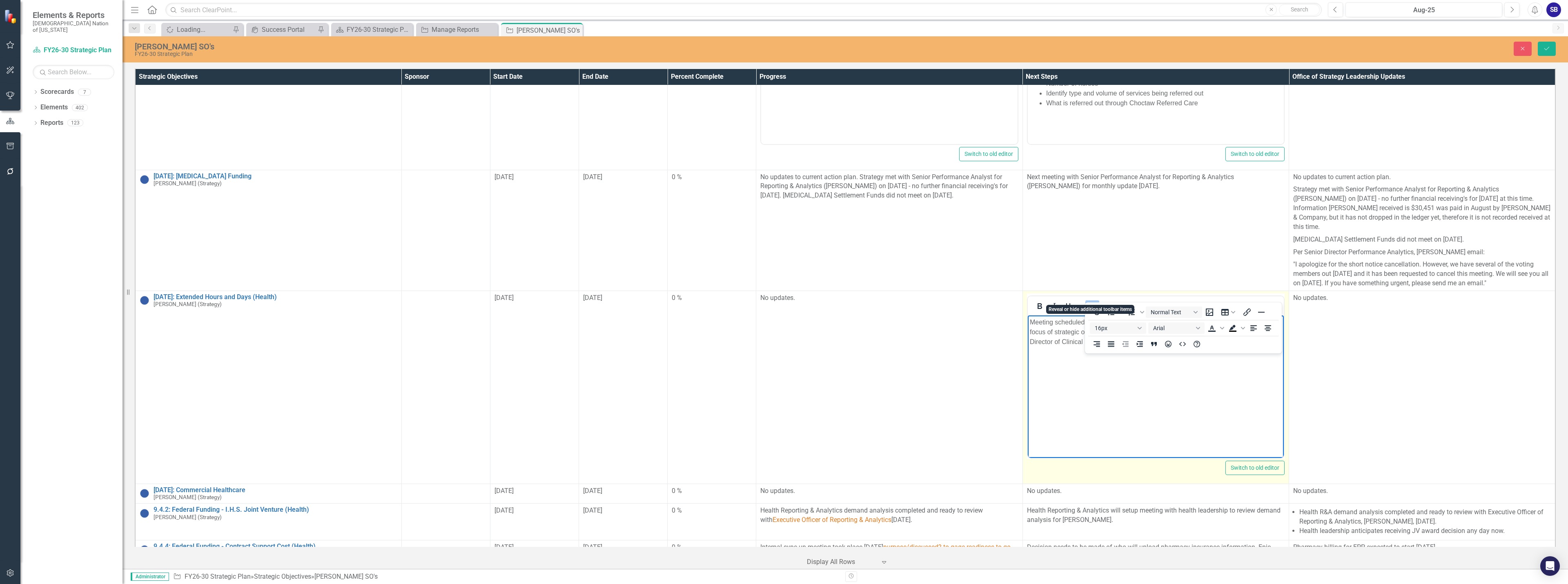
click at [1093, 302] on icon "Reveal or hide additional toolbar items" at bounding box center [1093, 306] width 10 height 10
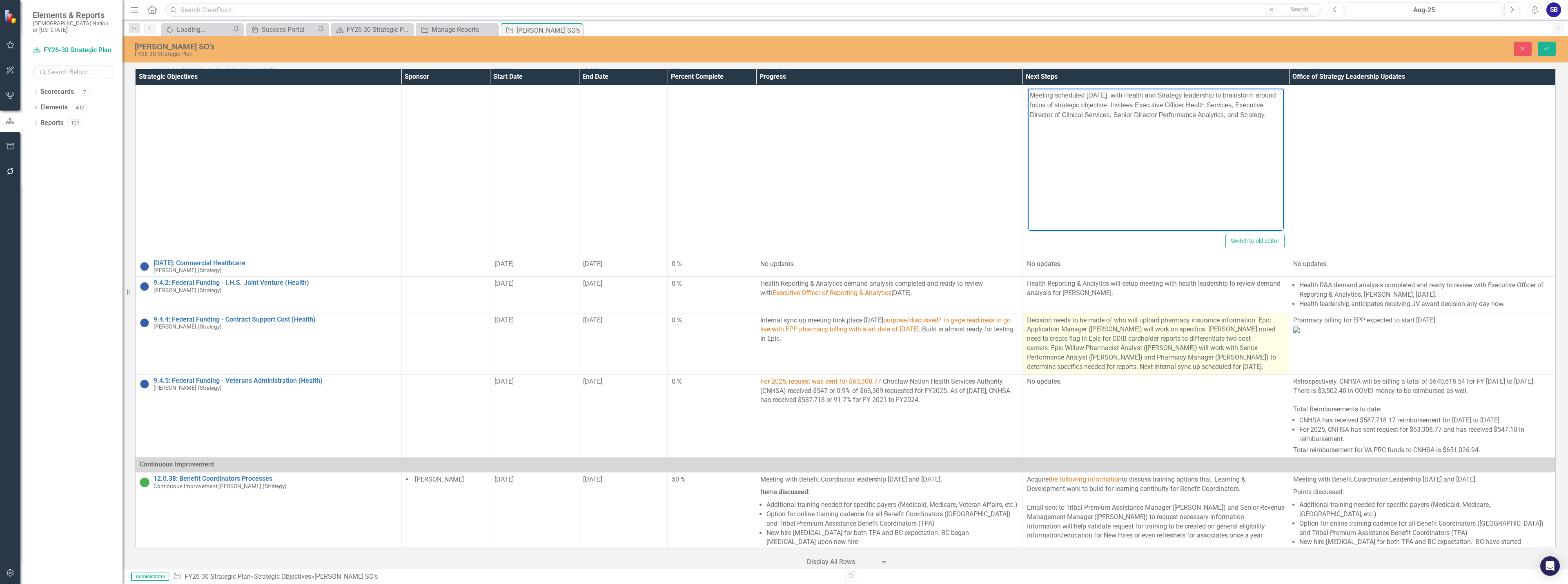
scroll to position [408, 0]
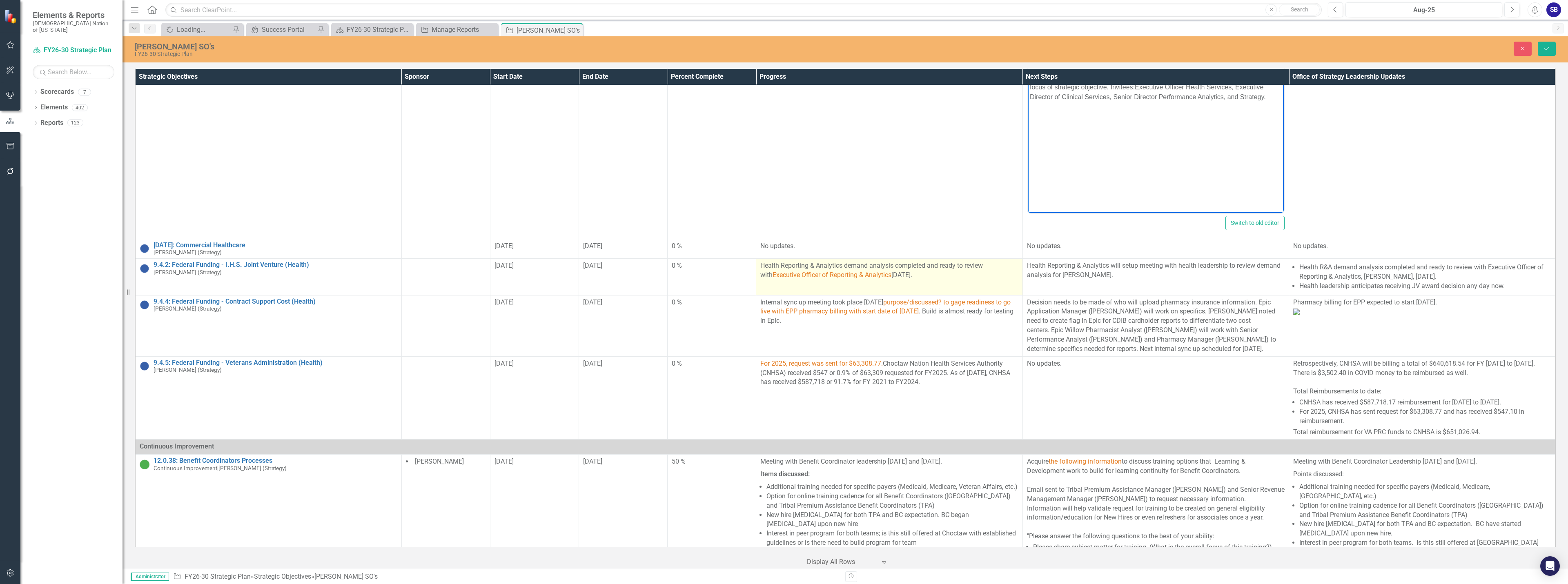
click at [939, 274] on td "Health Reporting & Analytics demand analysis completed and ready to review with…" at bounding box center [889, 278] width 266 height 37
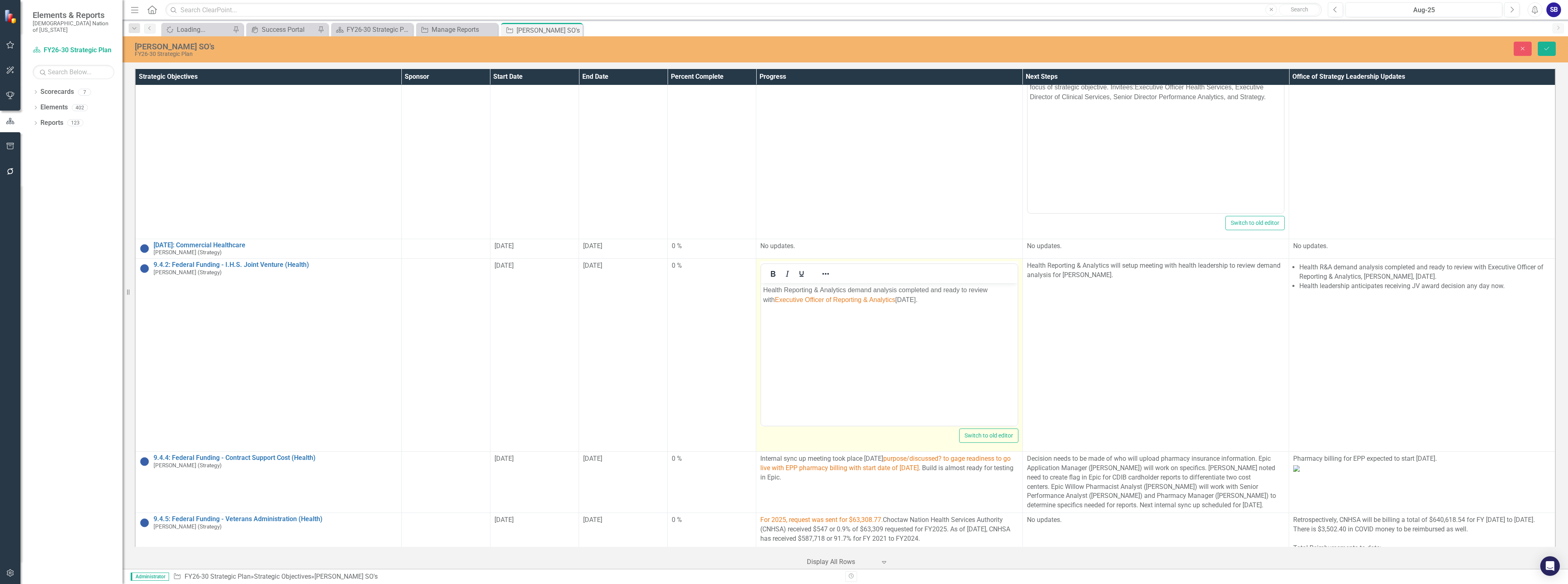
scroll to position [0, 0]
drag, startPoint x: 921, startPoint y: 294, endPoint x: 799, endPoint y: 292, distance: 122.0
click at [799, 292] on div "Health Reporting & Analytics demand analysis completed and ready to review with…" at bounding box center [889, 295] width 252 height 20
drag, startPoint x: 898, startPoint y: 302, endPoint x: 759, endPoint y: 297, distance: 139.1
click at [761, 297] on html "Health Reporting & Analytics demand analysis completed and ready to review with…" at bounding box center [889, 344] width 256 height 122
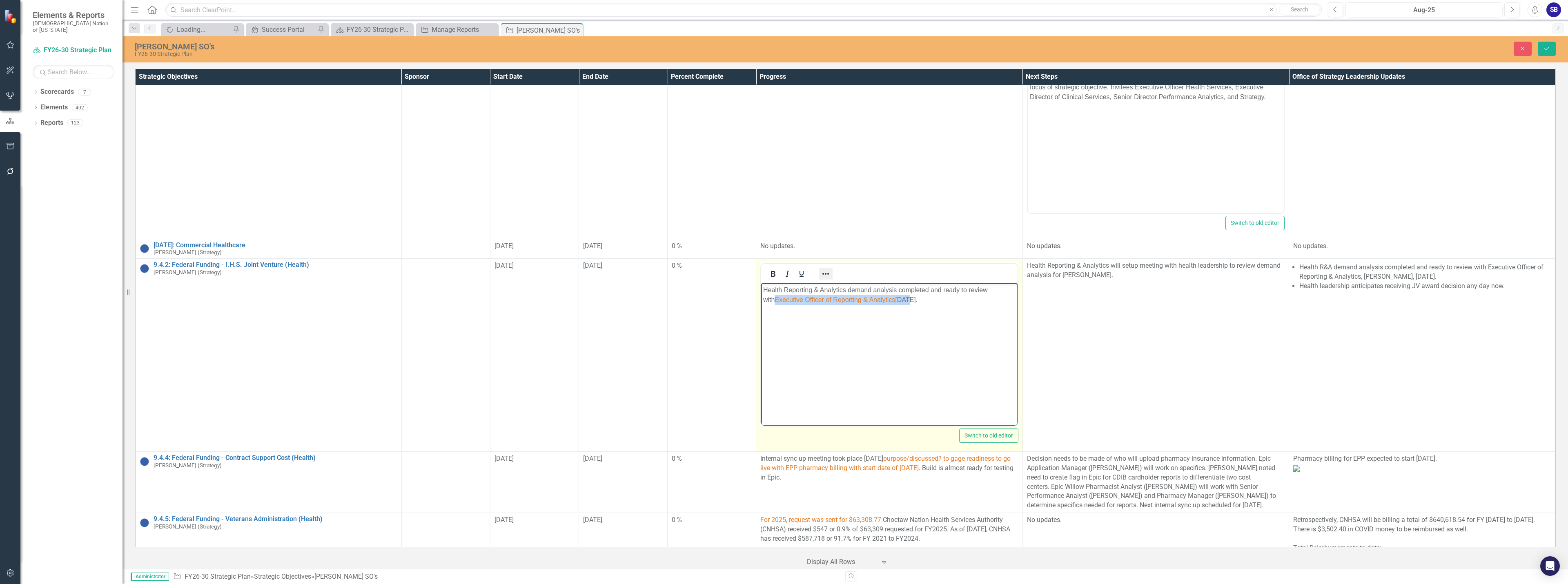
drag, startPoint x: 823, startPoint y: 266, endPoint x: 828, endPoint y: 267, distance: 5.1
click at [823, 269] on icon "Reveal or hide additional toolbar items" at bounding box center [826, 274] width 10 height 10
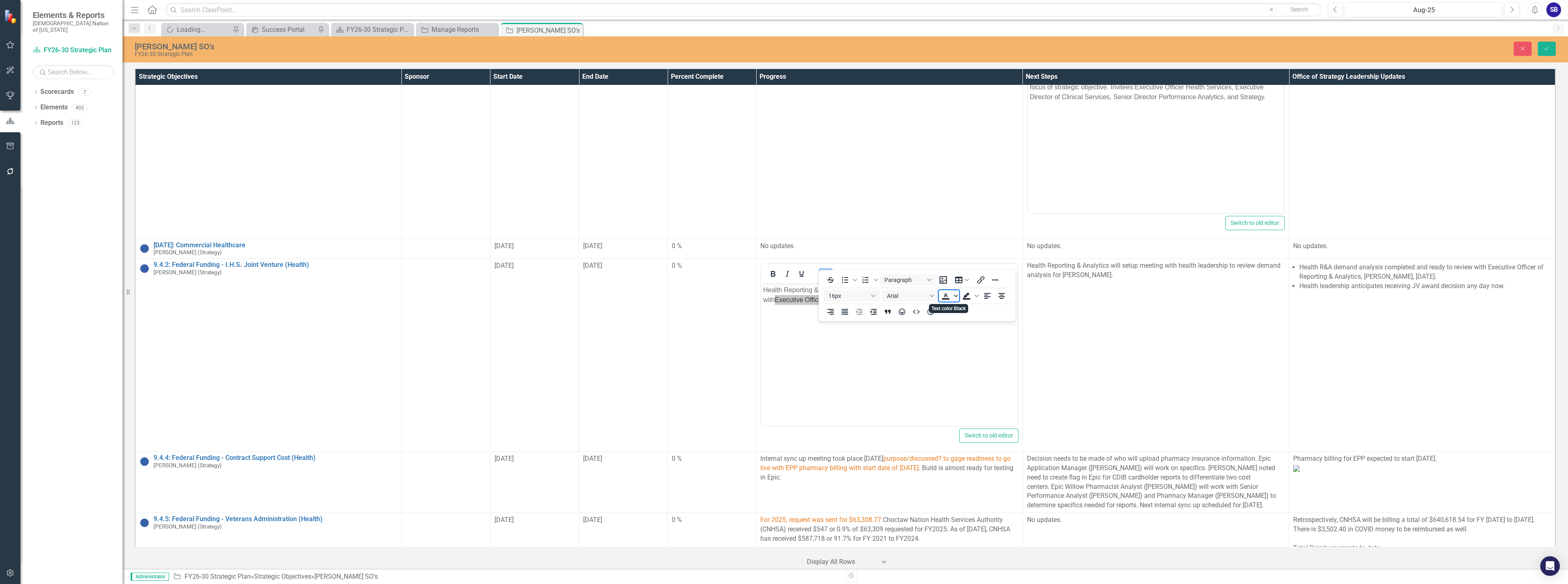
click at [955, 296] on icon "Text color Black" at bounding box center [956, 295] width 4 height 2
click at [970, 358] on icon "Remove color" at bounding box center [969, 357] width 8 height 8
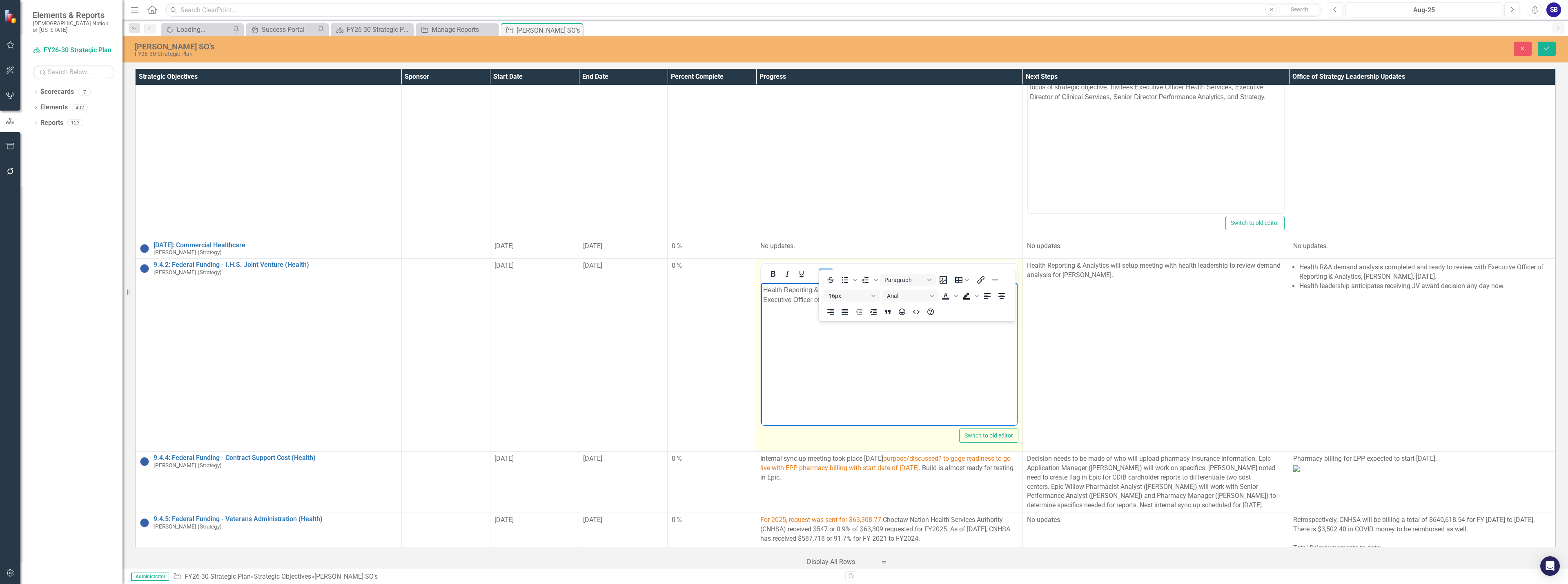
click at [825, 269] on icon "Reveal or hide additional toolbar items" at bounding box center [826, 274] width 10 height 10
drag, startPoint x: 883, startPoint y: 332, endPoint x: 879, endPoint y: 344, distance: 12.6
click at [883, 333] on body "Health Reporting & Analytics demand analysis completed and ready to review with…" at bounding box center [889, 344] width 256 height 122
click at [941, 338] on body "Health Reporting & Analytics demand analysis completed and ready to review with…" at bounding box center [889, 344] width 256 height 122
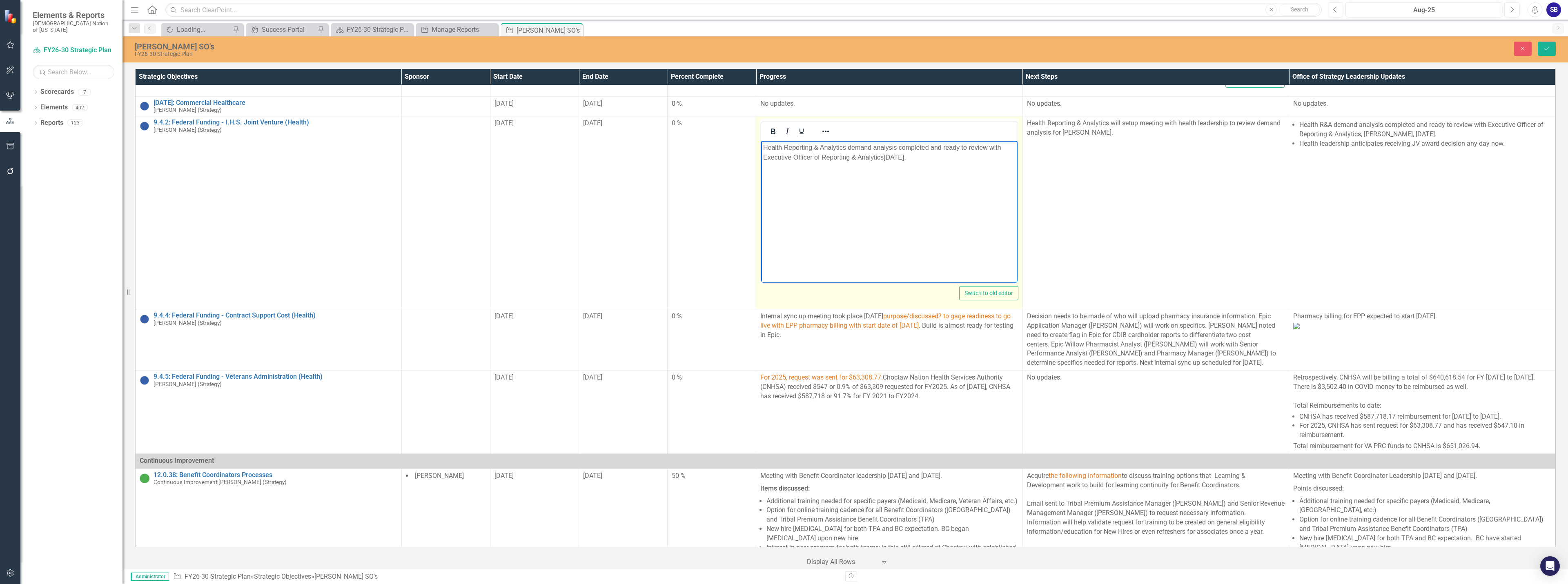
scroll to position [653, 0]
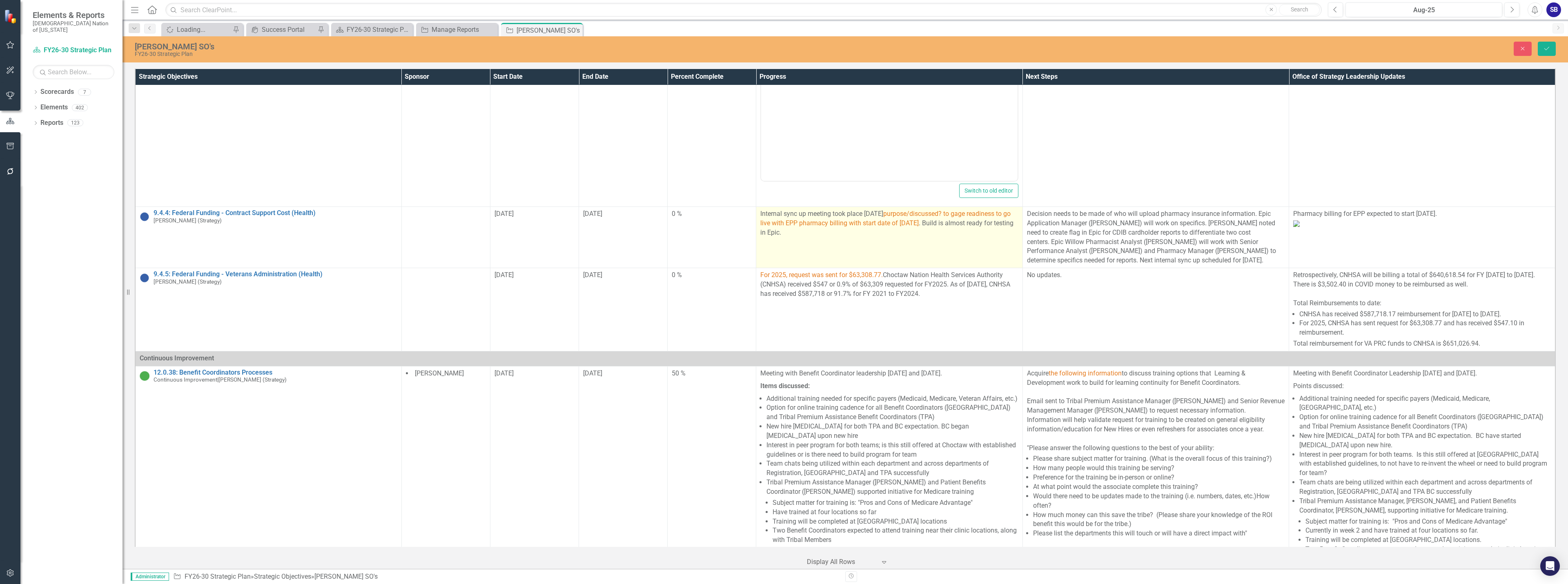
click at [915, 268] on td "Internal sync up meeting took place [DATE] purpose/discussed? to gage readiness…" at bounding box center [889, 237] width 266 height 61
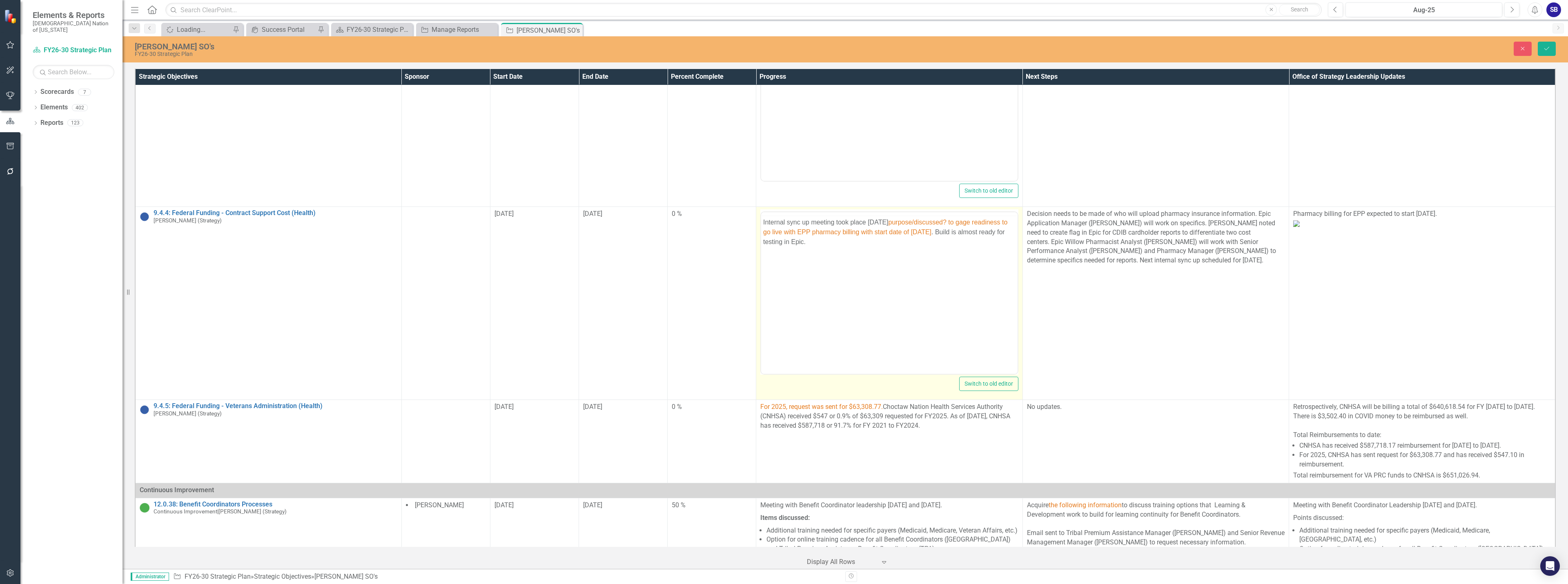
scroll to position [0, 0]
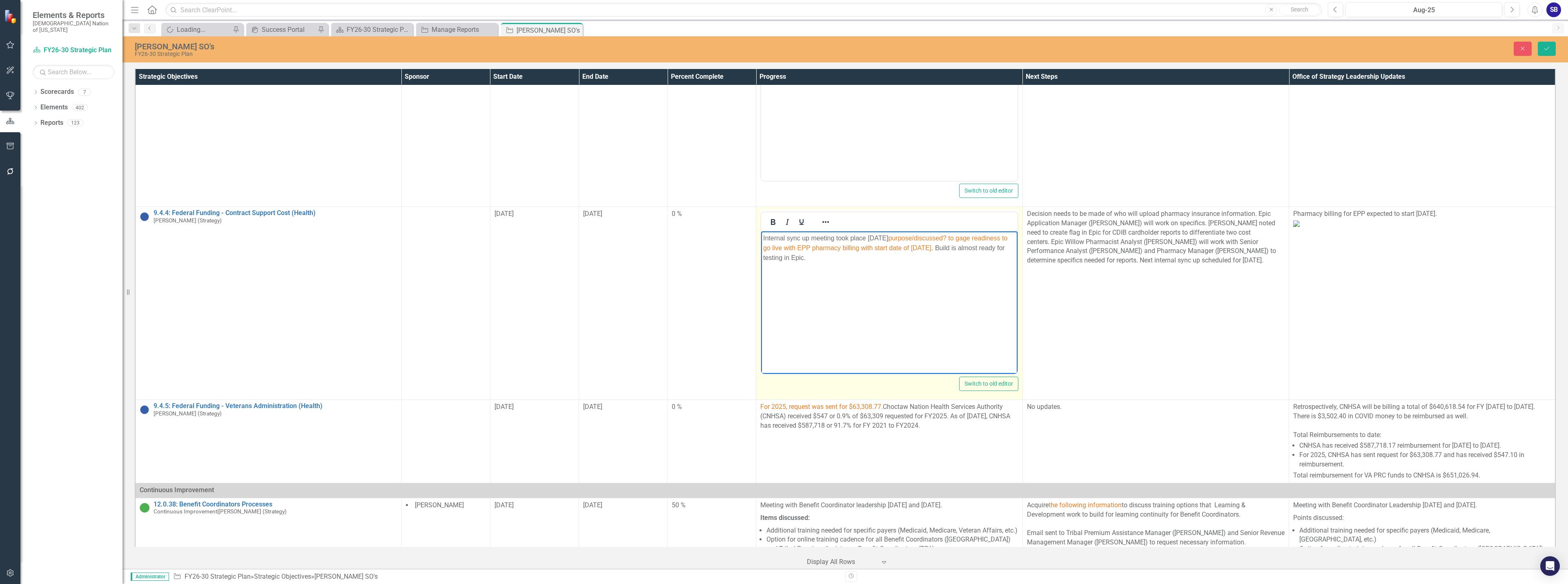
drag, startPoint x: 975, startPoint y: 238, endPoint x: 915, endPoint y: 239, distance: 60.0
click at [915, 239] on p "Internal sync up meeting took place [DATE] purpose/discussed? to gage readiness…" at bounding box center [889, 249] width 252 height 30
click at [985, 239] on span "to gage readiness to go live with EPP pharmacy billing with start date of [DATE]" at bounding box center [880, 243] width 233 height 17
click at [949, 249] on p "Internal sync up meeting took place [DATE] to gage readiness to go live with EP…" at bounding box center [889, 244] width 252 height 20
drag, startPoint x: 776, startPoint y: 247, endPoint x: 756, endPoint y: 246, distance: 20.0
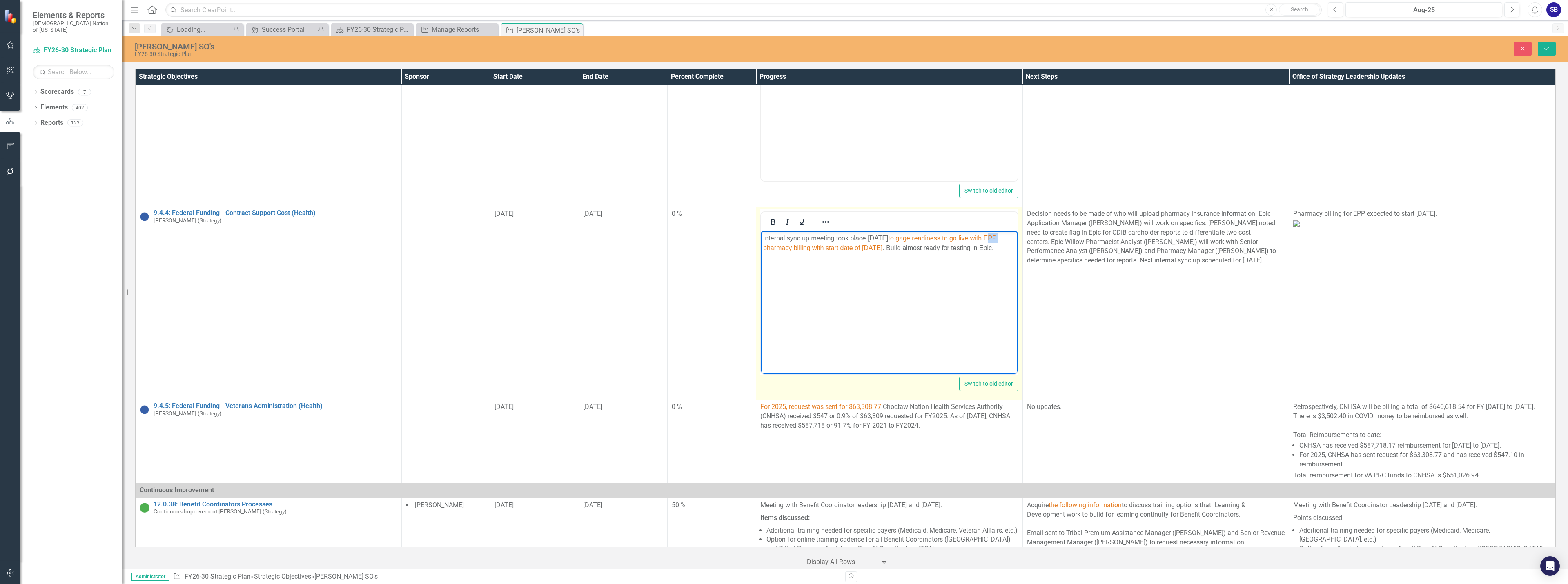
click at [761, 246] on html "Internal sync up meeting took place [DATE] to gage readiness to go live with EP…" at bounding box center [889, 292] width 256 height 122
drag, startPoint x: 904, startPoint y: 236, endPoint x: 908, endPoint y: 261, distance: 25.3
click at [908, 261] on p "Internal sync up meeting took place [DATE] to gage readiness to go live with em…" at bounding box center [889, 249] width 252 height 30
click at [828, 217] on icon "Reveal or hide additional toolbar items" at bounding box center [826, 222] width 10 height 10
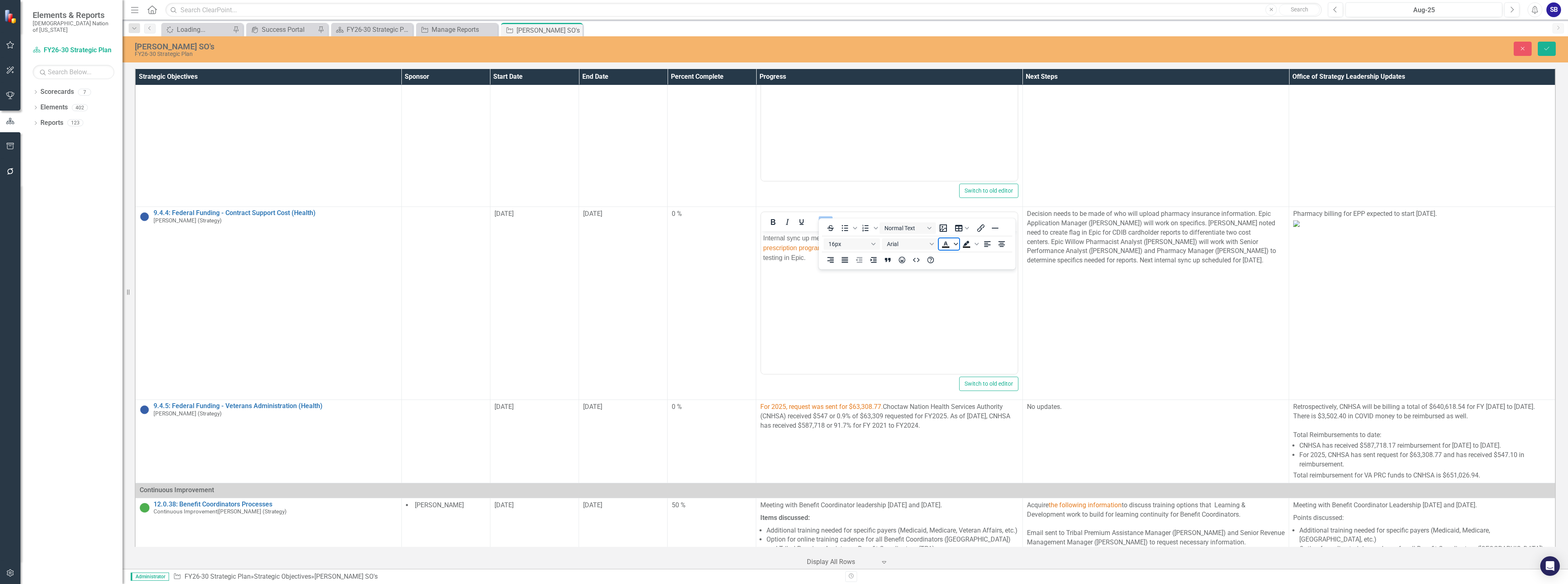
click at [954, 245] on span "Text color Black" at bounding box center [956, 244] width 6 height 11
click at [968, 305] on icon "Remove color" at bounding box center [969, 305] width 8 height 8
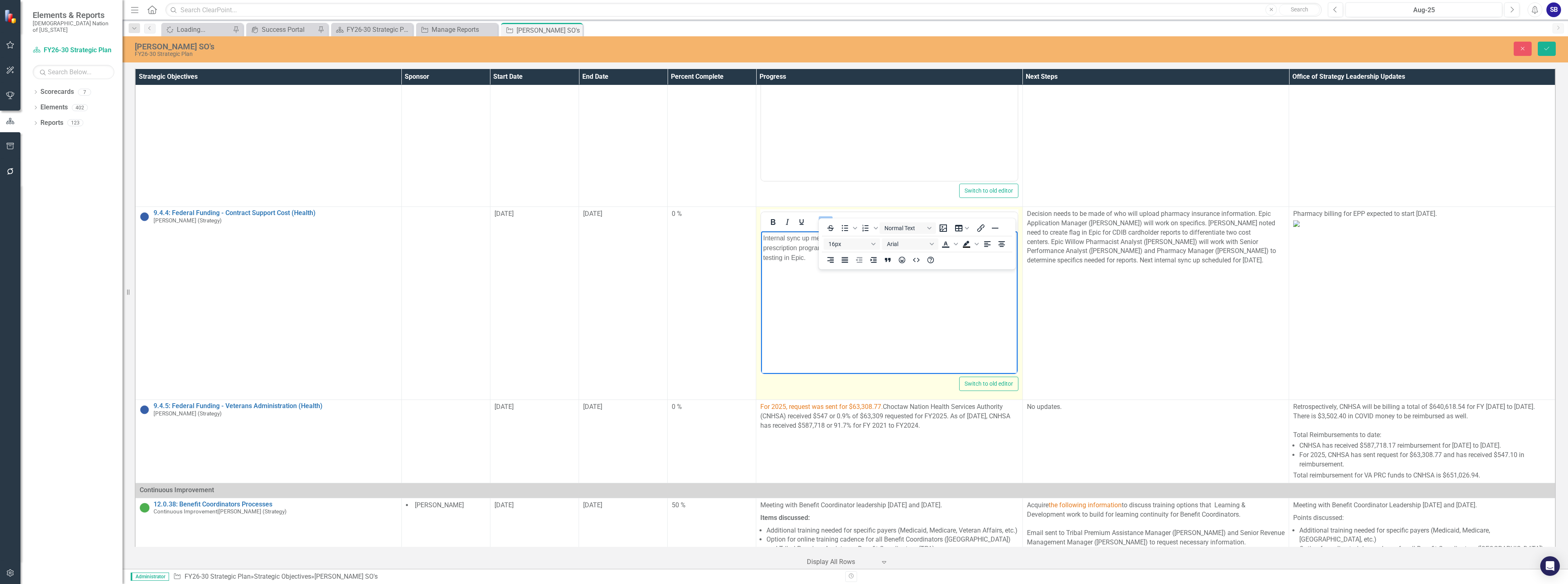
click at [826, 217] on icon "Reveal or hide additional toolbar items" at bounding box center [826, 222] width 10 height 10
click at [895, 275] on body "Internal sync up meeting took place [DATE] to gage readiness to go live with em…" at bounding box center [889, 292] width 256 height 122
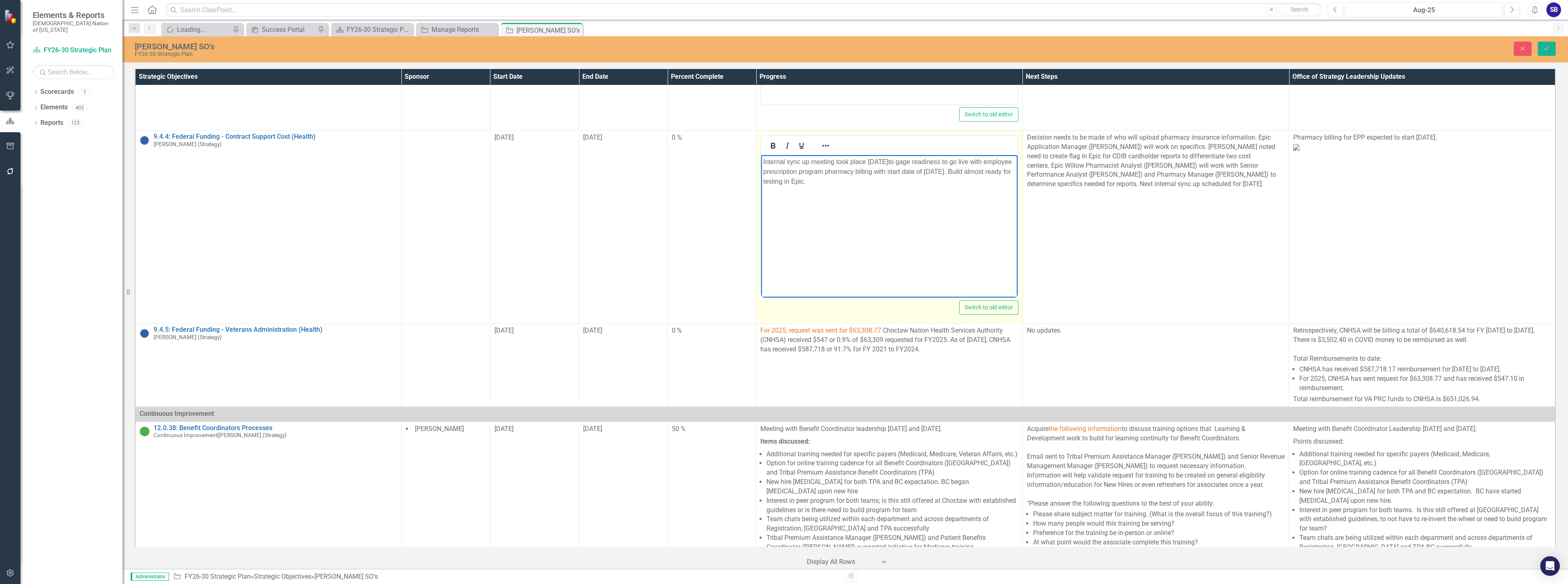
scroll to position [816, 0]
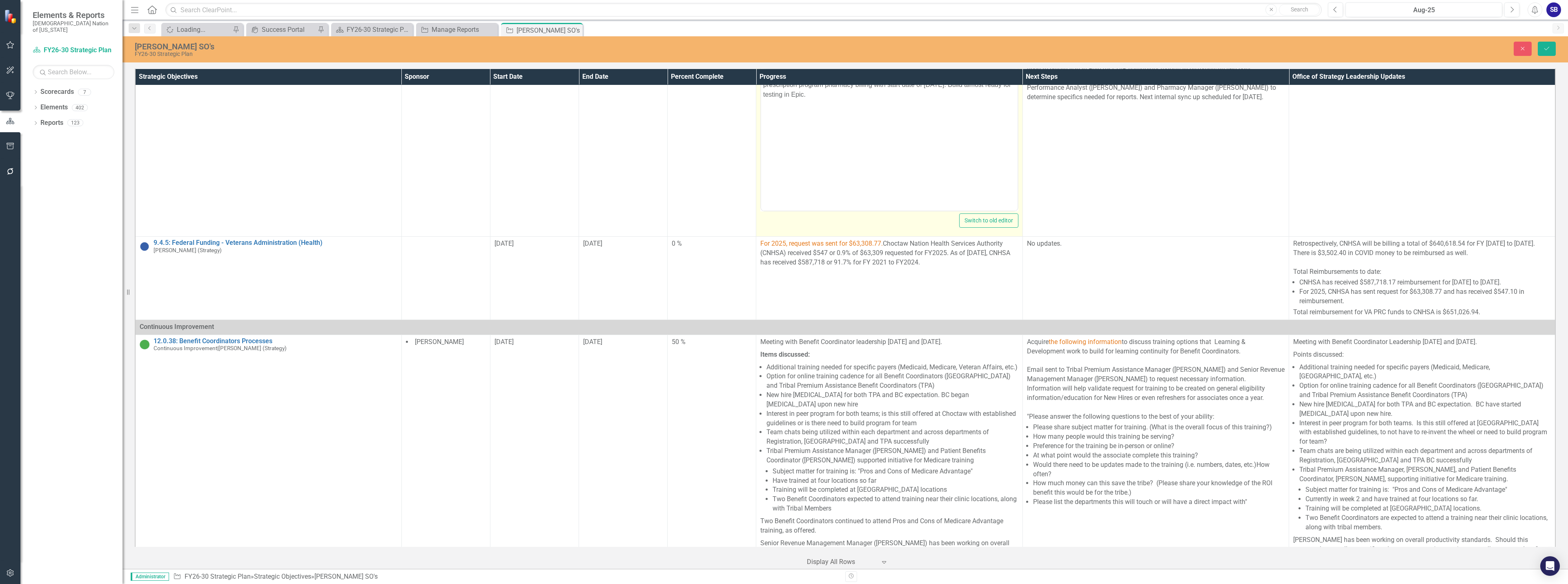
click at [903, 293] on td "For 2025, request was sent for $63,308.77. Choctaw Nation Health Services Autho…" at bounding box center [889, 278] width 266 height 83
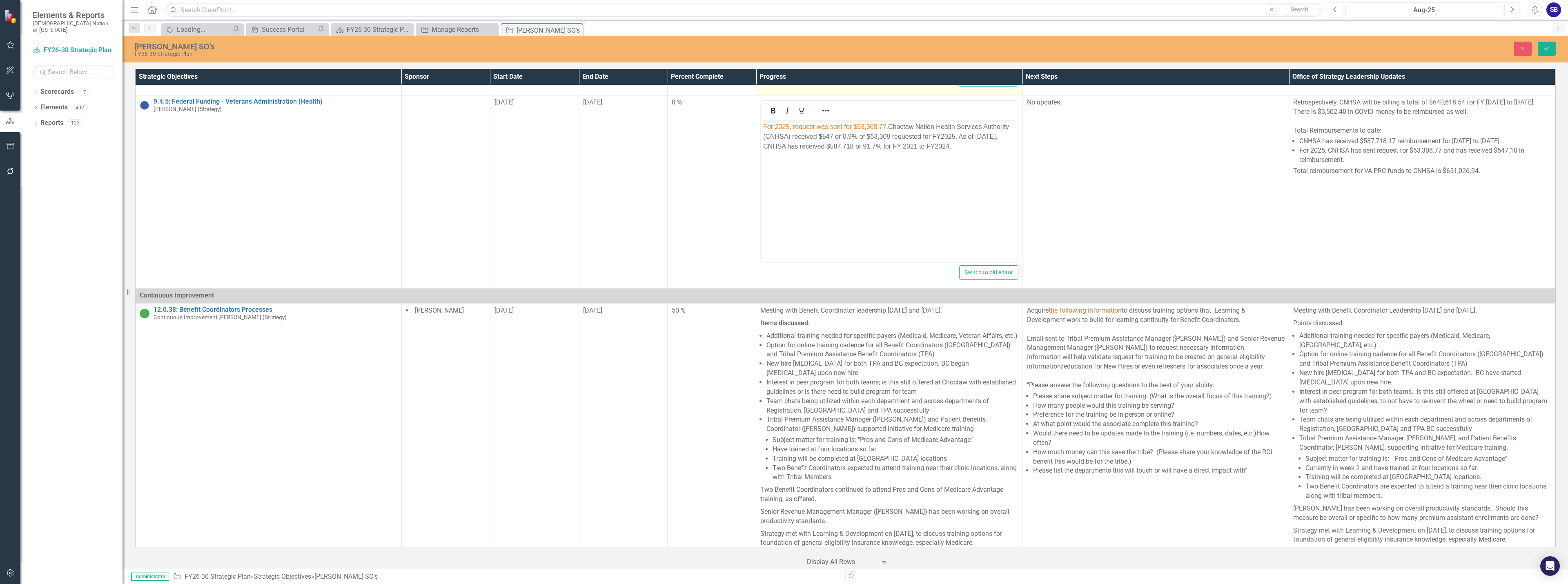
scroll to position [980, 0]
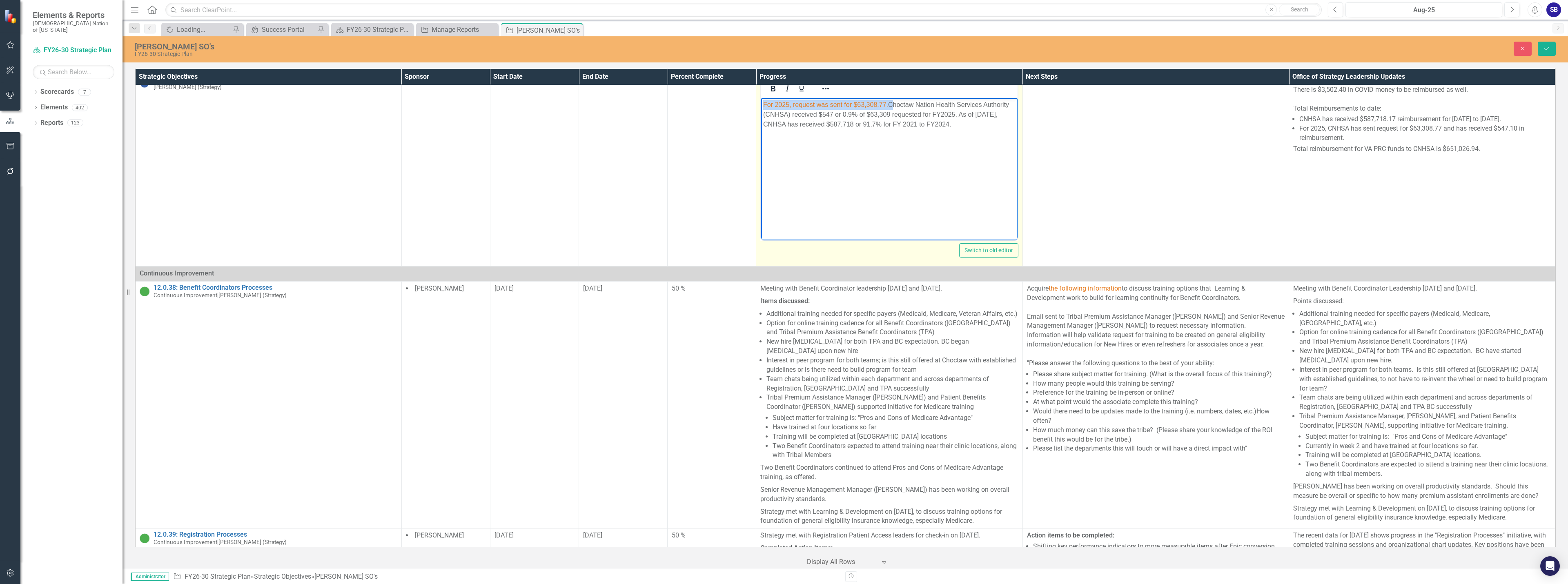
drag, startPoint x: 893, startPoint y: 105, endPoint x: 737, endPoint y: 106, distance: 156.0
click at [761, 106] on html "For 2025, request was sent for $63,308.77. Choctaw Nation Health Services Autho…" at bounding box center [889, 159] width 256 height 122
click at [827, 93] on icon "Reveal or hide additional toolbar items" at bounding box center [826, 89] width 10 height 10
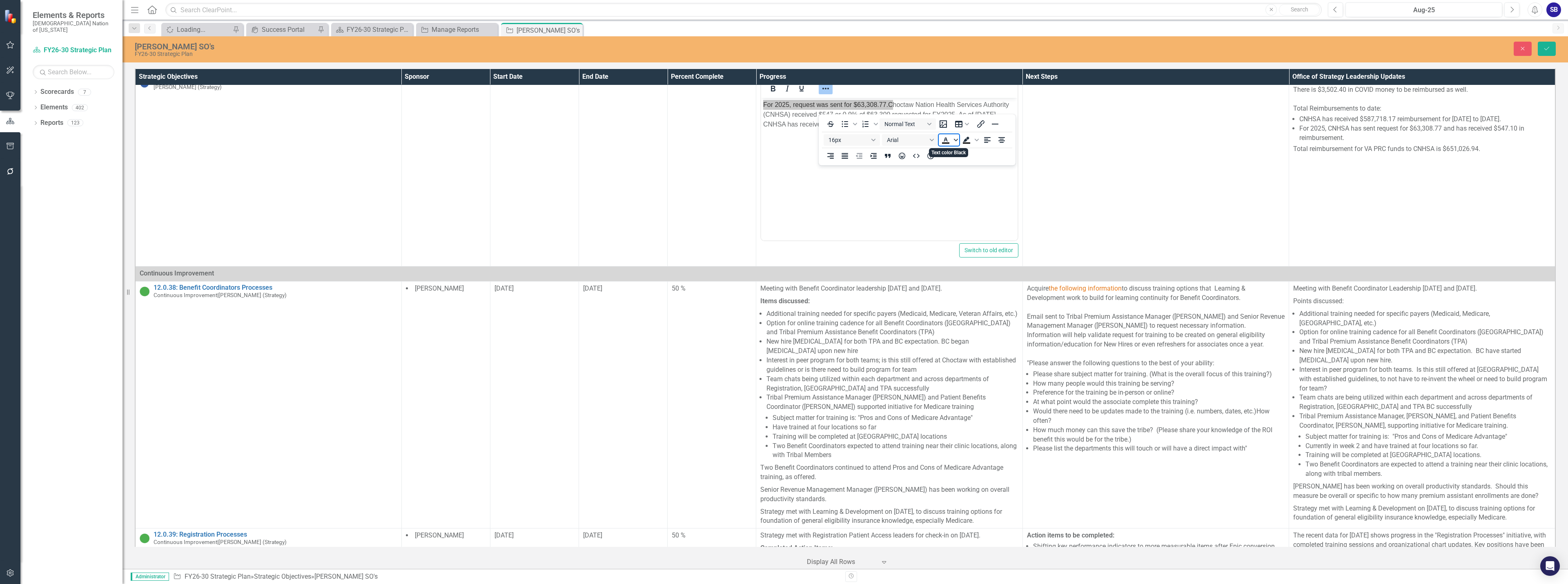
click at [956, 141] on icon "Text color Black" at bounding box center [956, 140] width 4 height 2
click at [971, 200] on icon "Remove color" at bounding box center [970, 201] width 6 height 6
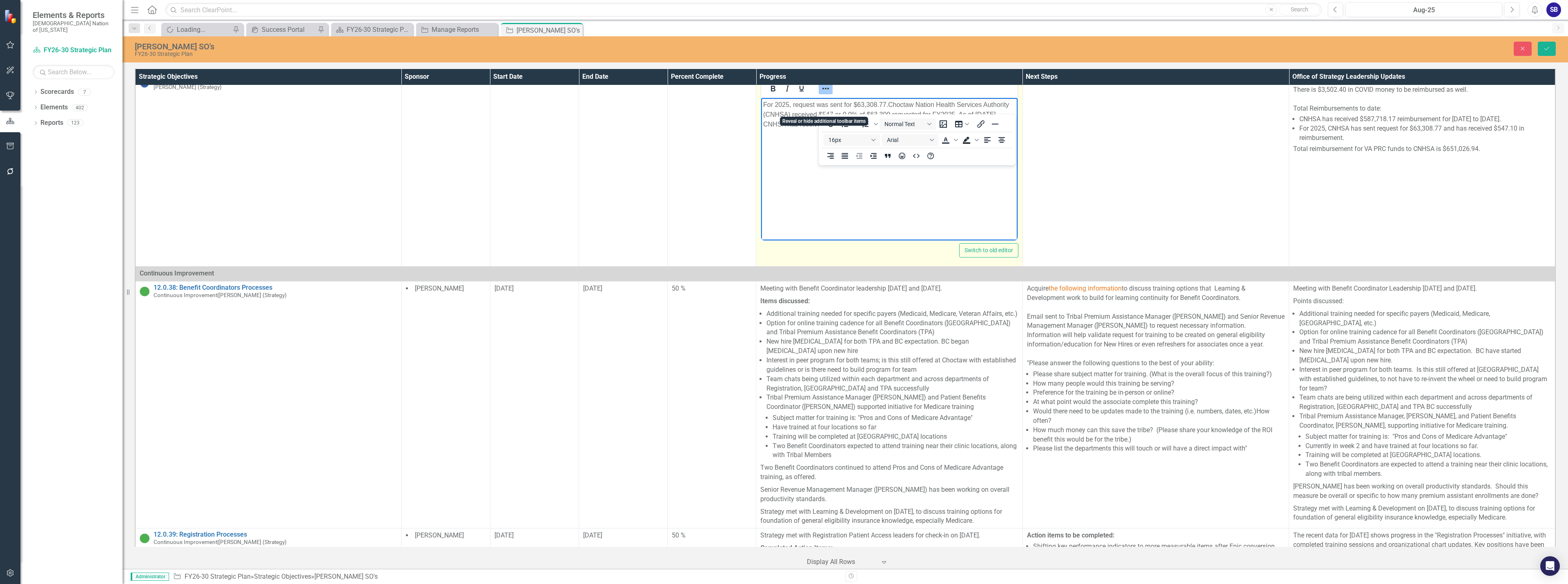
click at [827, 93] on icon "Reveal or hide additional toolbar items" at bounding box center [826, 89] width 10 height 10
click at [853, 168] on body "For 2025, request was sent for $63,308.77. Choctaw Nation Health Services Autho…" at bounding box center [889, 159] width 256 height 122
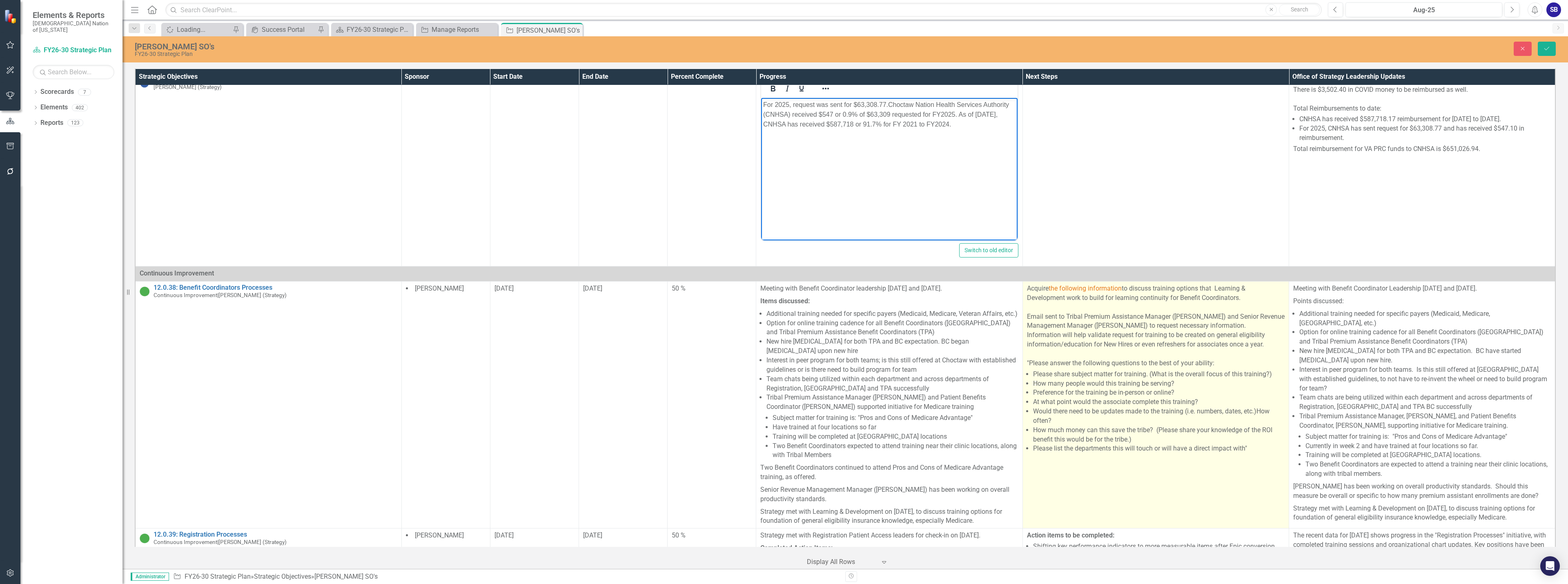
click at [1079, 350] on div "Information will help validate request for training to be created on general el…" at bounding box center [1156, 340] width 258 height 19
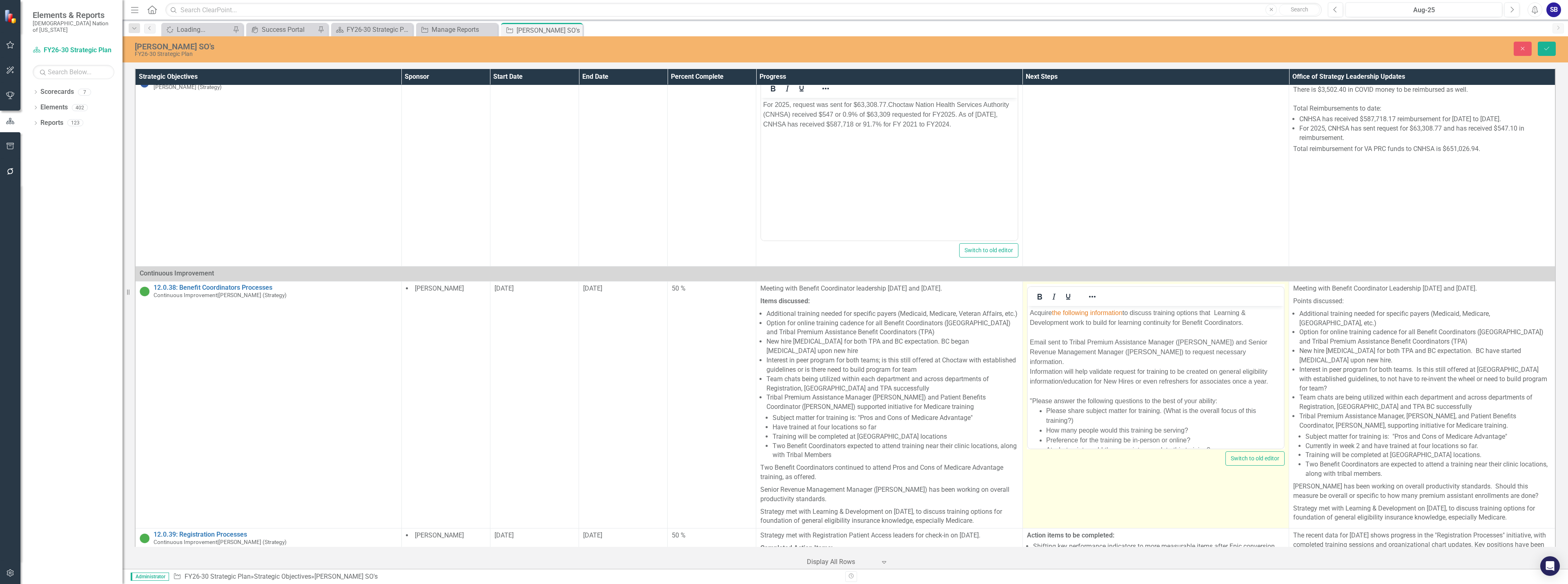
scroll to position [0, 0]
click at [1216, 316] on div "Acquire the following information to discuss training options that Learning & D…" at bounding box center [1156, 318] width 252 height 20
click at [1129, 314] on div "Acquire the following information to discuss training options that Learning & D…" at bounding box center [1156, 318] width 252 height 20
click at [1077, 324] on div "Acquire the following information and discuss training options that Learning & …" at bounding box center [1156, 318] width 252 height 20
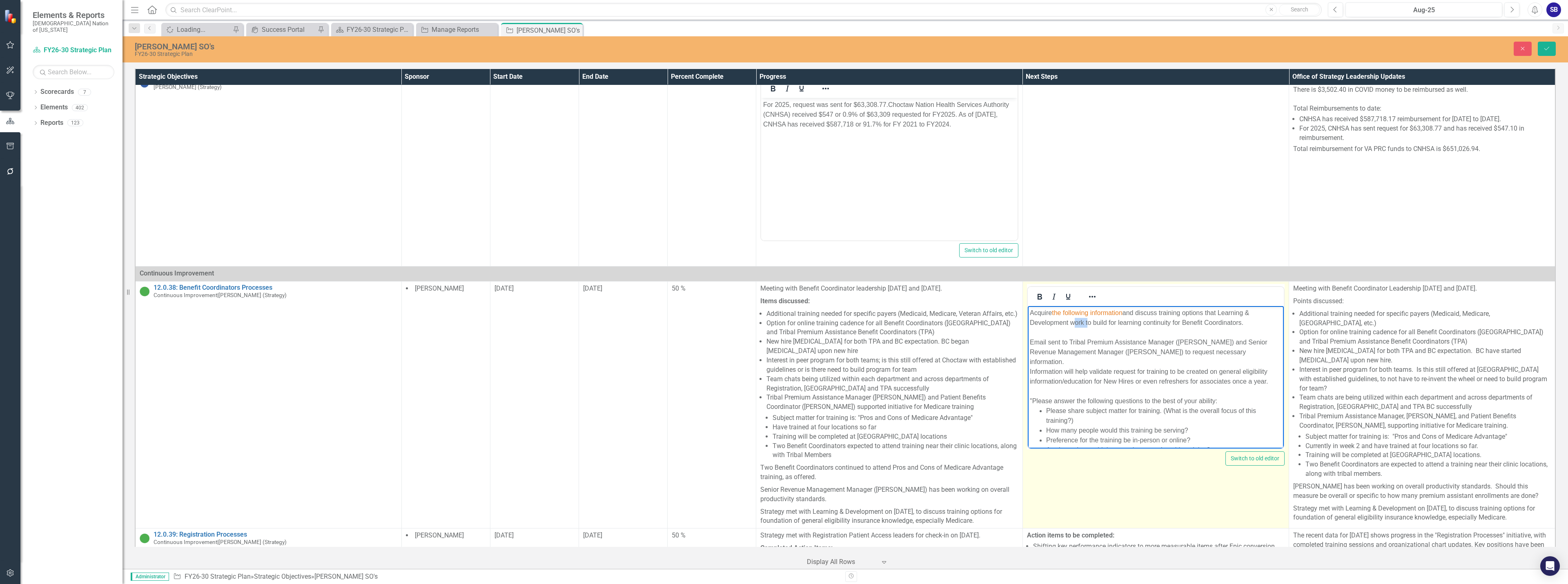
click at [1077, 324] on div "Acquire the following information and discuss training options that Learning & …" at bounding box center [1156, 318] width 252 height 20
click at [1239, 323] on div "Acquire the following information and discuss training options that Learning & …" at bounding box center [1156, 318] width 252 height 20
click at [1246, 341] on div "Acquire the following information and discuss training options that Learning & …" at bounding box center [1156, 328] width 252 height 40
click at [1163, 356] on div "Acquire the following information and discuss training options that Learning & …" at bounding box center [1156, 338] width 252 height 59
click at [1109, 362] on div "Acquire the following information and discuss training options that Learning & …" at bounding box center [1156, 338] width 252 height 59
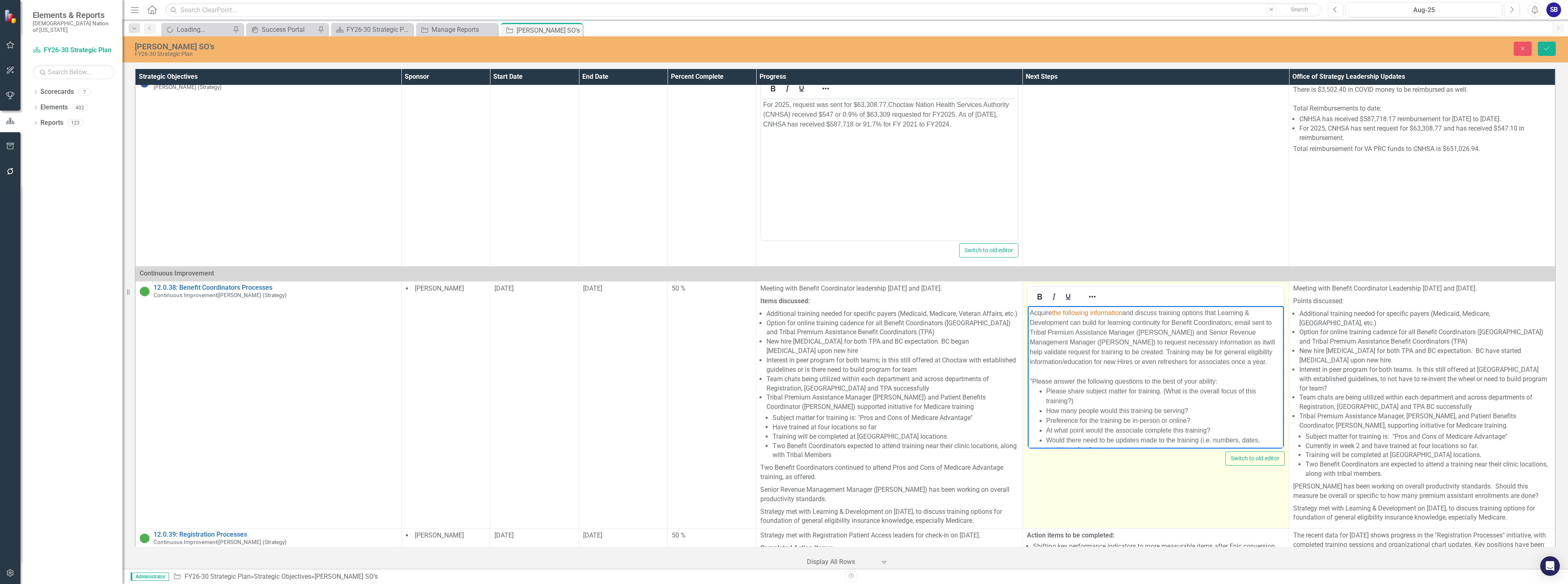
click at [1121, 362] on div "Acquire the following information and discuss training options that Learning & …" at bounding box center [1156, 338] width 252 height 59
click at [1267, 364] on div "Acquire the following information and discuss training options that Learning & …" at bounding box center [1156, 338] width 252 height 59
drag, startPoint x: 1264, startPoint y: 362, endPoint x: 1229, endPoint y: 367, distance: 35.4
click at [1229, 367] on div "Acquire the following information and discuss training options that Learning & …" at bounding box center [1156, 338] width 252 height 59
click at [1246, 374] on div "Rich Text Area. Press ALT-0 for help." at bounding box center [1156, 372] width 252 height 10
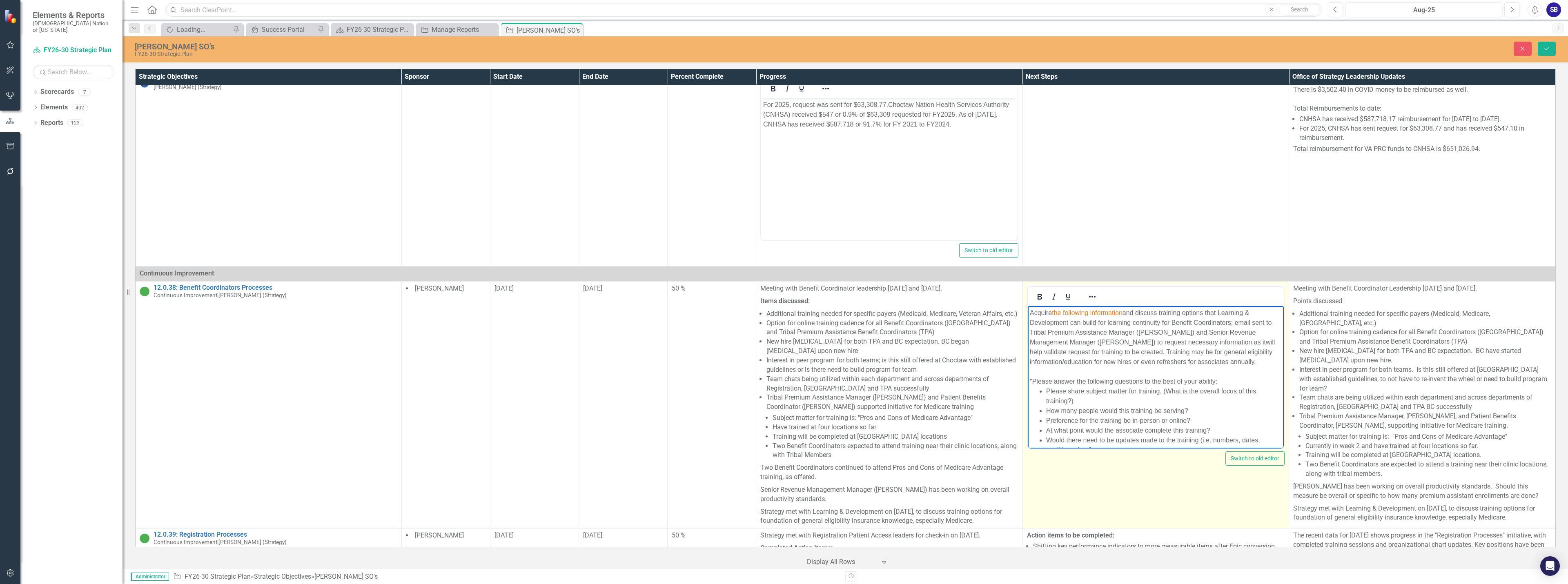
click at [1124, 312] on div "Acquire the following information and discuss training options that Learning & …" at bounding box center [1156, 338] width 252 height 59
drag, startPoint x: 1127, startPoint y: 311, endPoint x: 1047, endPoint y: 311, distance: 80.0
click at [1047, 311] on div "Acquire the following information and discuss training options that Learning & …" at bounding box center [1156, 338] width 252 height 59
click at [1091, 302] on icon "Reveal or hide additional toolbar items" at bounding box center [1093, 297] width 10 height 10
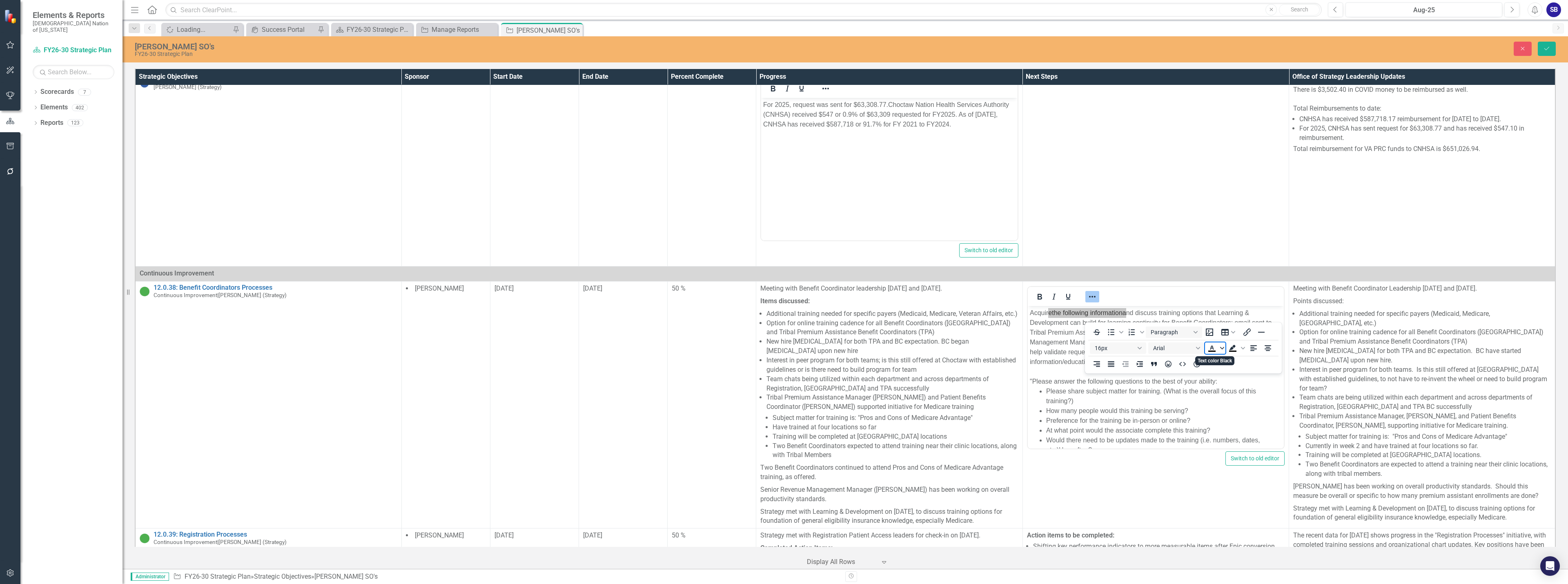
click at [1221, 350] on icon "Text color Black" at bounding box center [1223, 348] width 4 height 4
click at [1237, 409] on icon "Remove color" at bounding box center [1236, 410] width 6 height 6
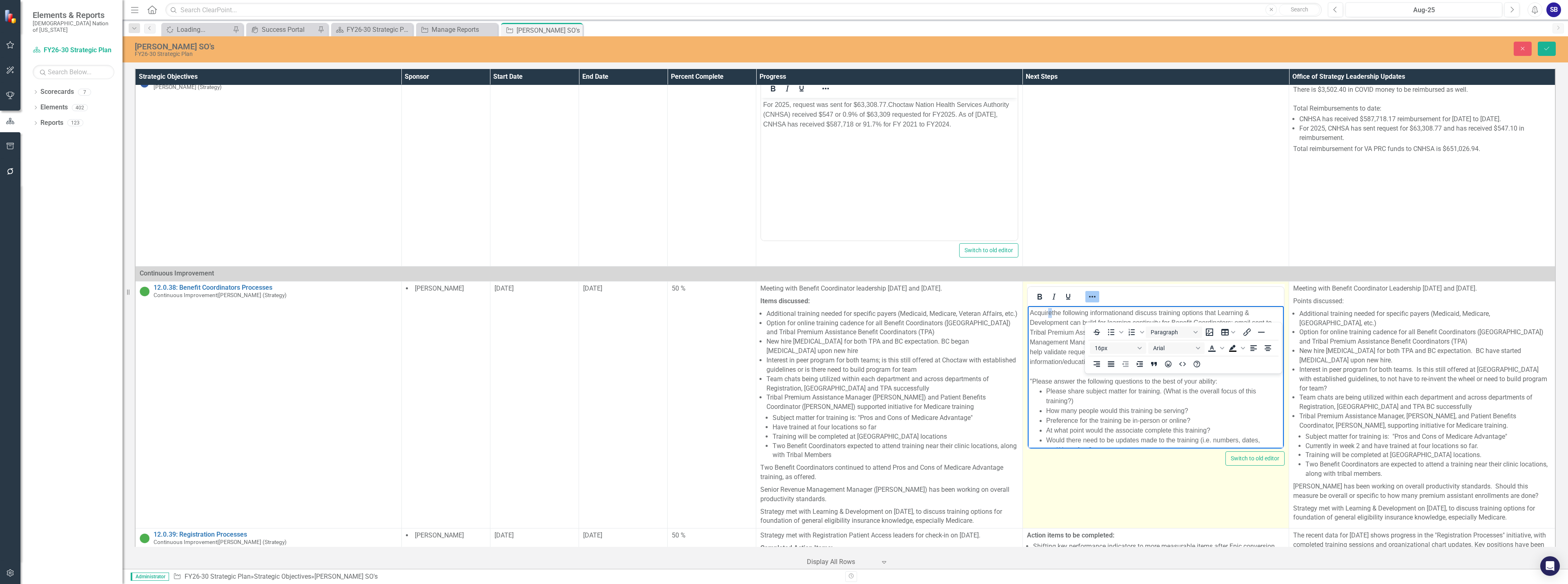
click at [1091, 302] on icon "Reveal or hide additional toolbar items" at bounding box center [1093, 297] width 10 height 10
click at [1127, 356] on div "Acquire the following information and discuss training options that Learning & …" at bounding box center [1156, 338] width 252 height 59
drag, startPoint x: 1098, startPoint y: 322, endPoint x: 1161, endPoint y: 323, distance: 63.0
click at [1161, 323] on div "Acquire the following information and discuss training options that Learning & …" at bounding box center [1156, 338] width 252 height 59
click at [1228, 362] on div "Acquire the following information and discuss training options that Learning & …" at bounding box center [1156, 338] width 252 height 59
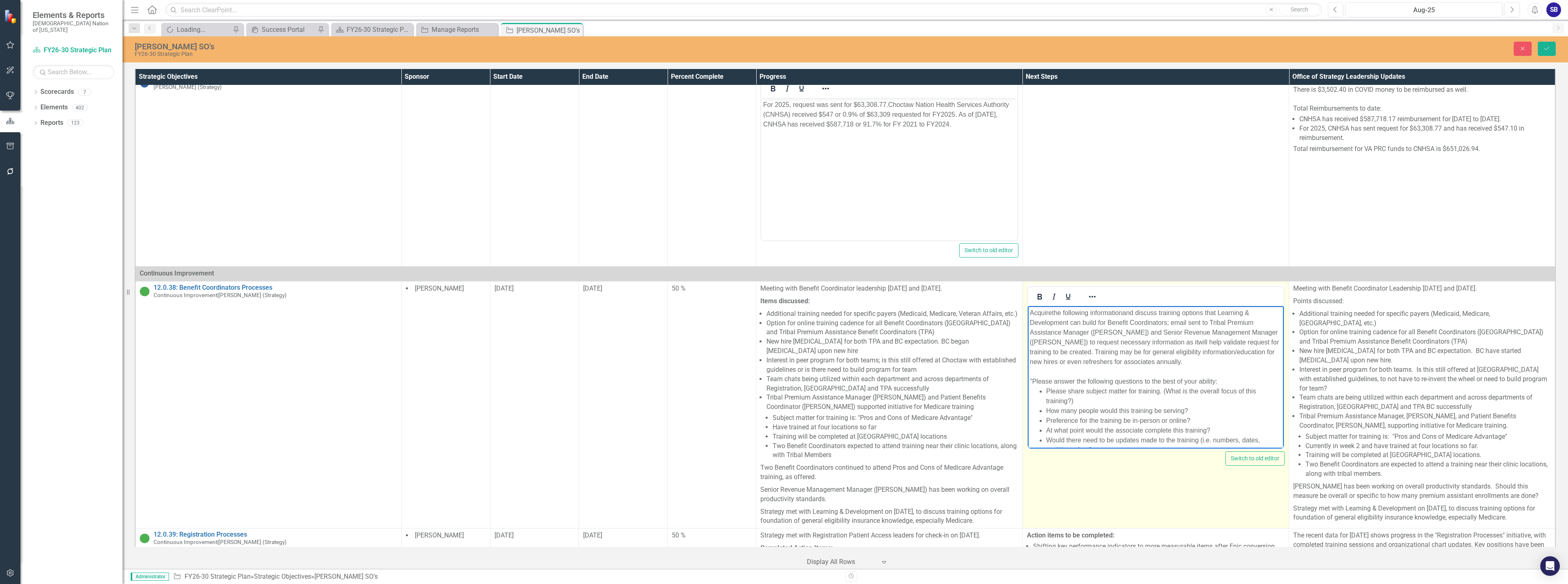
drag, startPoint x: 1188, startPoint y: 362, endPoint x: 1093, endPoint y: 352, distance: 95.5
click at [1093, 352] on div "Acquire the following information and discuss training options that Learning & …" at bounding box center [1156, 338] width 252 height 59
copy div "Training may be for general eligibility information/education for new hires or …"
click at [1269, 434] on div "Please list the departments this will touch or will have a direct impact with"" at bounding box center [1164, 435] width 236 height 10
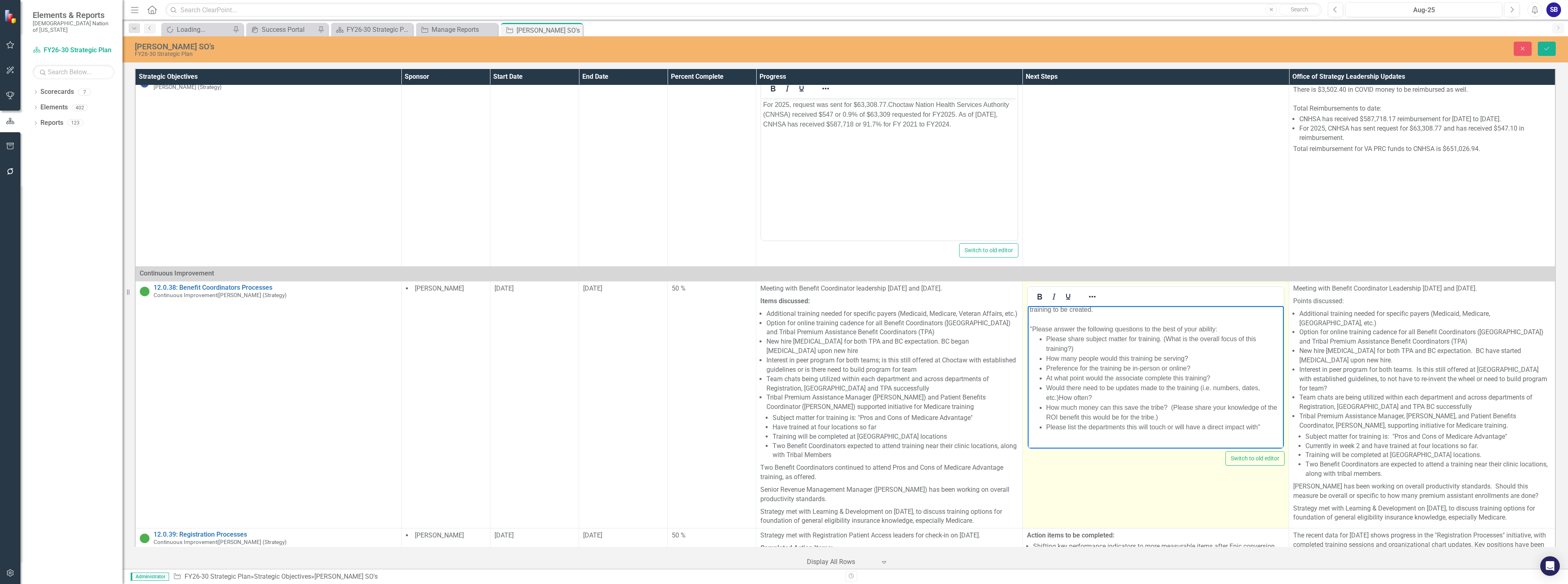
scroll to position [51, 0]
click at [1031, 321] on div ""Please answer the following questions to the best of your ability:" at bounding box center [1156, 321] width 252 height 10
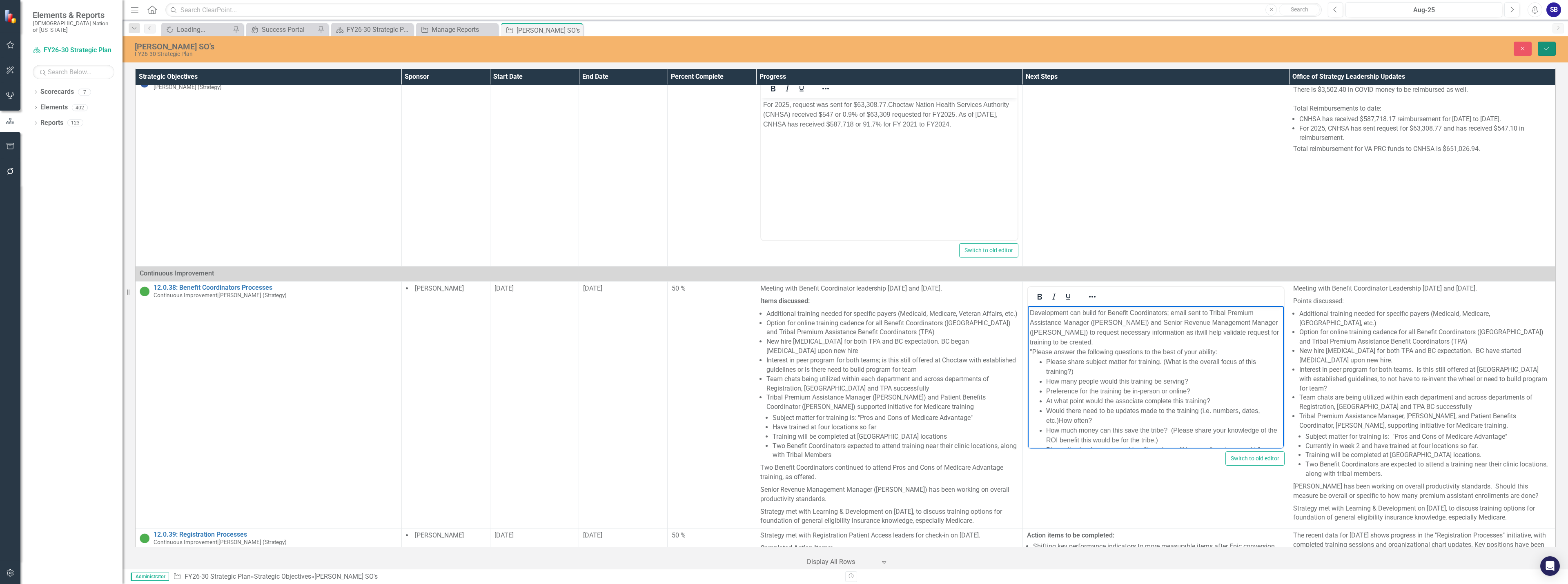
click at [1548, 47] on icon "Save" at bounding box center [1547, 49] width 7 height 6
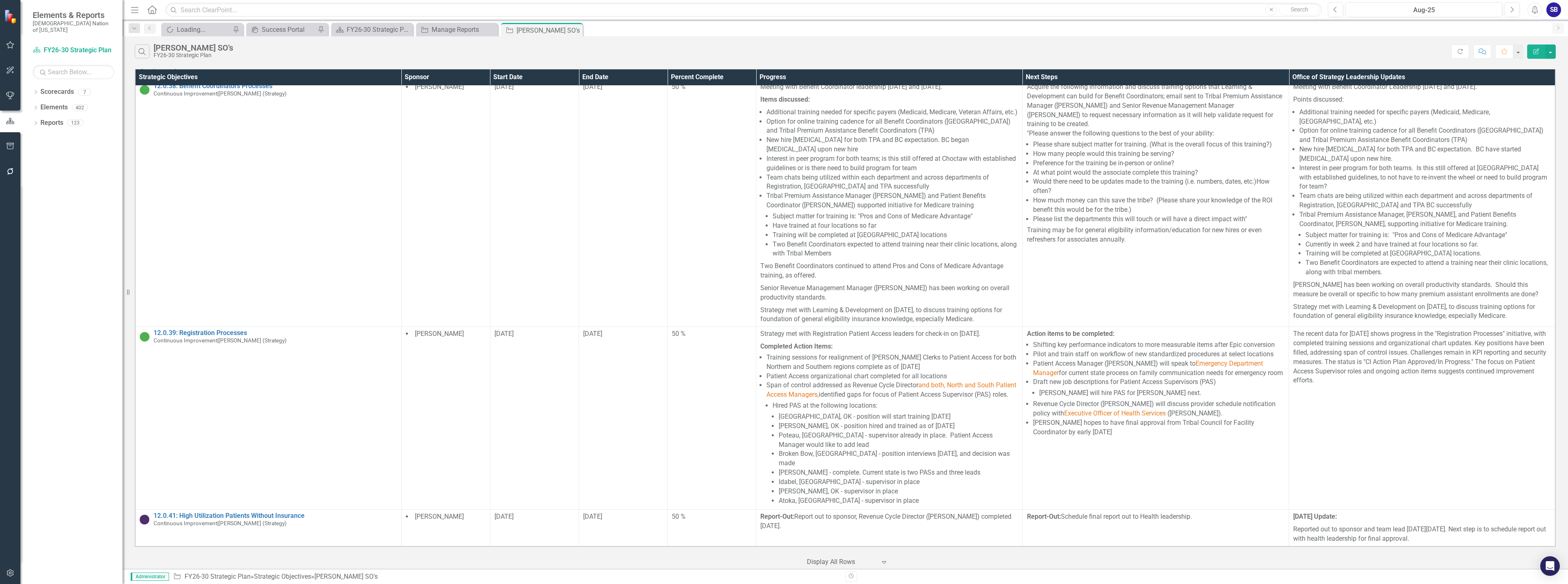
scroll to position [653, 0]
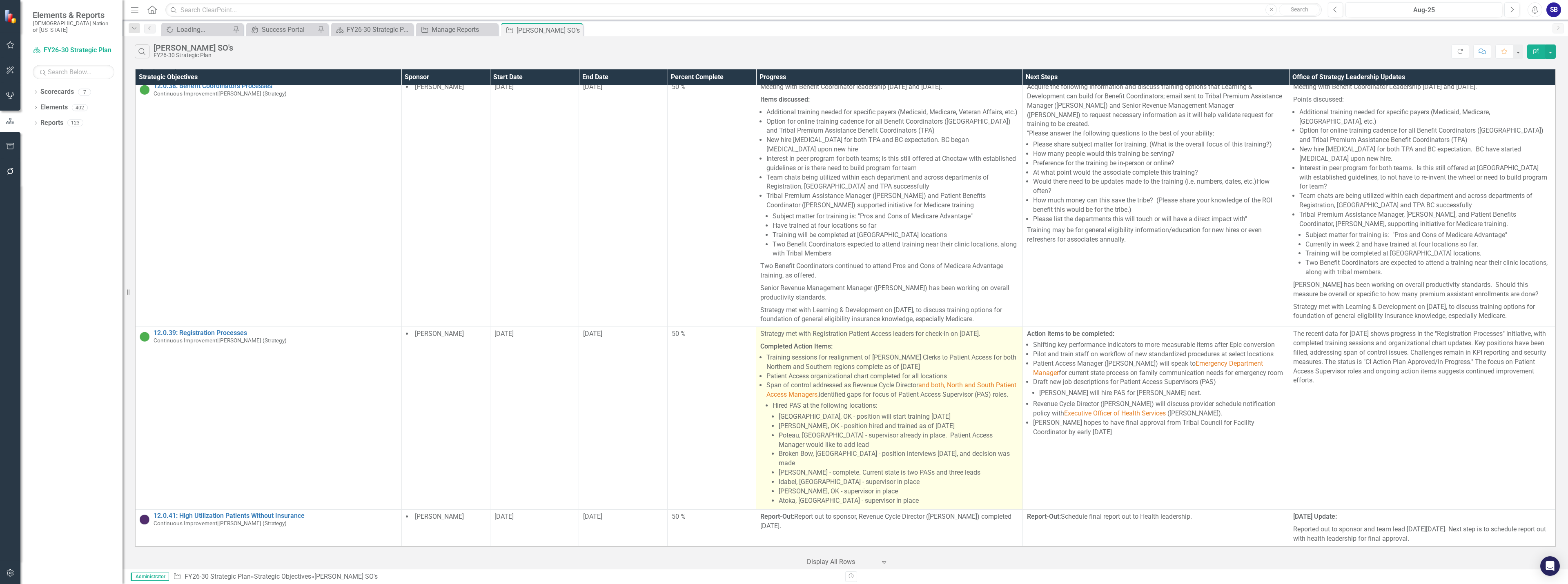
click at [948, 444] on li "Span of control addressed as Revenue Cycle Director and both, North and South P…" at bounding box center [892, 443] width 251 height 124
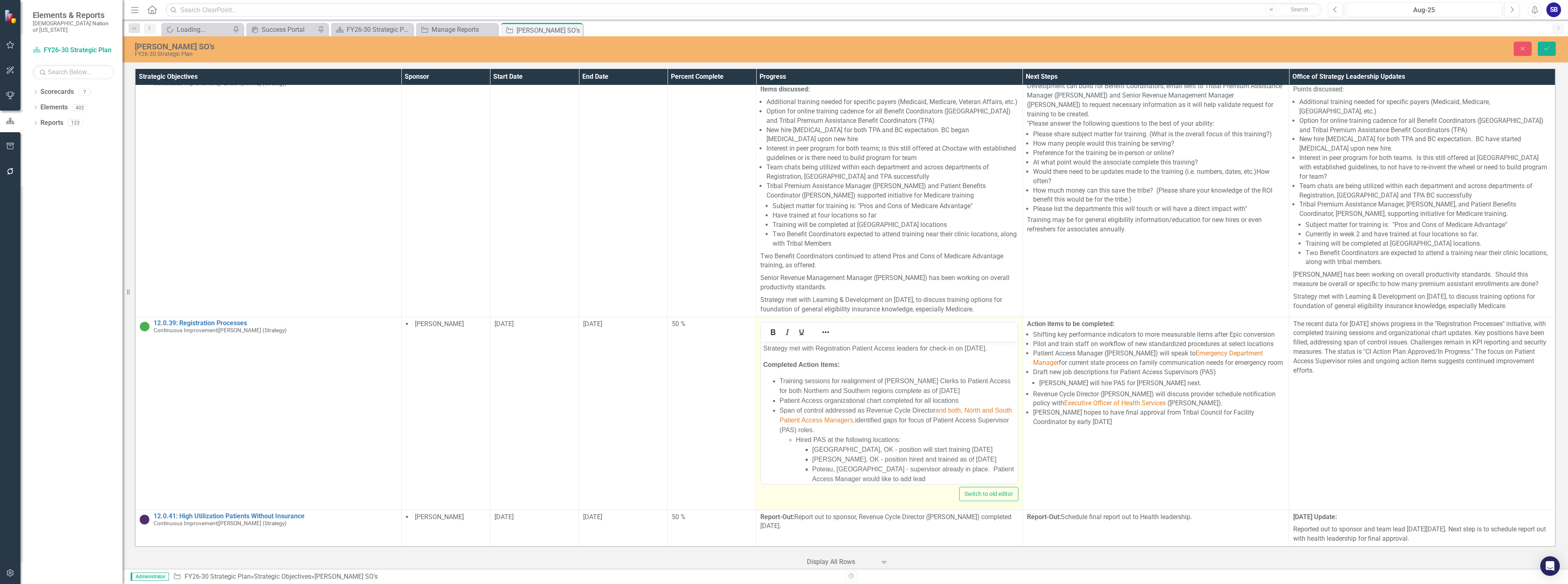
scroll to position [0, 0]
click at [963, 422] on span "and both, North and South Patient Access Managers," at bounding box center [896, 415] width 232 height 17
click at [873, 424] on span "and both North and South Patient Access Managers," at bounding box center [895, 415] width 231 height 17
click at [972, 420] on span "and both North and South Patient Access Managers" at bounding box center [895, 415] width 231 height 17
click at [970, 424] on li "Span of control addressed as Revenue Cycle Director and both North and South Pa…" at bounding box center [898, 479] width 236 height 147
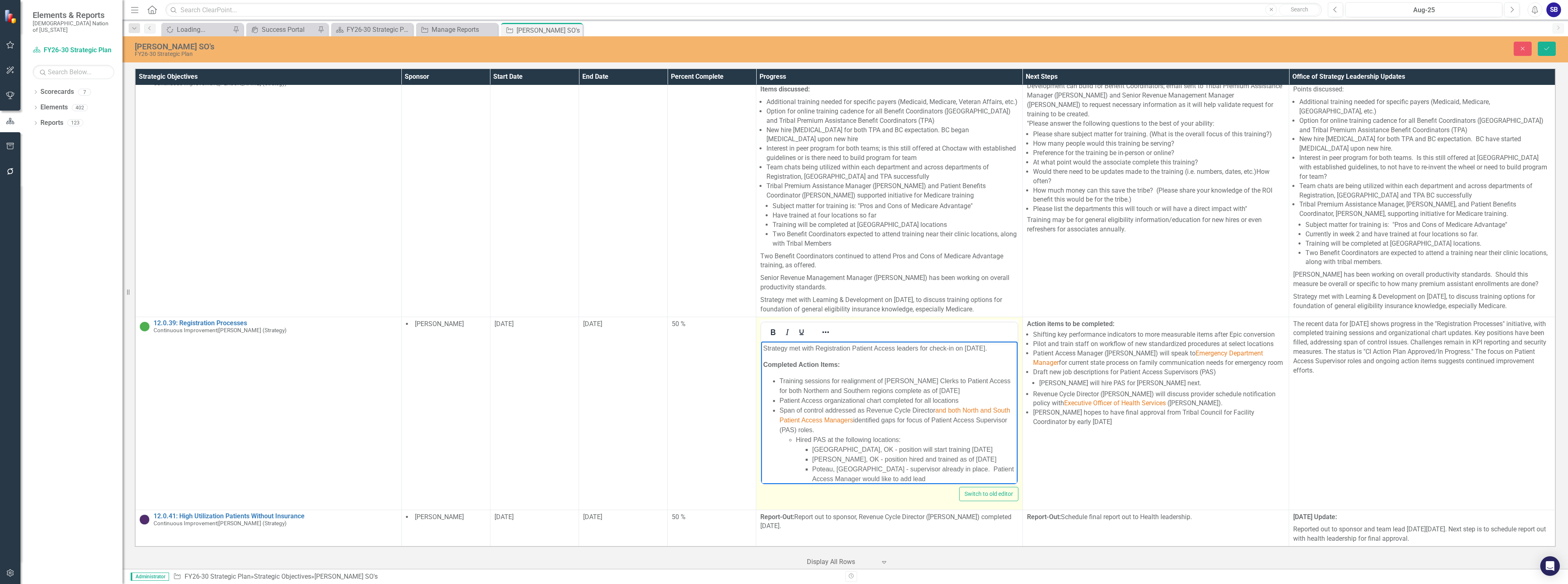
click at [971, 418] on span "and both North and South Patient Access Managers" at bounding box center [895, 415] width 231 height 17
click at [969, 420] on span "and both North and South Patient Access Managers" at bounding box center [895, 415] width 231 height 17
click at [874, 399] on li "Span of control addressed as Revenue Cycle Director and both North and South Pa…" at bounding box center [898, 438] width 236 height 147
drag, startPoint x: 927, startPoint y: 374, endPoint x: 924, endPoint y: 398, distance: 24.2
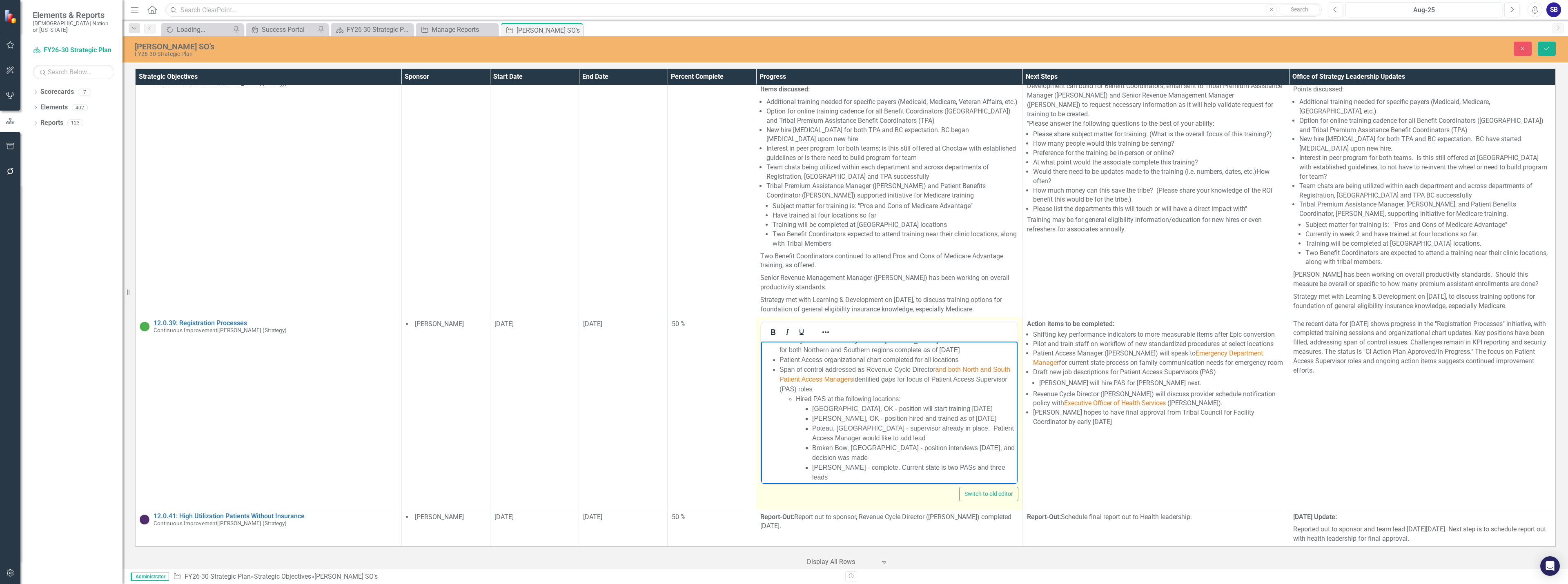
click at [924, 398] on ul "Training sessions for realignment of [PERSON_NAME] Clerks to Patient Access for…" at bounding box center [889, 424] width 252 height 177
click at [824, 338] on icon "Reveal or hide additional toolbar items" at bounding box center [826, 333] width 10 height 10
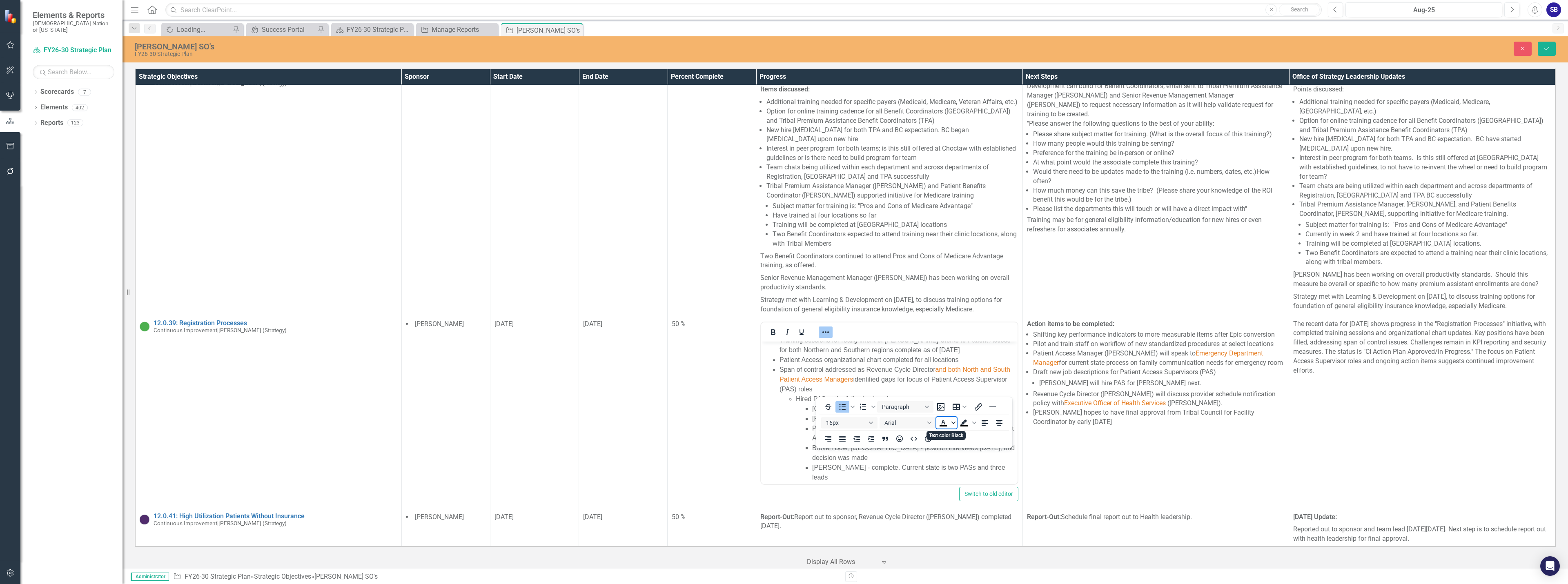
click at [954, 424] on icon "Text color Black" at bounding box center [954, 423] width 4 height 4
click at [969, 485] on icon "Remove color" at bounding box center [967, 484] width 8 height 8
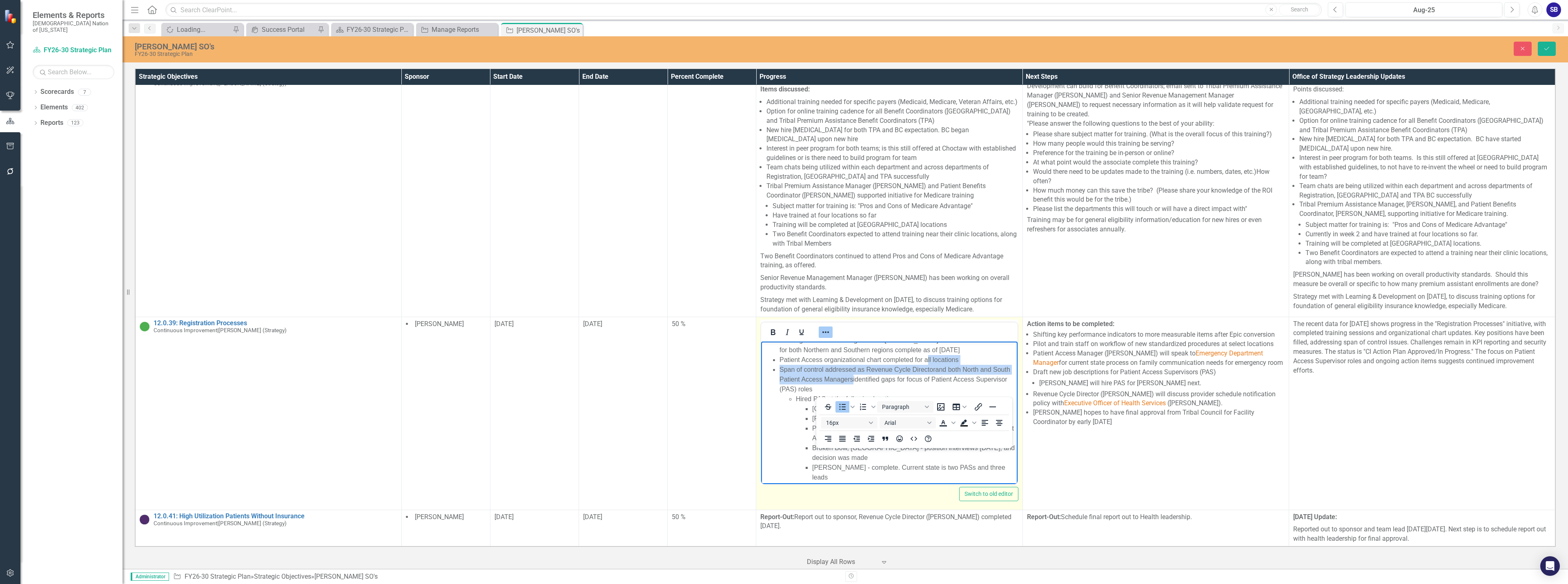
click at [821, 338] on icon "Reveal or hide additional toolbar items" at bounding box center [826, 333] width 10 height 10
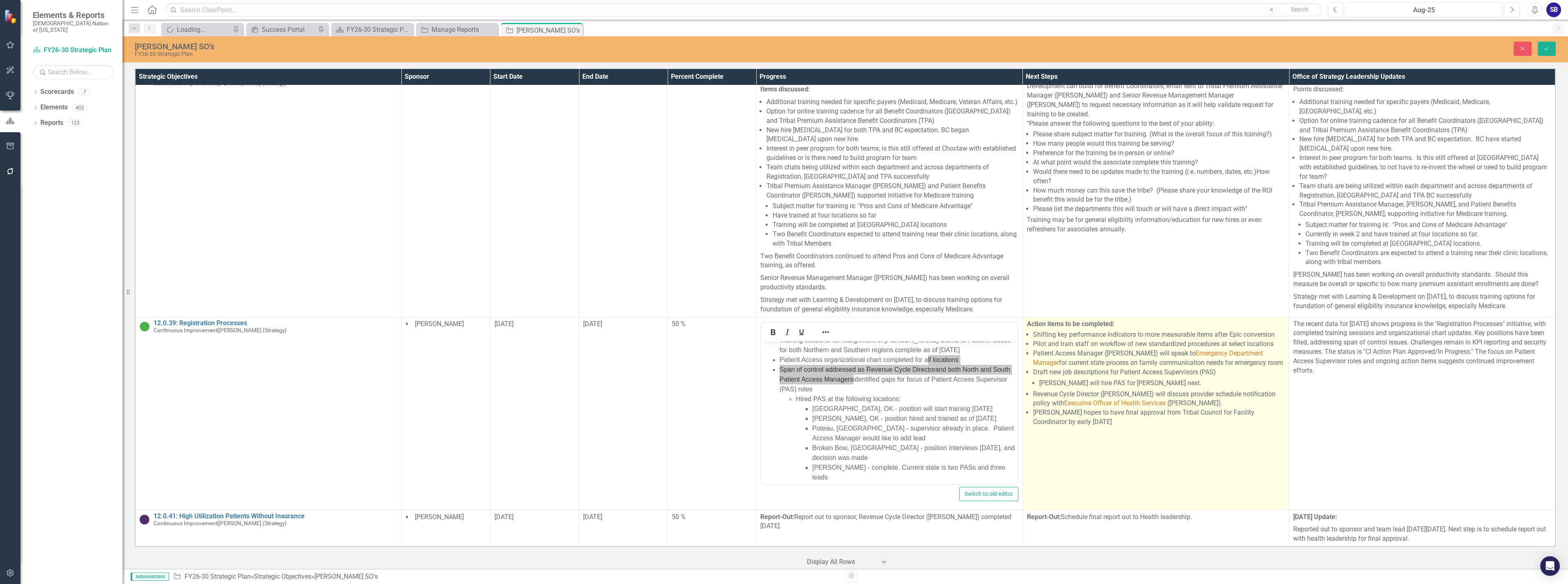
click at [1213, 409] on li "Revenue Cycle Director ([PERSON_NAME]) will discuss provider schedule notificat…" at bounding box center [1159, 399] width 251 height 19
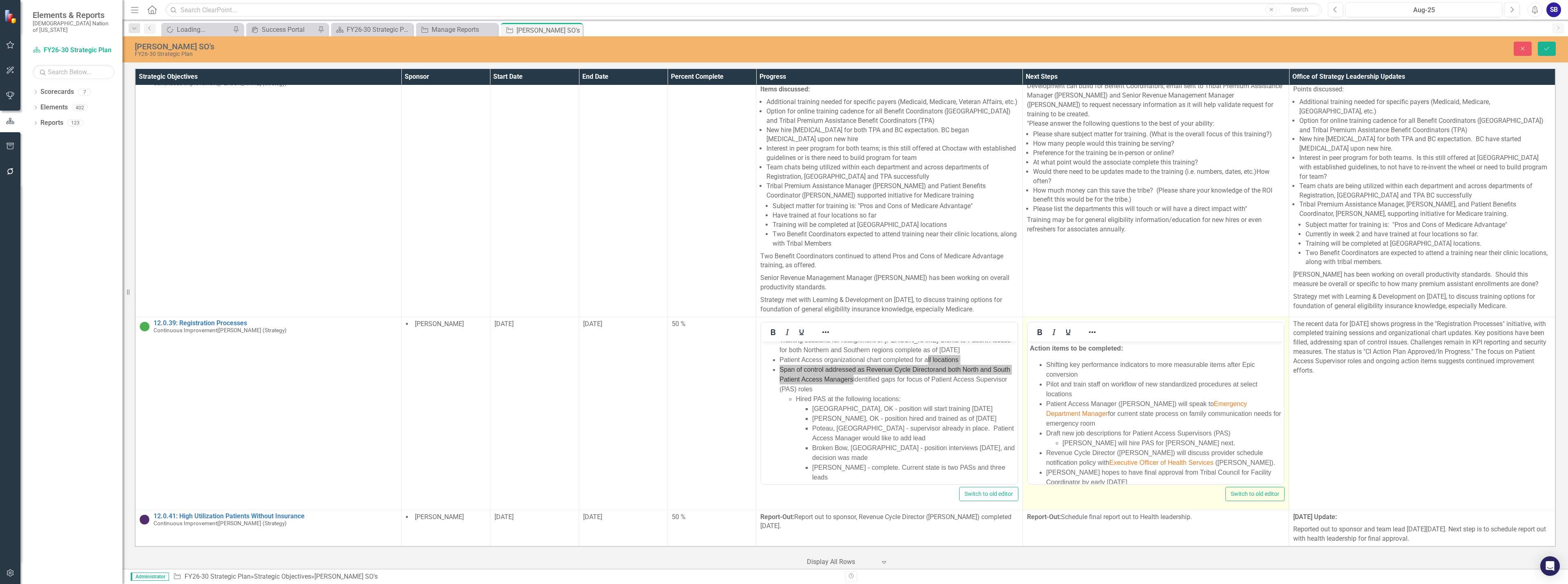
scroll to position [0, 0]
drag, startPoint x: 1208, startPoint y: 403, endPoint x: 1210, endPoint y: 413, distance: 10.2
click at [1210, 413] on li "Patient Access Manager ([PERSON_NAME]) will speak to Emergency Department Manag…" at bounding box center [1164, 414] width 236 height 30
drag, startPoint x: 1196, startPoint y: 405, endPoint x: 1160, endPoint y: 391, distance: 38.6
click at [1198, 416] on li "Patient Access Manager ([PERSON_NAME]) will speak to Emergency Department Manag…" at bounding box center [1164, 414] width 236 height 30
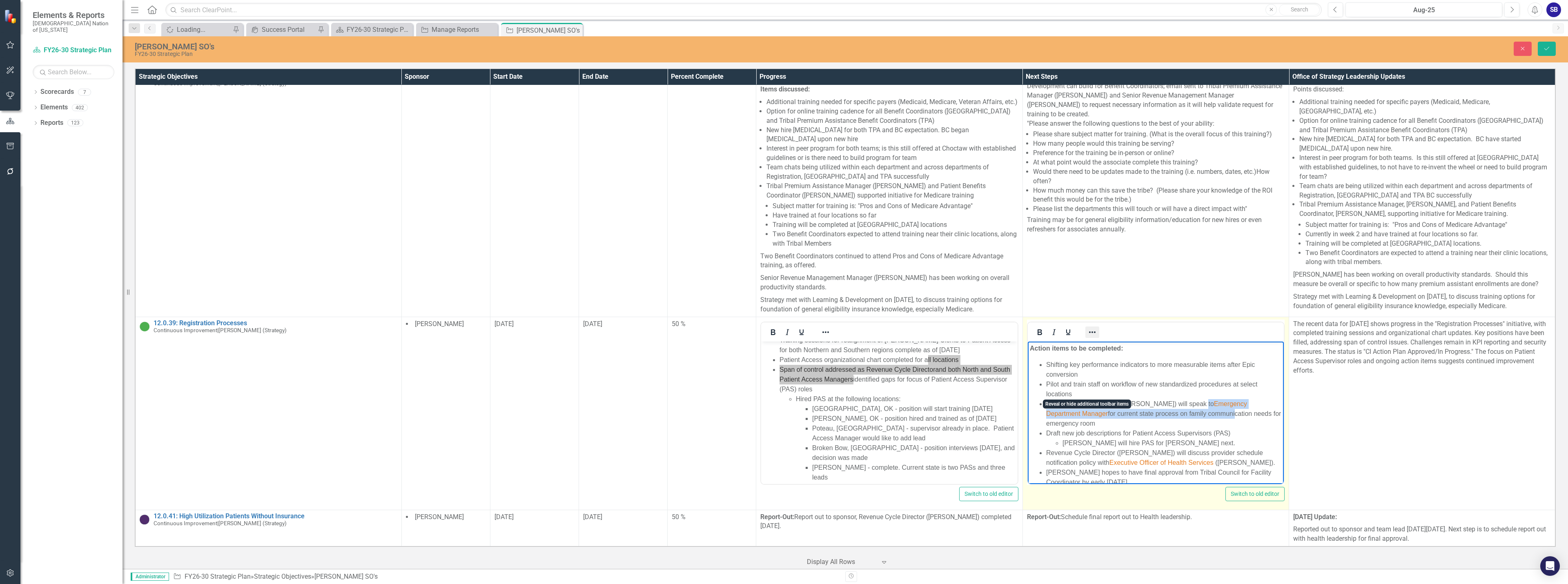
click at [1089, 333] on icon "Reveal or hide additional toolbar items" at bounding box center [1092, 333] width 6 height 1
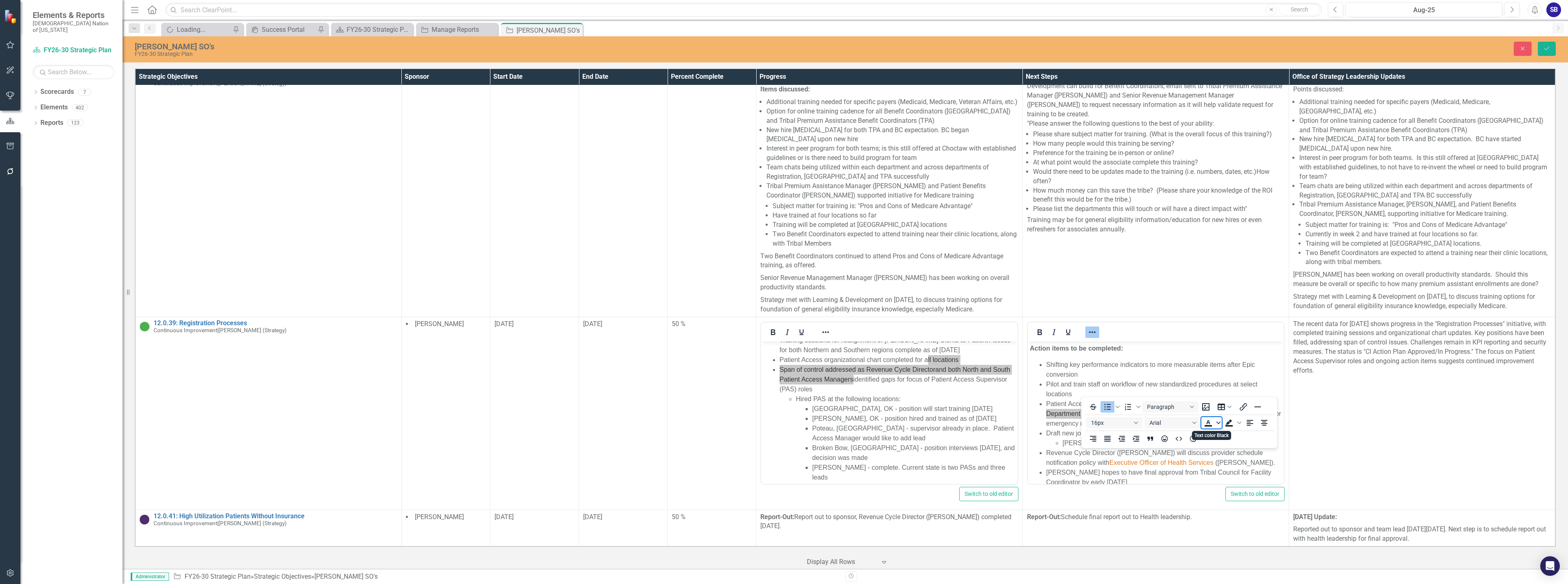
click at [1218, 427] on span "Text color Black" at bounding box center [1218, 423] width 6 height 11
click at [1233, 484] on icon "Remove color" at bounding box center [1233, 484] width 6 height 6
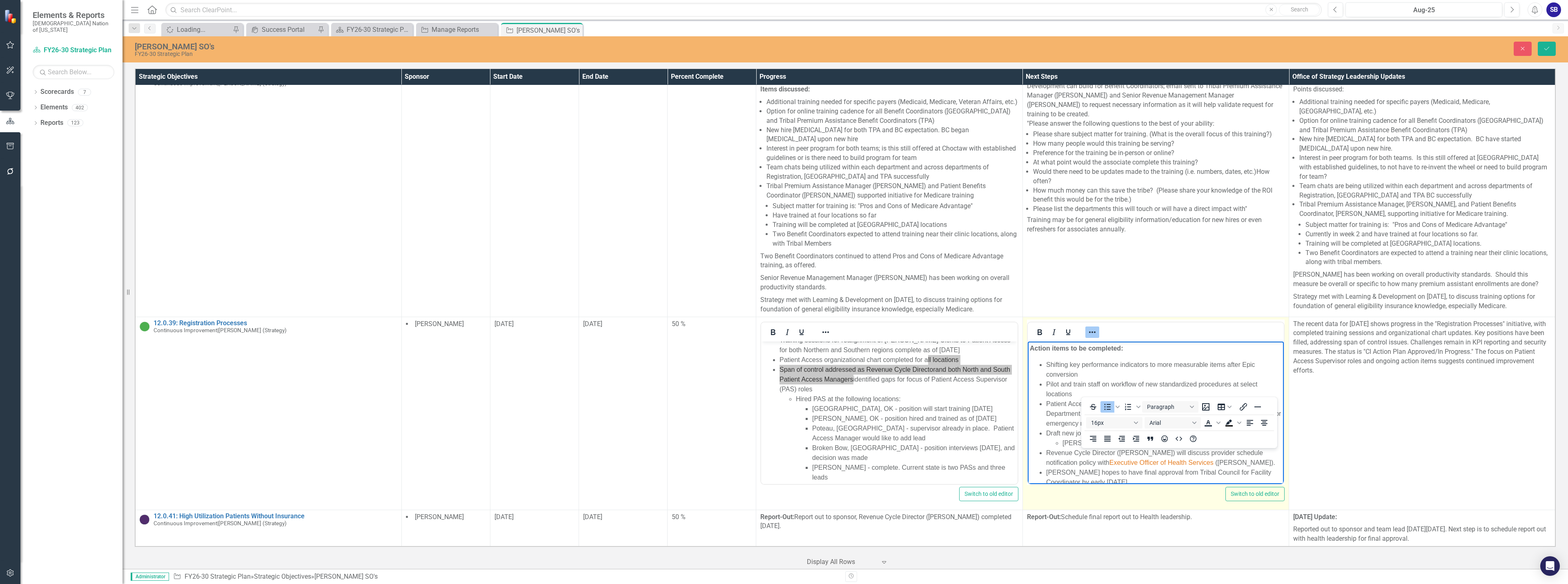
click at [1092, 338] on icon "Reveal or hide additional toolbar items" at bounding box center [1093, 333] width 10 height 10
click at [1146, 403] on li "Patient Access Manager ([PERSON_NAME]) will speak to Emergency Department Manag…" at bounding box center [1164, 414] width 236 height 30
drag, startPoint x: 1204, startPoint y: 401, endPoint x: 1072, endPoint y: 413, distance: 132.5
click at [1072, 413] on li "Patient Access Manager ([PERSON_NAME]) will speak to Emergency Department Manag…" at bounding box center [1164, 414] width 236 height 30
copy li "Emergency Department Manager"
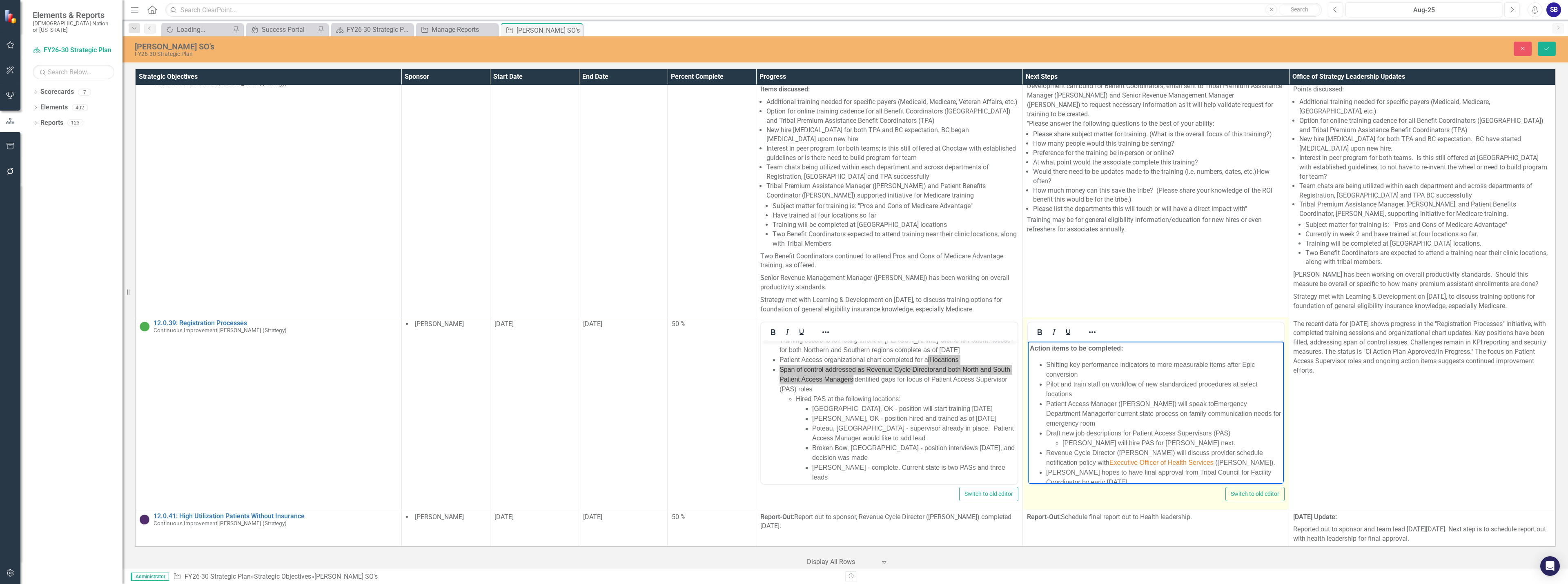
click at [1188, 421] on li "Patient Access Manager ([PERSON_NAME]) will speak to Emergency Department Manag…" at bounding box center [1164, 414] width 236 height 30
drag, startPoint x: 1095, startPoint y: 451, endPoint x: 1230, endPoint y: 451, distance: 135.0
click at [1230, 451] on li "Revenue Cycle Director ([PERSON_NAME]) will discuss provider schedule notificat…" at bounding box center [1164, 446] width 236 height 20
click at [1091, 338] on icon "Reveal or hide additional toolbar items" at bounding box center [1093, 333] width 10 height 10
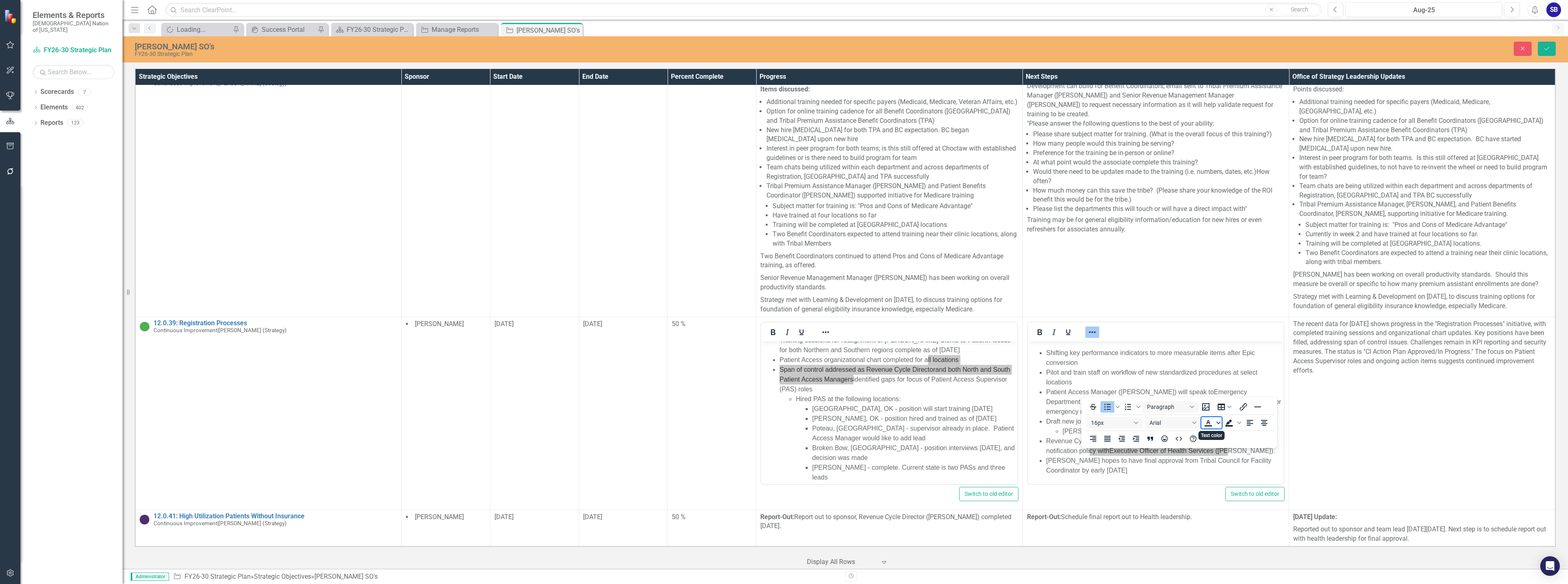
click at [1218, 423] on icon "Text color" at bounding box center [1219, 422] width 4 height 2
click at [1233, 485] on icon "Remove color" at bounding box center [1233, 484] width 8 height 8
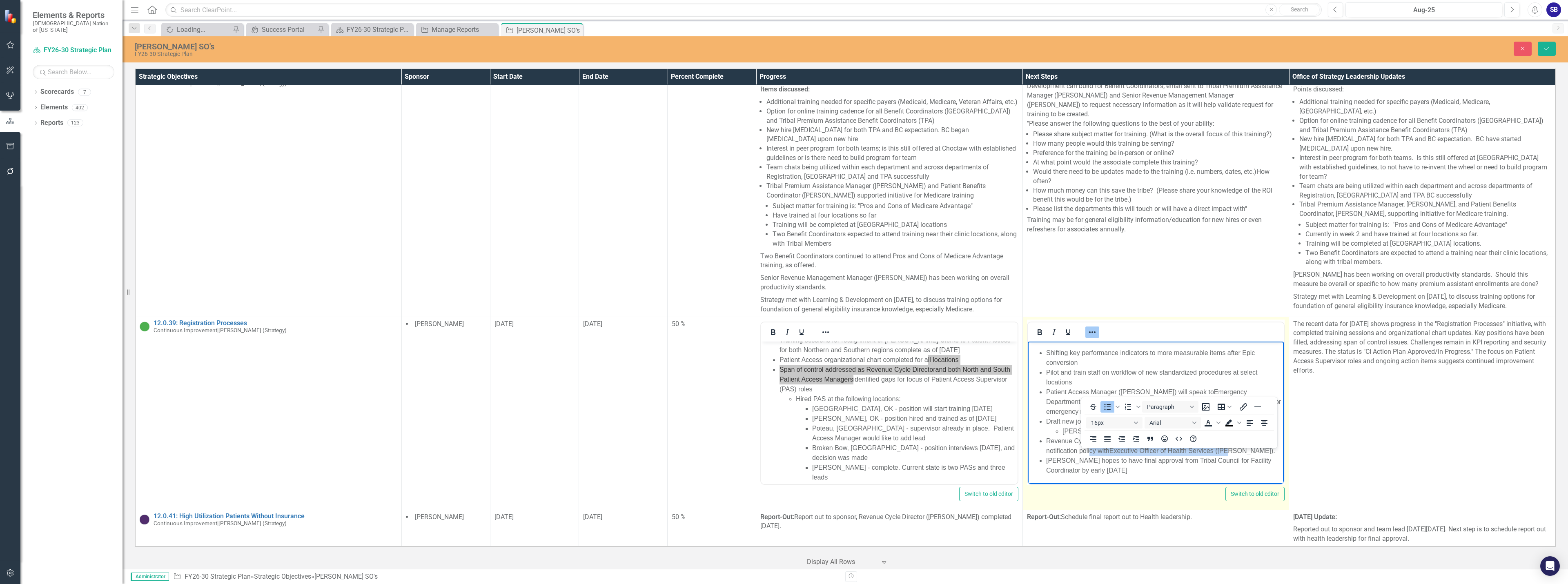
click at [1088, 338] on icon "Reveal or hide additional toolbar items" at bounding box center [1093, 333] width 10 height 10
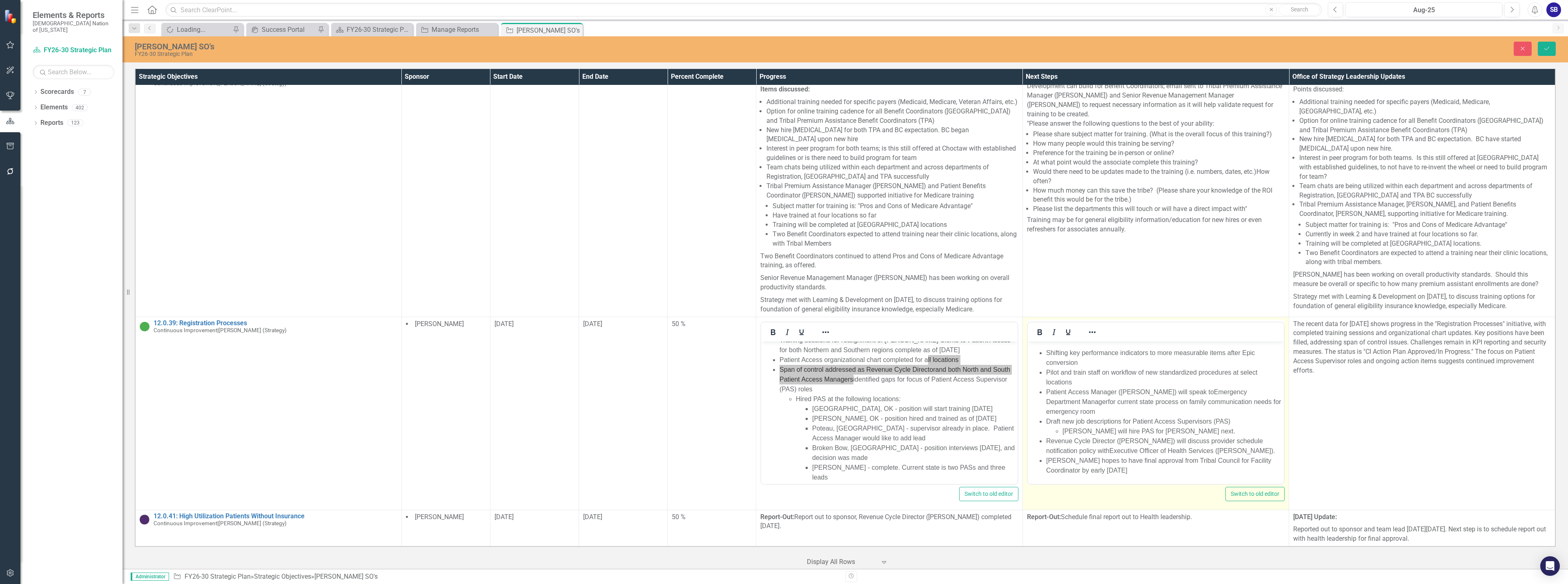
click at [1203, 433] on li "[PERSON_NAME] will hire PAS for [PERSON_NAME] next." at bounding box center [1172, 431] width 220 height 10
click at [1266, 453] on li "Revenue Cycle Director ([PERSON_NAME]) will discuss provider schedule notificat…" at bounding box center [1164, 446] width 236 height 20
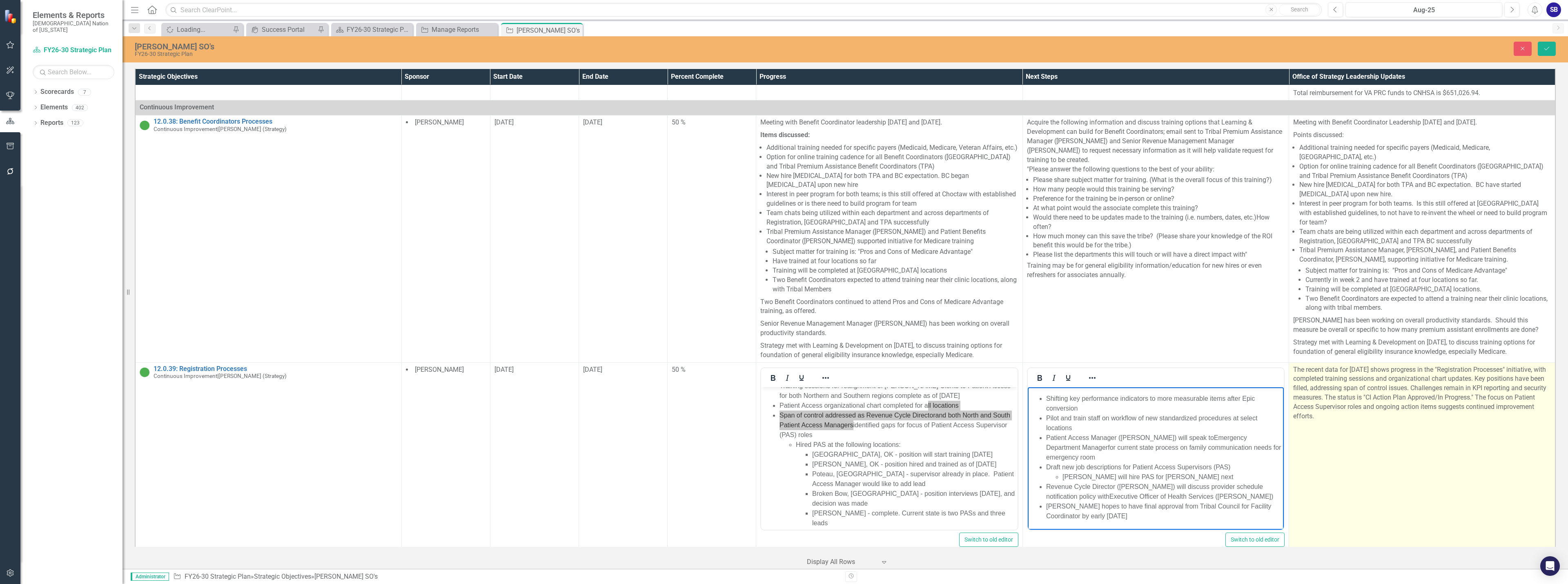
scroll to position [467, 0]
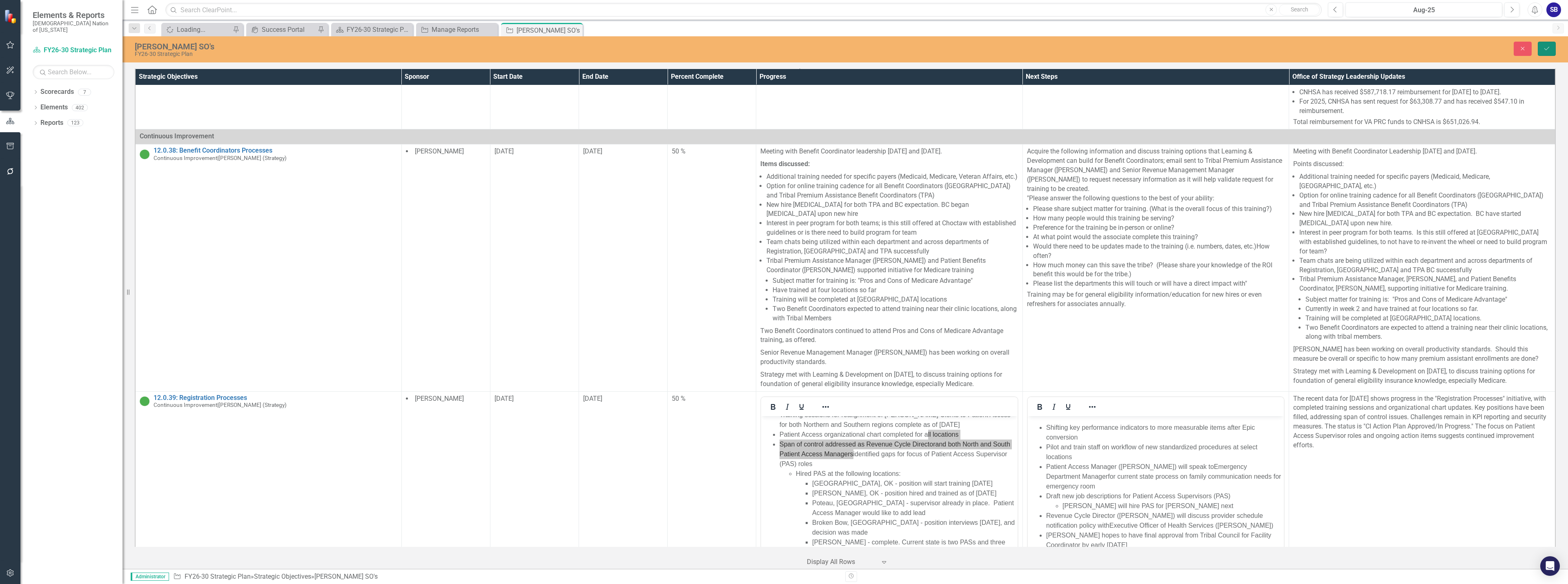
click at [1543, 49] on button "Save" at bounding box center [1547, 49] width 18 height 14
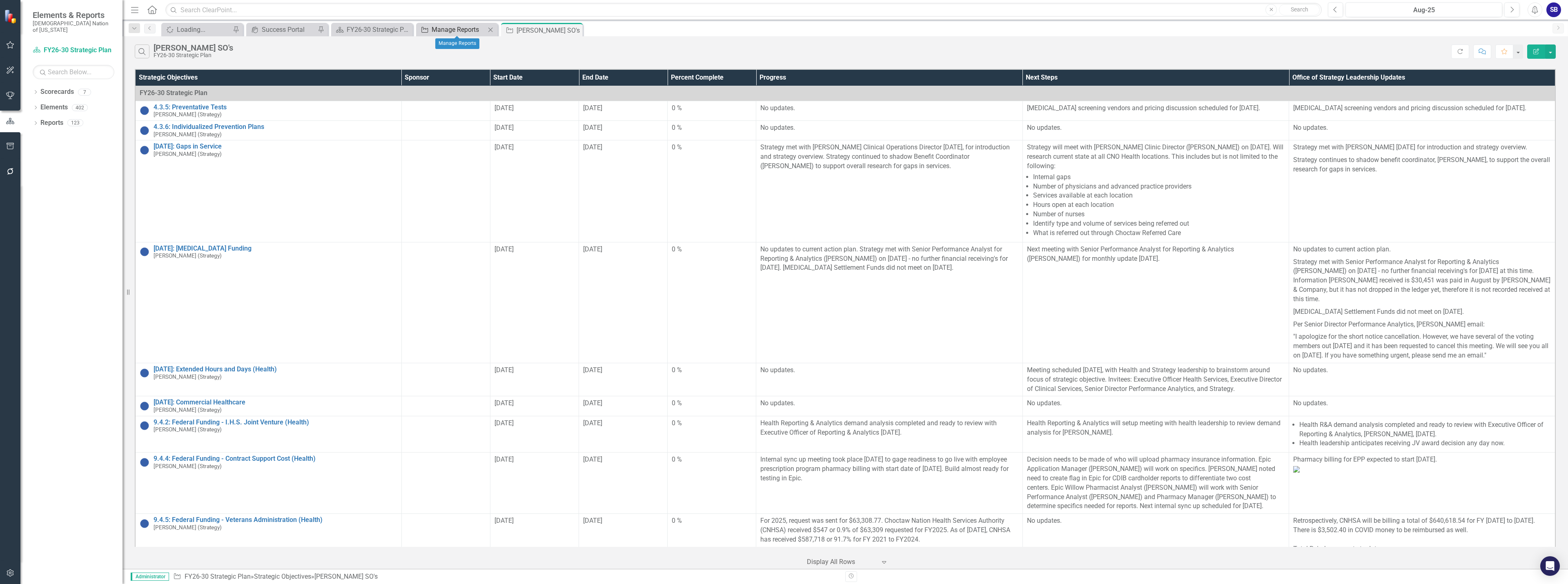
click at [465, 28] on div "Manage Reports" at bounding box center [458, 30] width 54 height 10
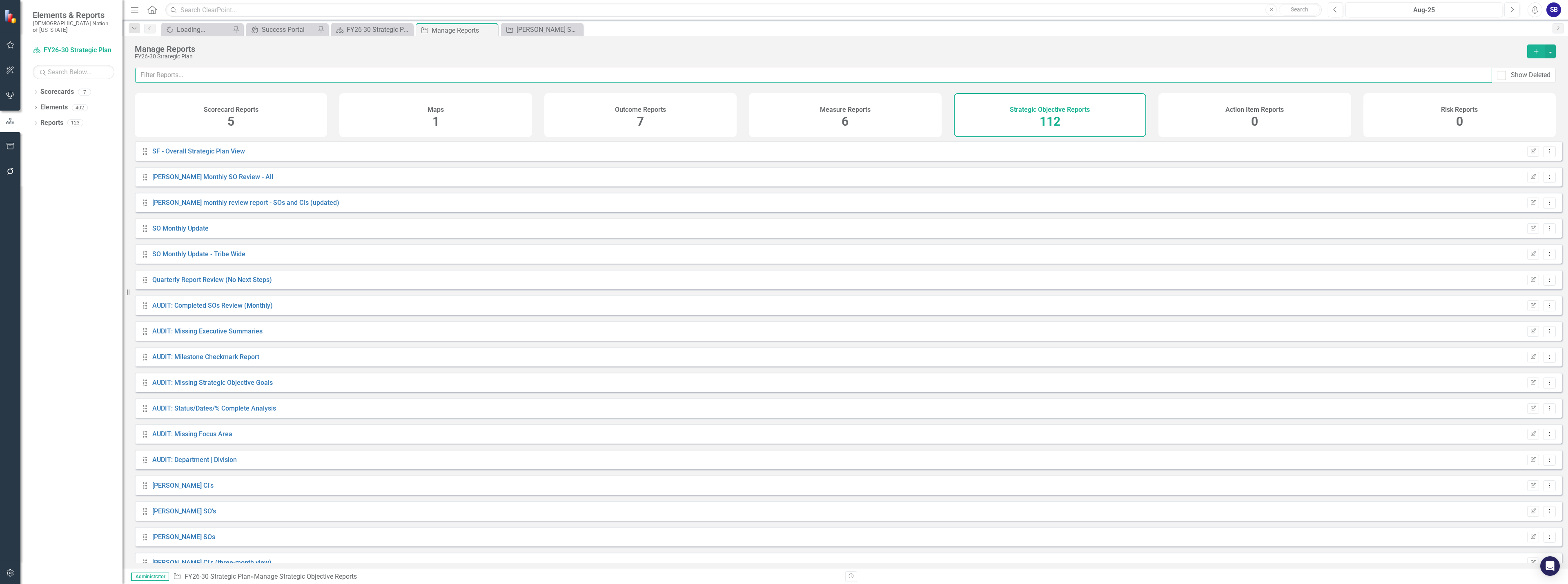
click at [678, 82] on input "text" at bounding box center [813, 75] width 1357 height 15
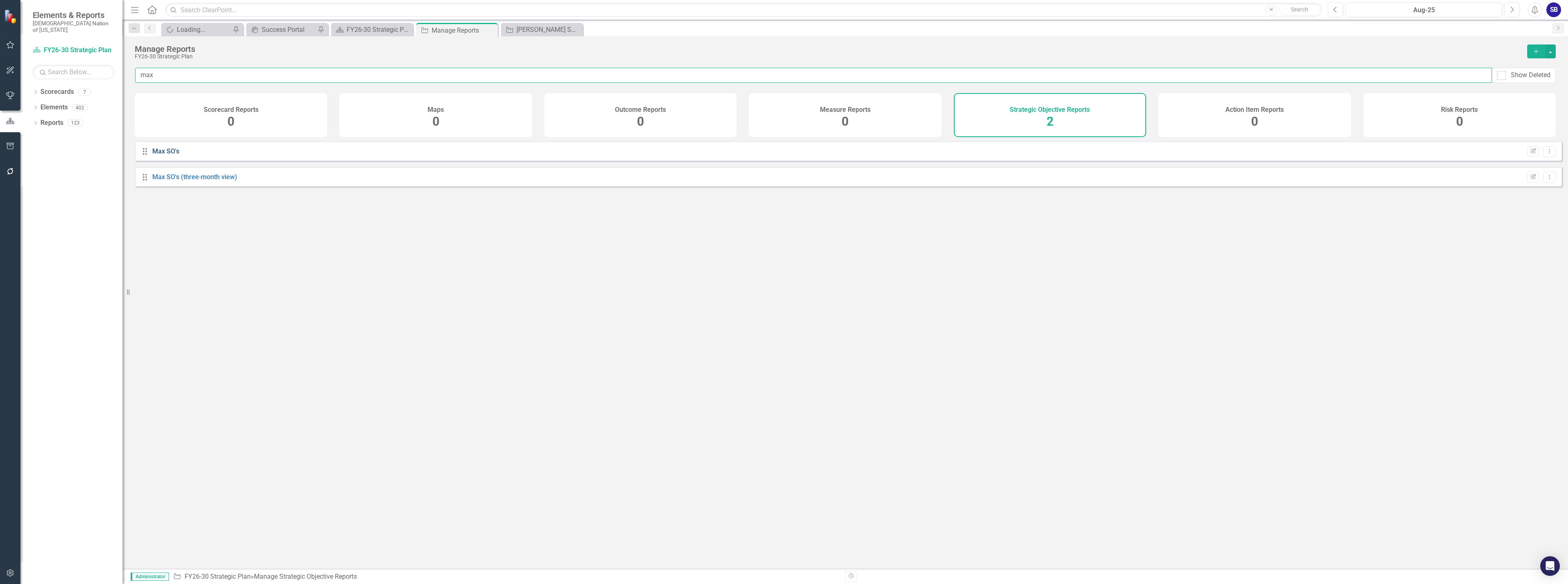
type input "max"
click at [162, 155] on link "Max SO's" at bounding box center [166, 151] width 27 height 8
